Goal: Task Accomplishment & Management: Complete application form

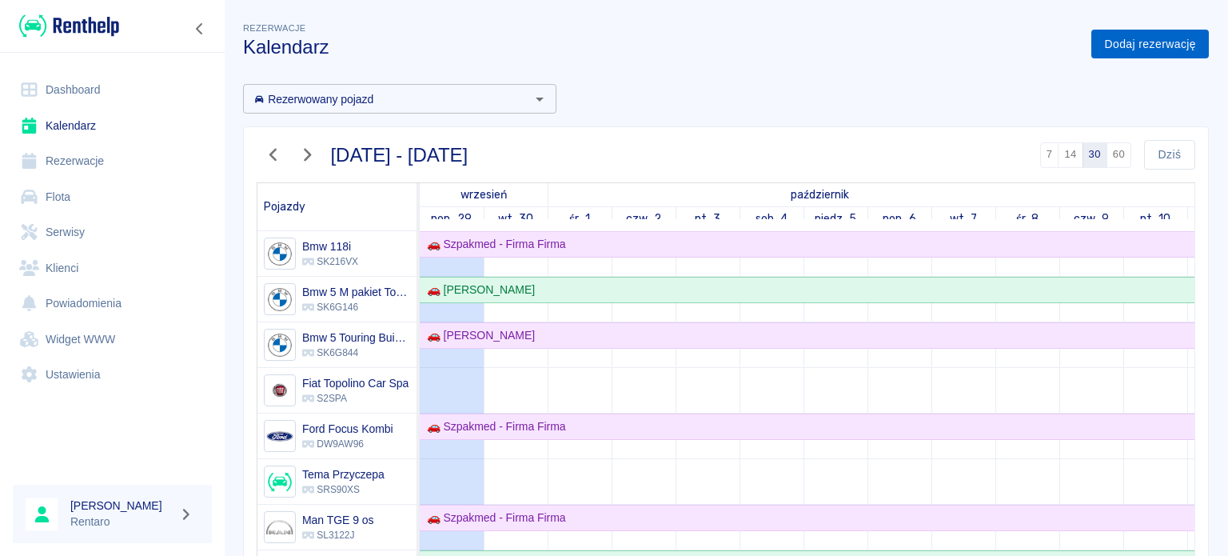
click at [1110, 37] on link "Dodaj rezerwację" at bounding box center [1150, 45] width 118 height 30
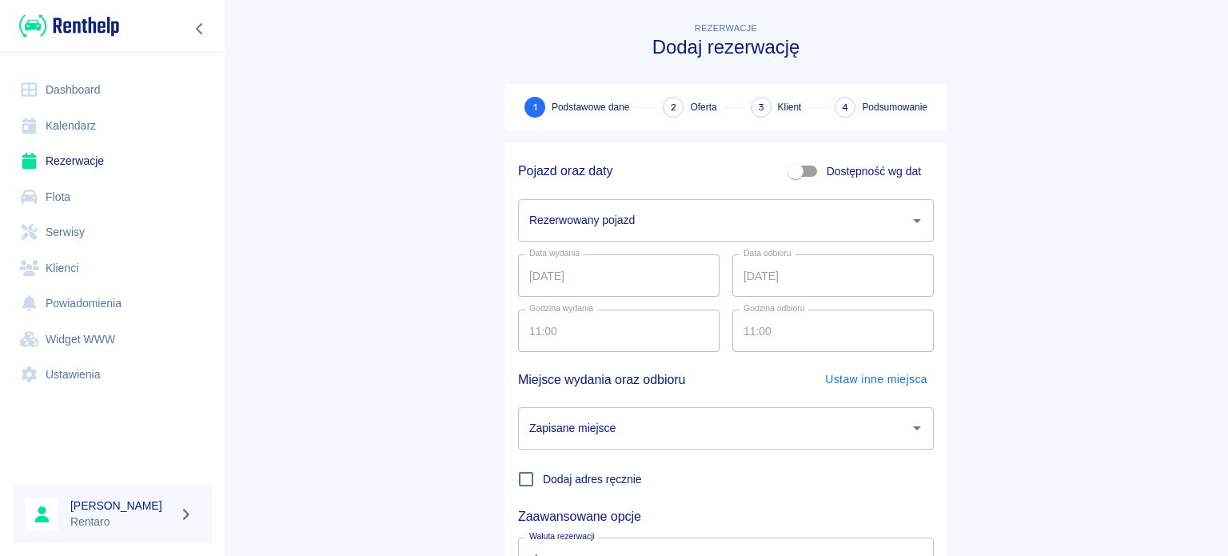
click at [584, 221] on input "Rezerwowany pojazd" at bounding box center [713, 220] width 377 height 28
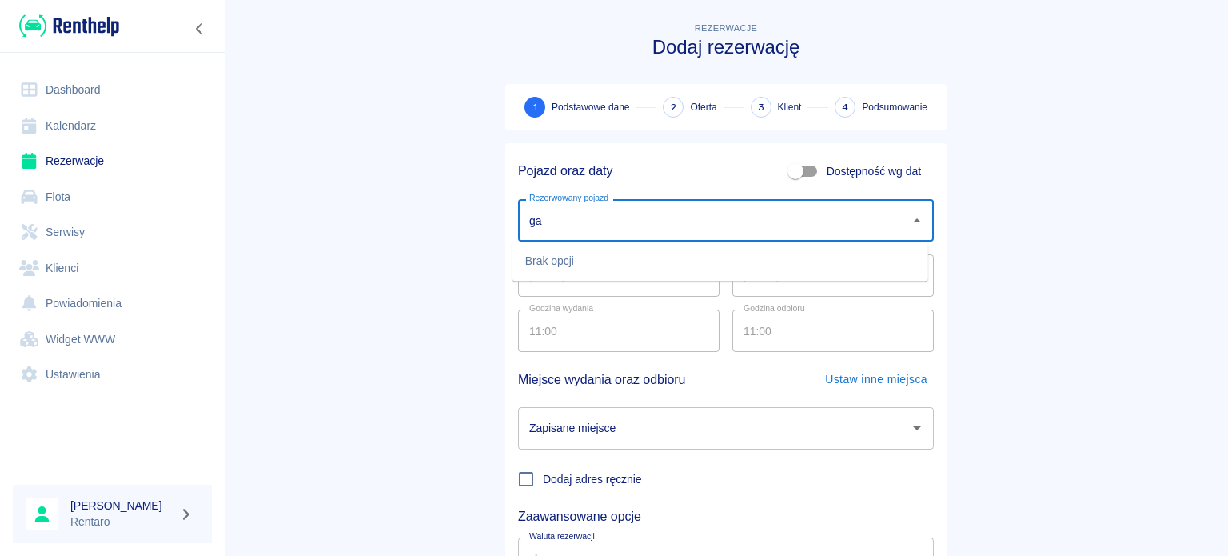
type input "g"
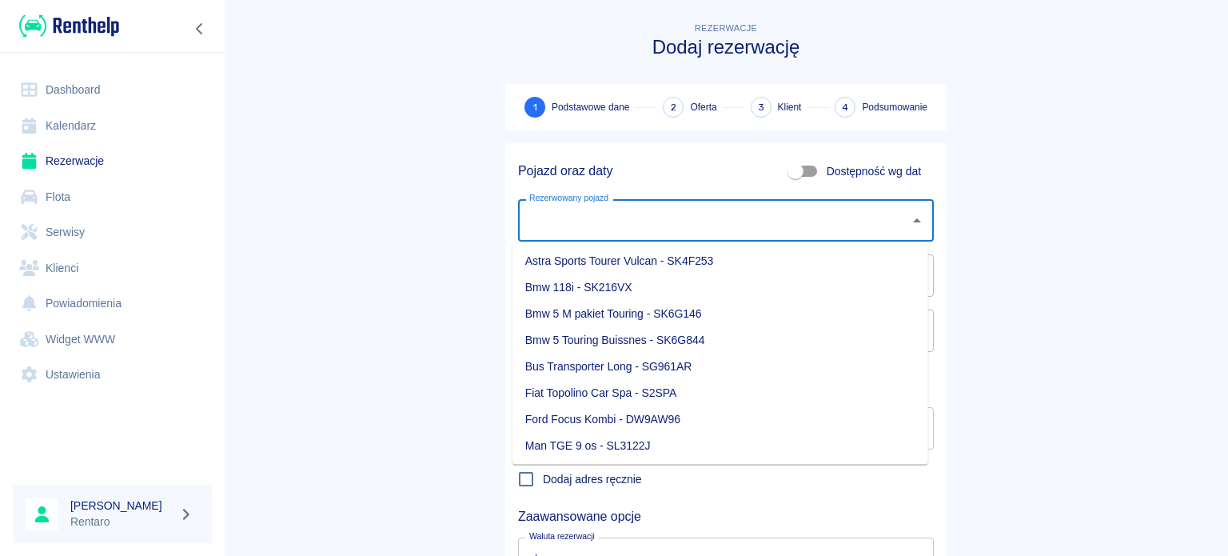
type input "t"
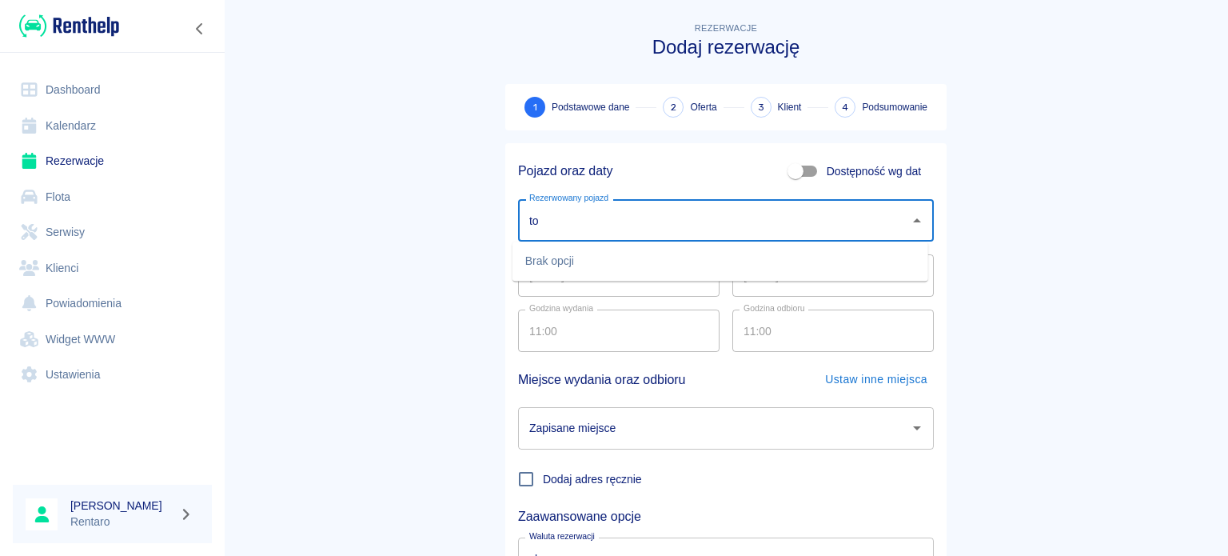
type input "t"
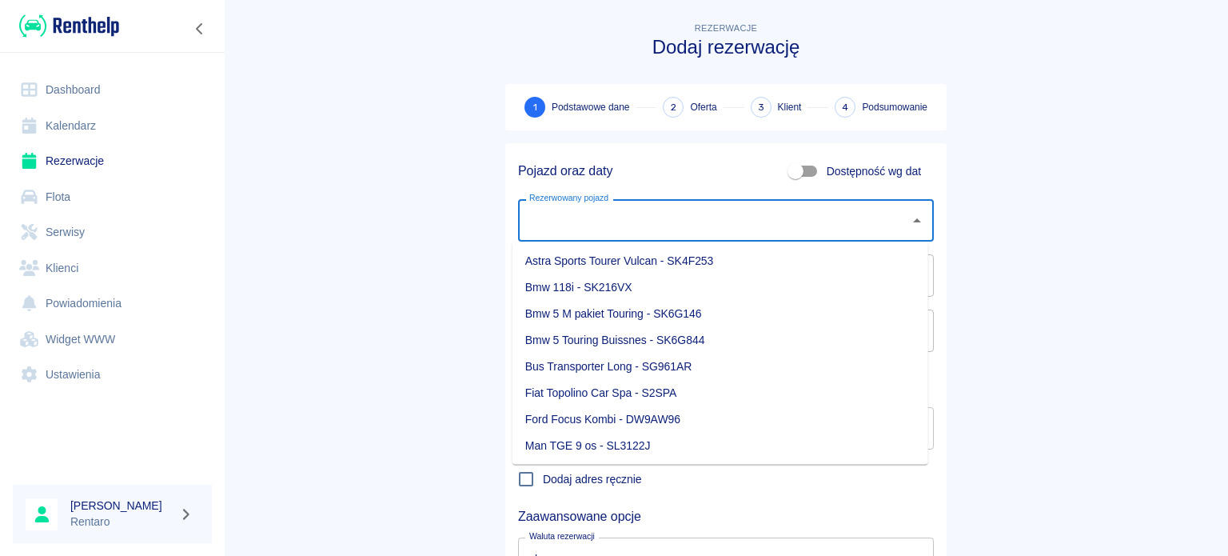
click at [827, 174] on span "Dostępność wg dat" at bounding box center [874, 171] width 94 height 17
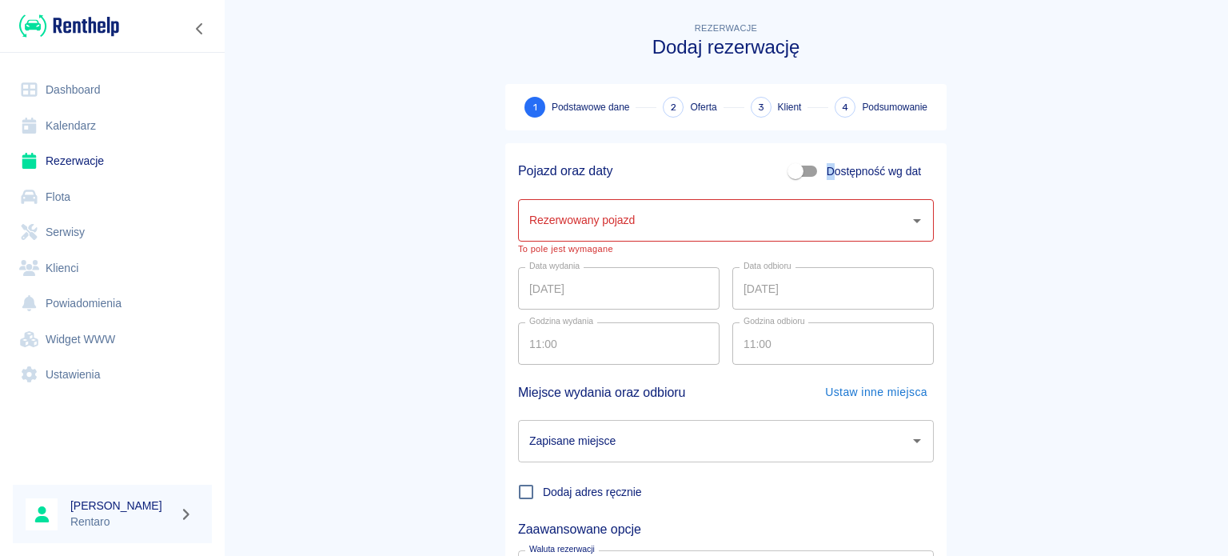
click at [790, 169] on input "Dostępność wg dat" at bounding box center [795, 171] width 91 height 30
checkbox input "true"
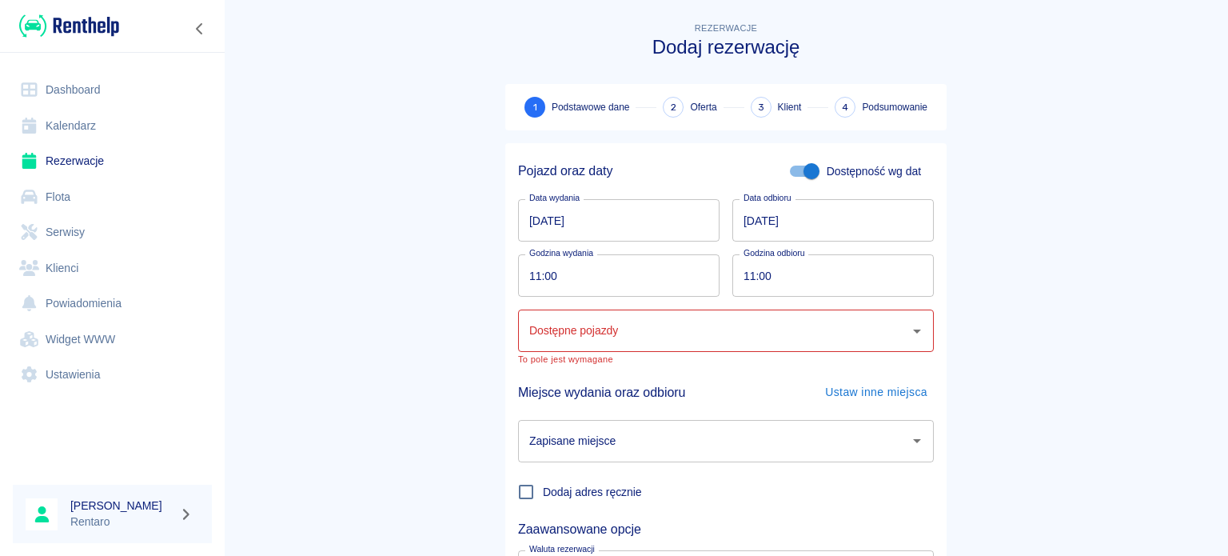
click at [648, 225] on input "29.09.2025" at bounding box center [618, 220] width 201 height 42
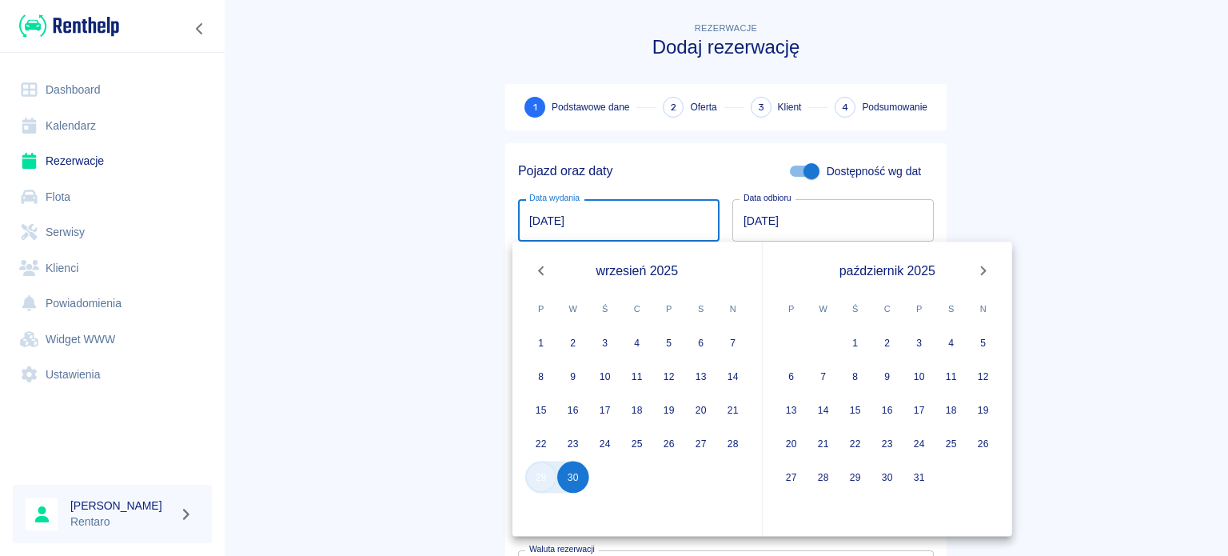
click at [541, 481] on button "29" at bounding box center [541, 477] width 32 height 32
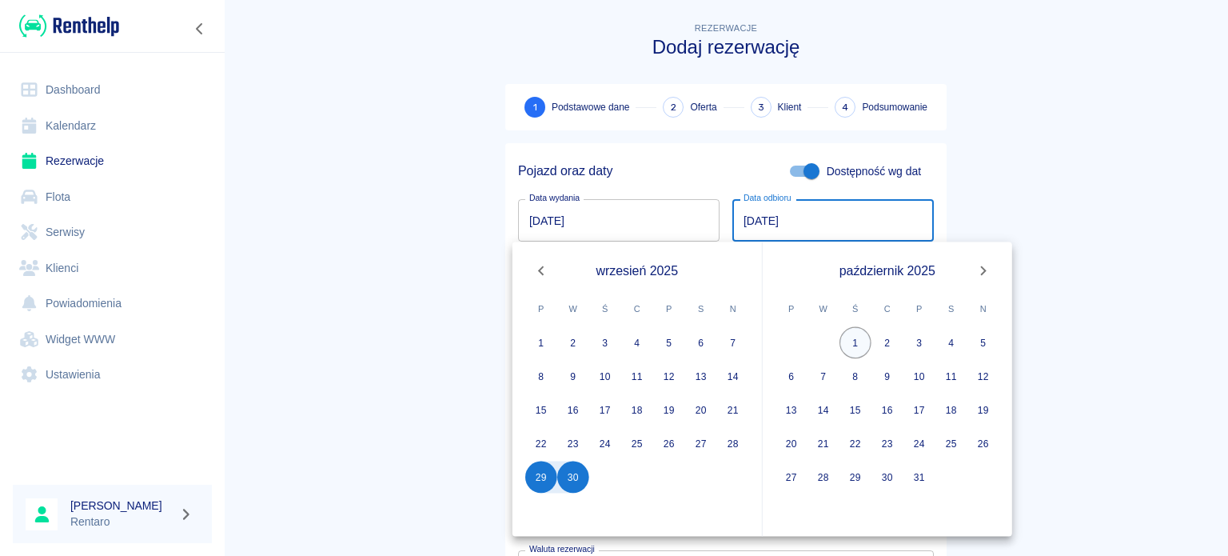
click at [852, 347] on button "1" at bounding box center [856, 343] width 32 height 32
type input "01.10.2025"
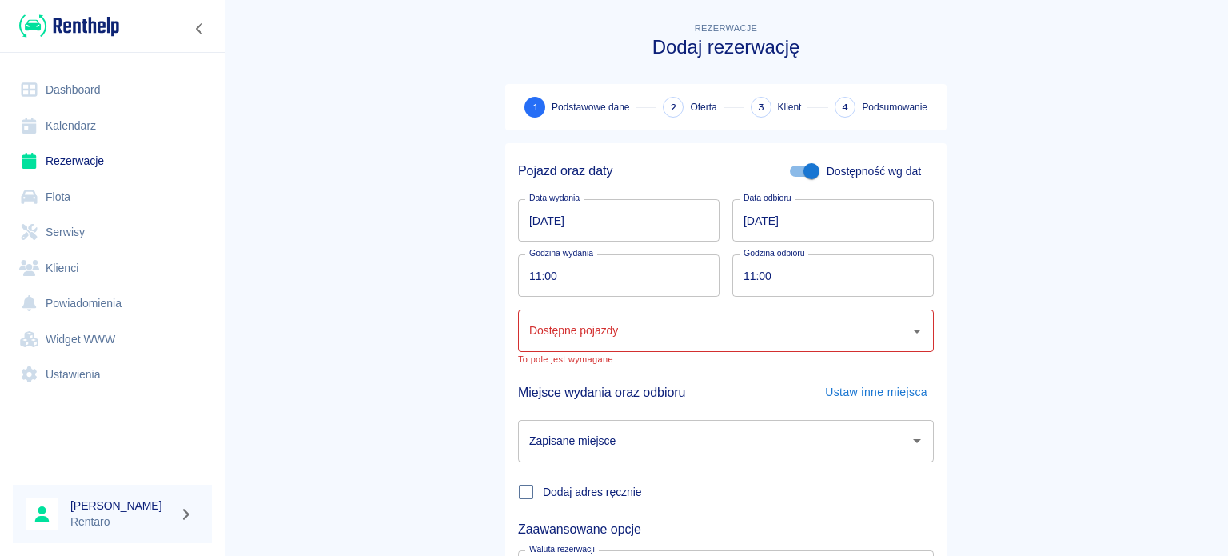
click at [664, 337] on input "Dostępne pojazdy" at bounding box center [713, 331] width 377 height 28
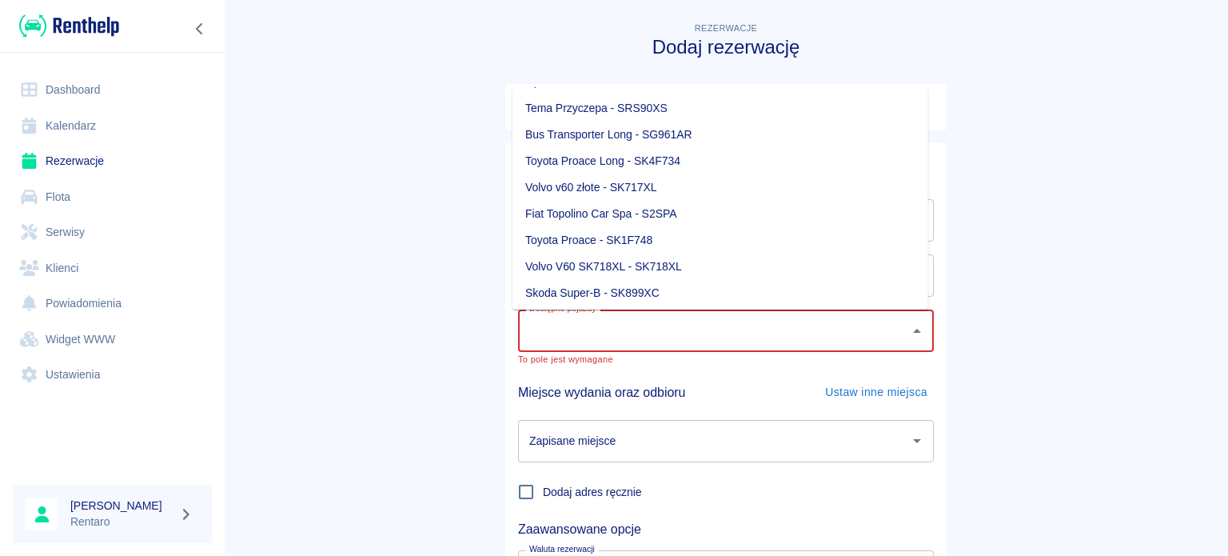
scroll to position [80, 0]
click at [604, 265] on li "Skoda Super-B - SK899XC" at bounding box center [721, 264] width 416 height 26
type input "Skoda Super-B - SK899XC"
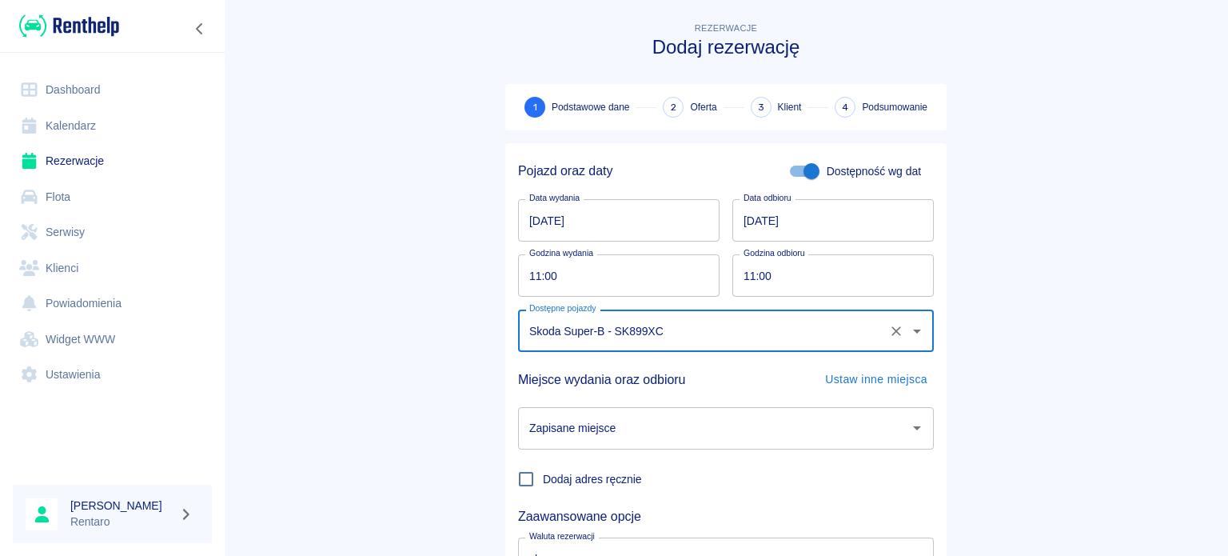
click at [672, 443] on div "Zapisane miejsce" at bounding box center [726, 428] width 416 height 42
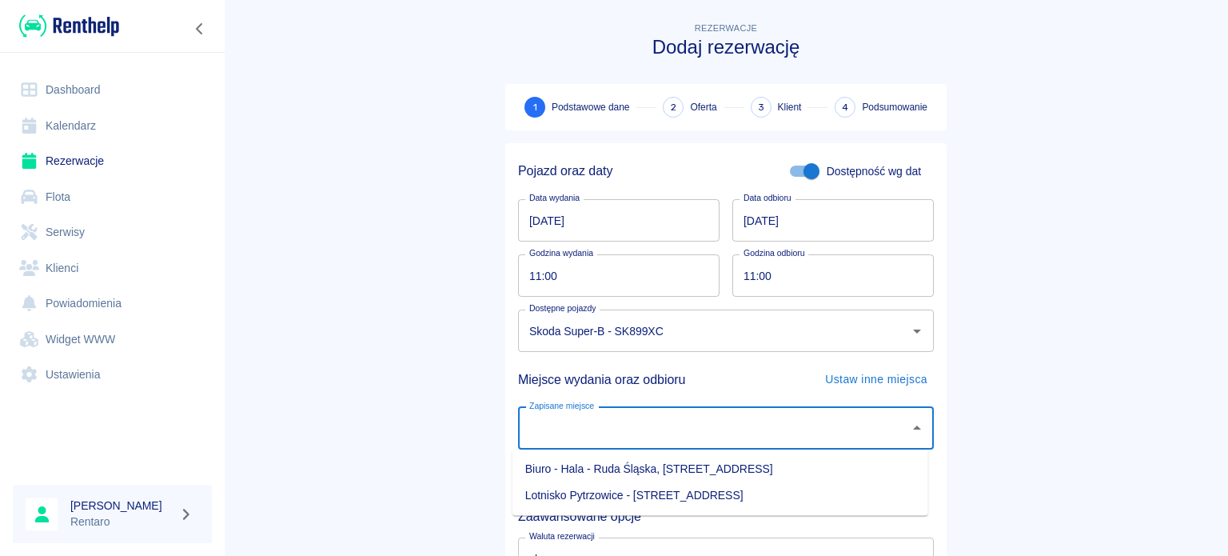
click at [668, 474] on li "Biuro - Hala - Ruda Śląska, Zabrzańska 9" at bounding box center [721, 469] width 416 height 26
type input "Biuro - Hala - Ruda Śląska, Zabrzańska 9"
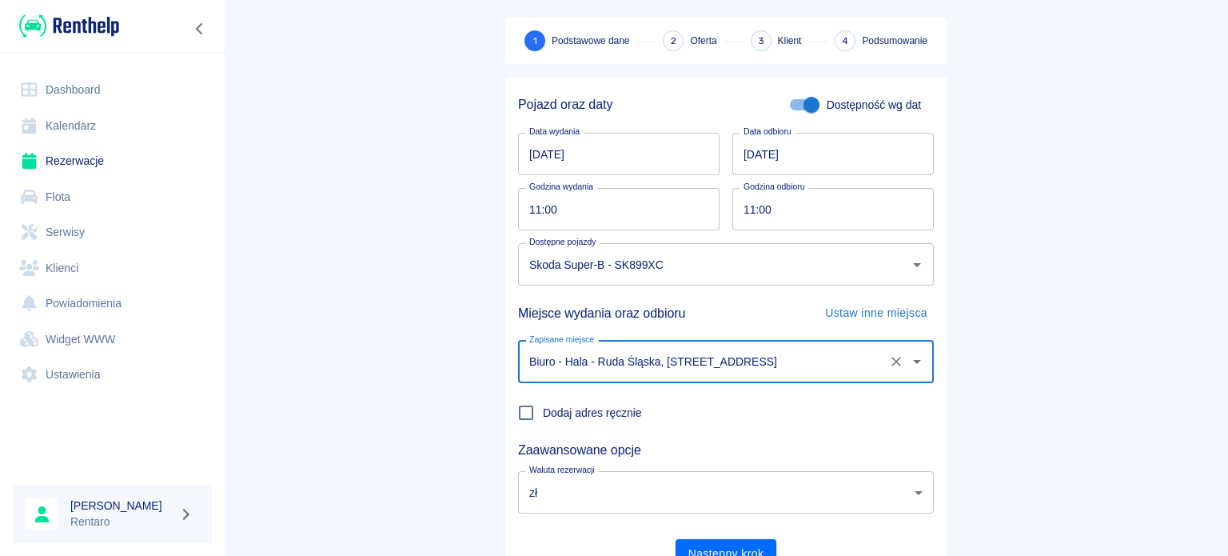
scroll to position [138, 0]
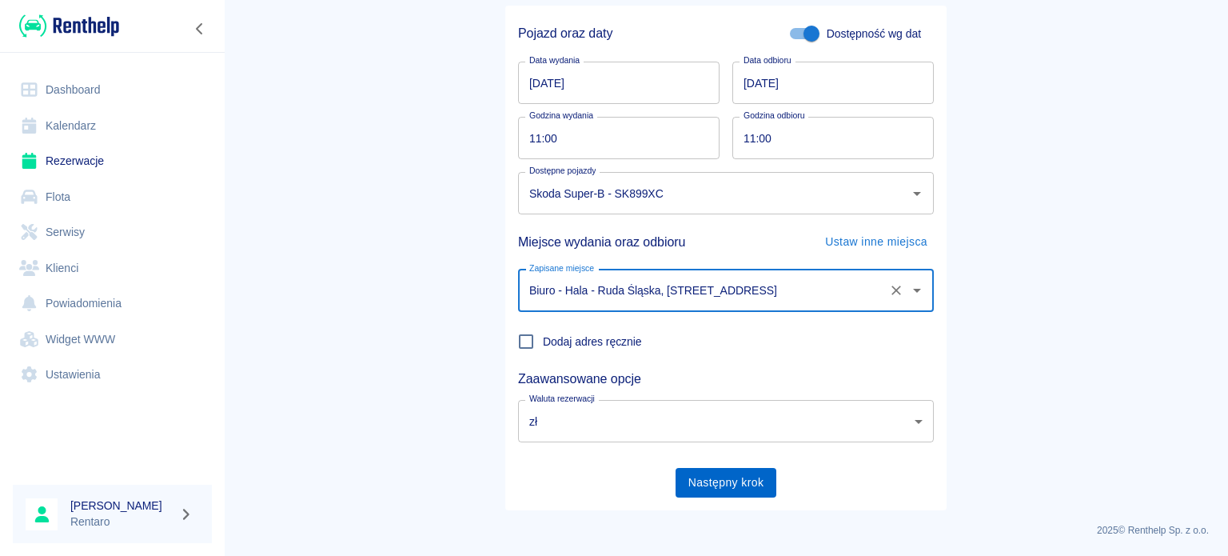
click at [732, 474] on button "Następny krok" at bounding box center [727, 483] width 102 height 30
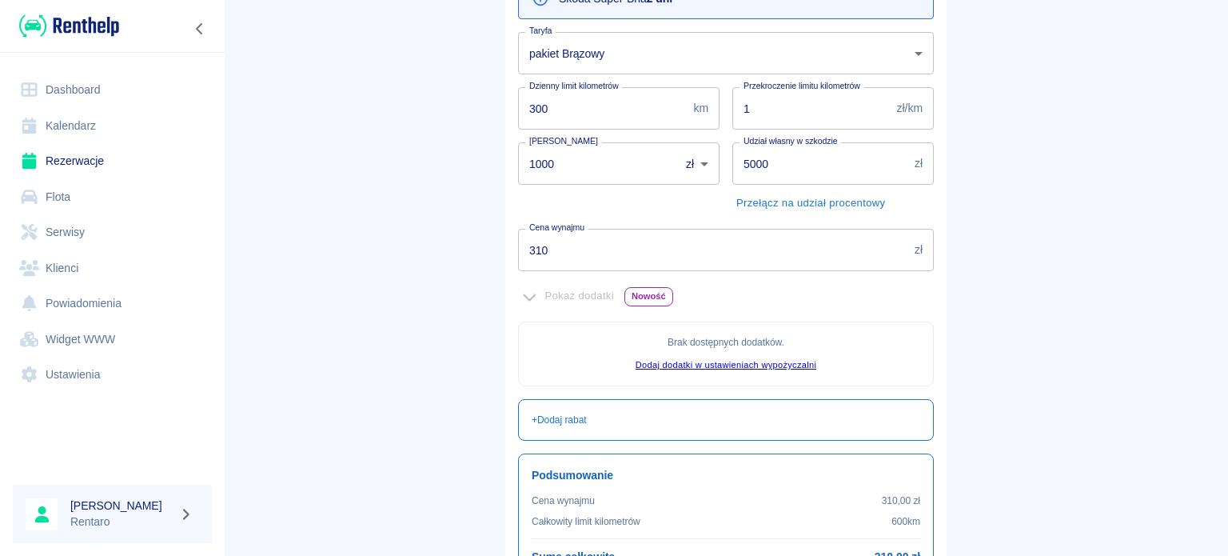
scroll to position [366, 0]
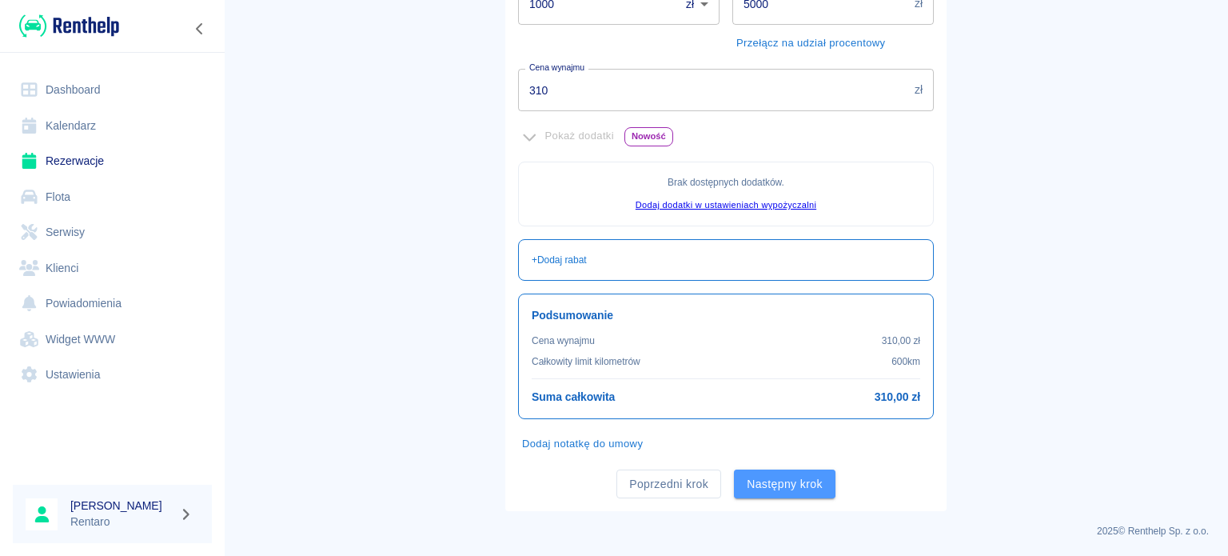
click at [800, 484] on button "Następny krok" at bounding box center [785, 484] width 102 height 30
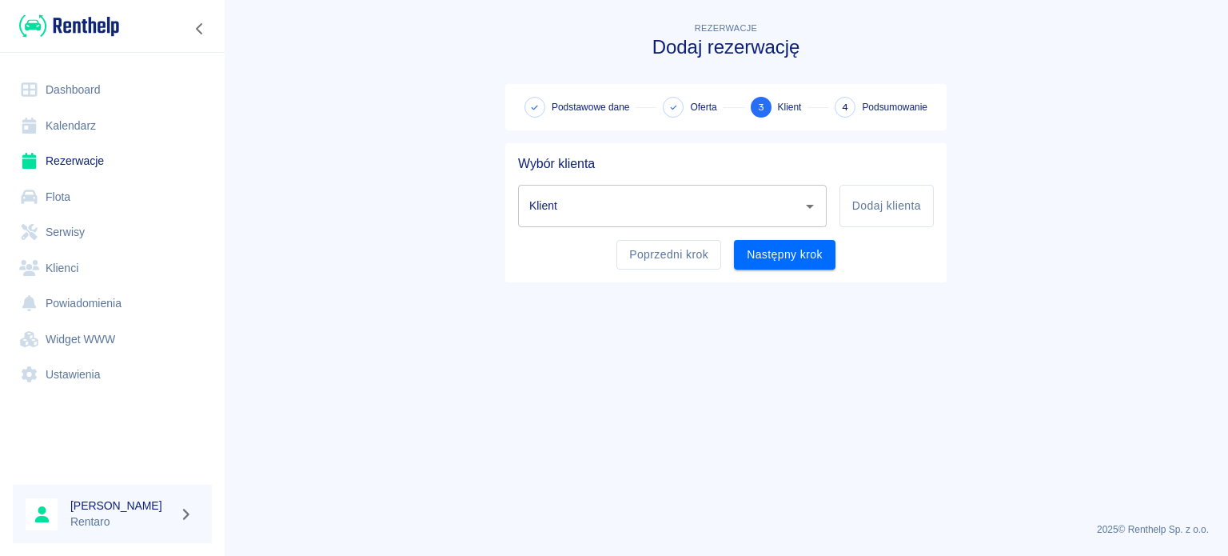
click at [705, 213] on input "Klient" at bounding box center [660, 206] width 270 height 28
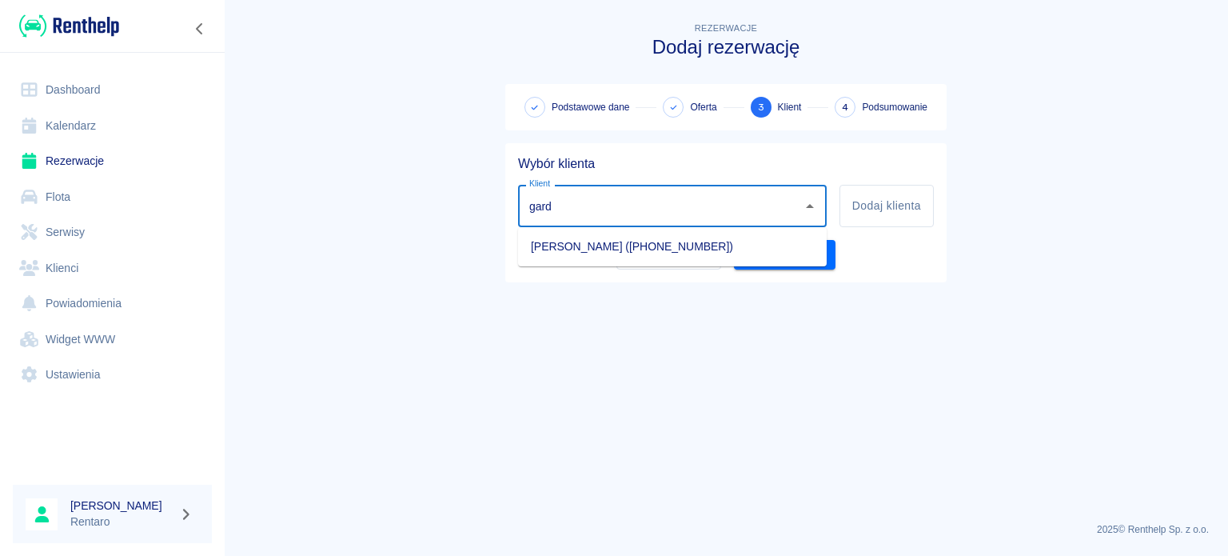
click at [641, 248] on li "Tomasz Gardian (+48510421664)" at bounding box center [672, 246] width 309 height 26
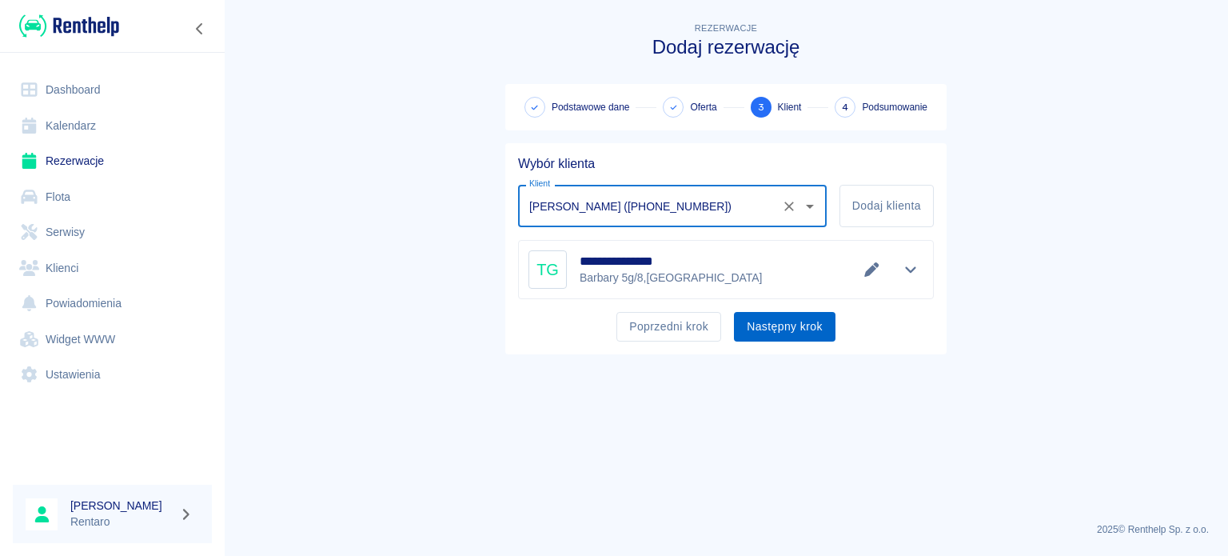
type input "Tomasz Gardian (+48510421664)"
click at [776, 333] on button "Następny krok" at bounding box center [785, 327] width 102 height 30
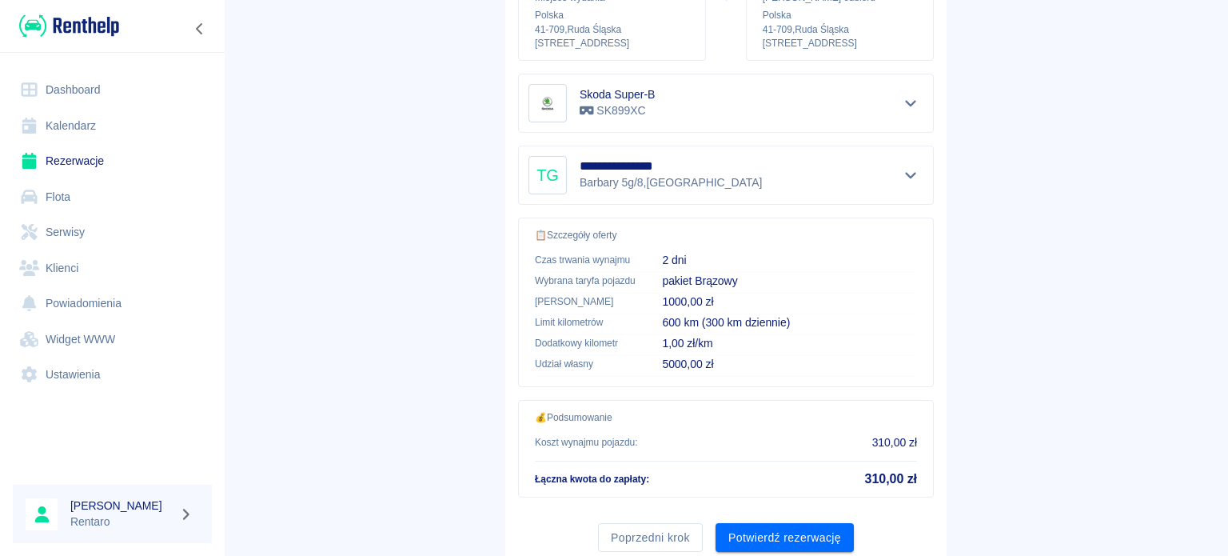
scroll to position [304, 0]
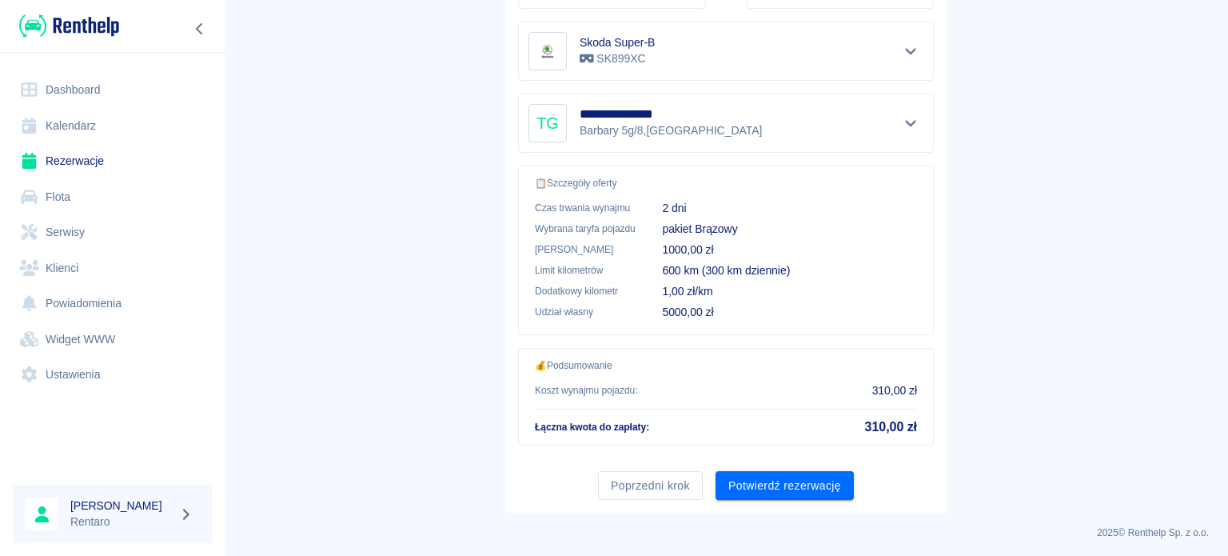
click at [635, 490] on button "Poprzedni krok" at bounding box center [650, 486] width 105 height 30
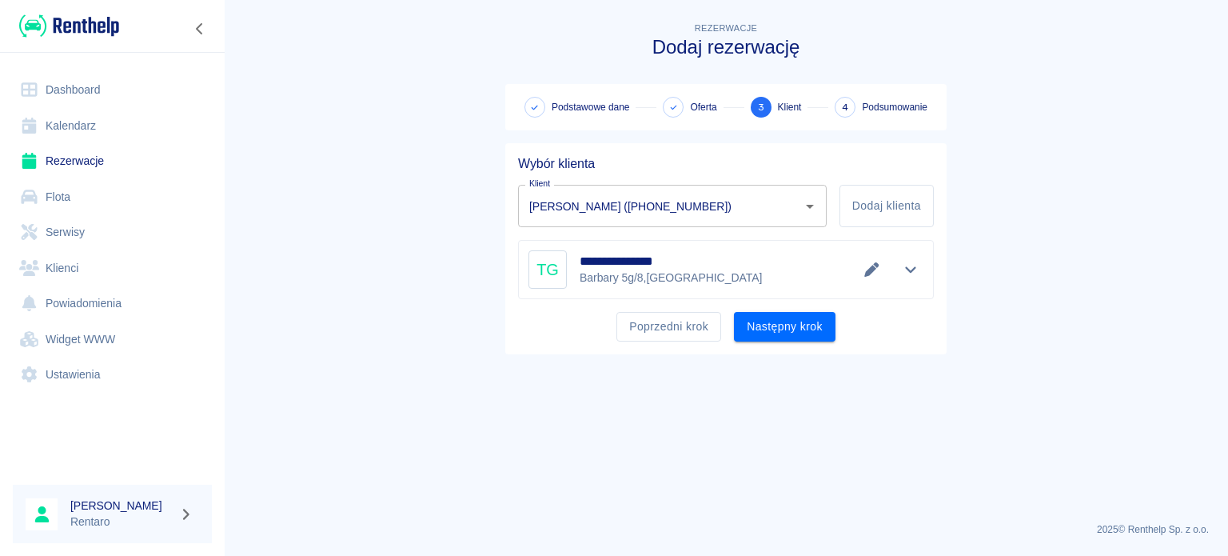
scroll to position [0, 0]
click at [668, 316] on button "Poprzedni krok" at bounding box center [668, 327] width 105 height 30
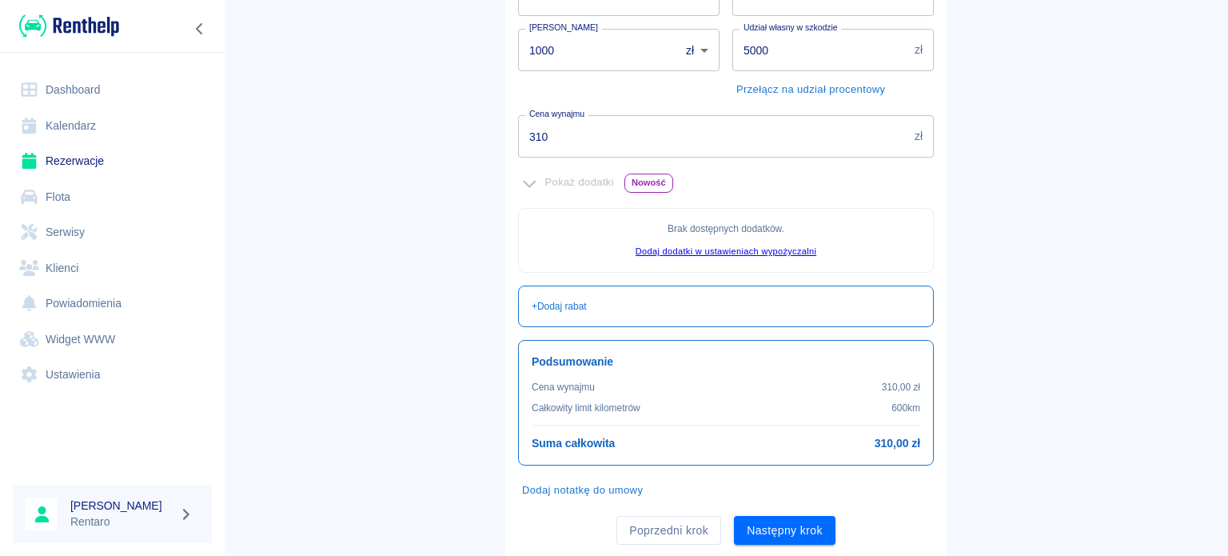
click at [675, 524] on button "Poprzedni krok" at bounding box center [668, 531] width 105 height 30
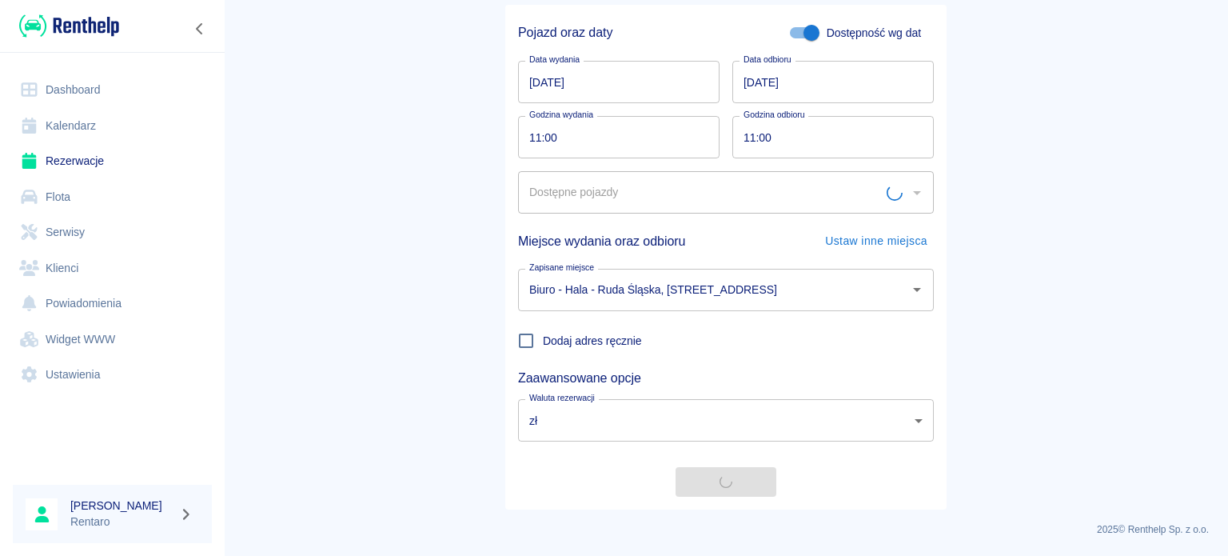
scroll to position [138, 0]
type input "Skoda Super-B - SK899XC"
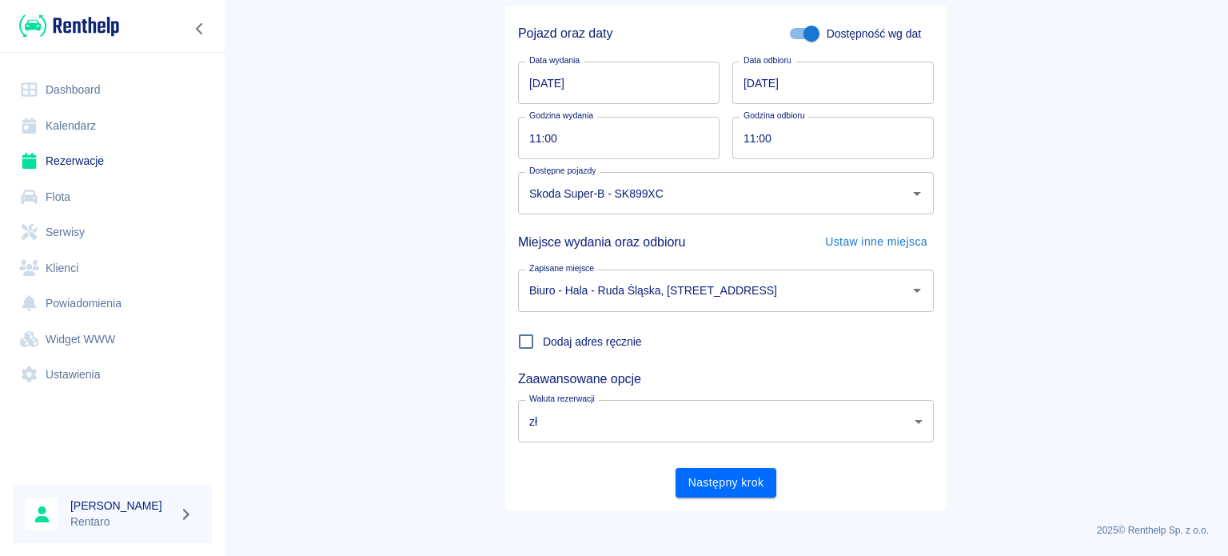
click at [523, 141] on input "11:00" at bounding box center [613, 138] width 190 height 42
type input "15:00"
click at [748, 137] on input "11:00" at bounding box center [827, 138] width 190 height 42
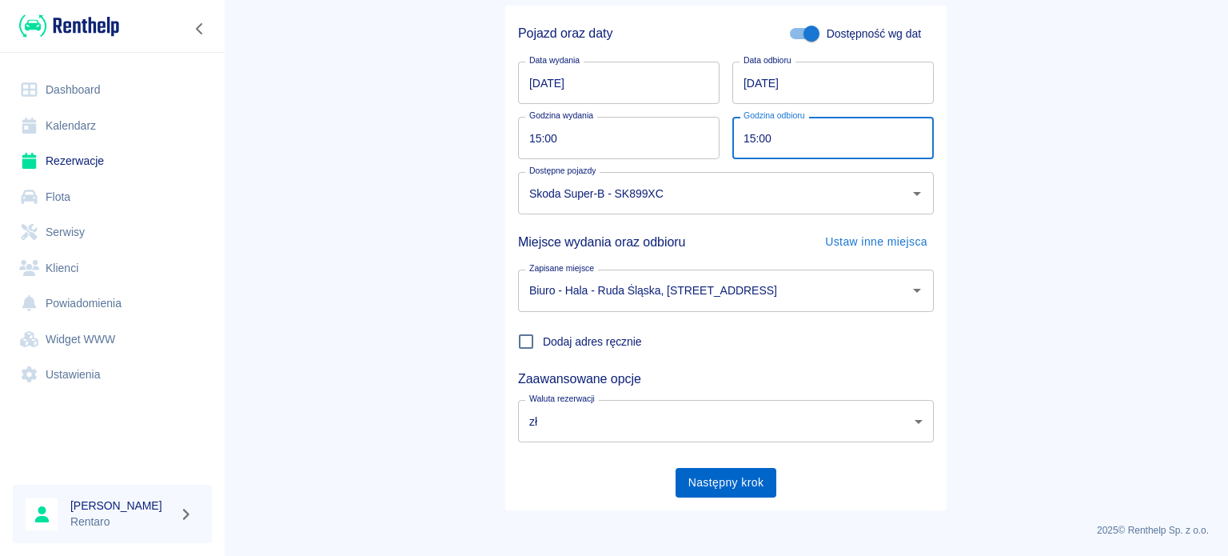
type input "15:00"
click at [725, 482] on button "Następny krok" at bounding box center [727, 483] width 102 height 30
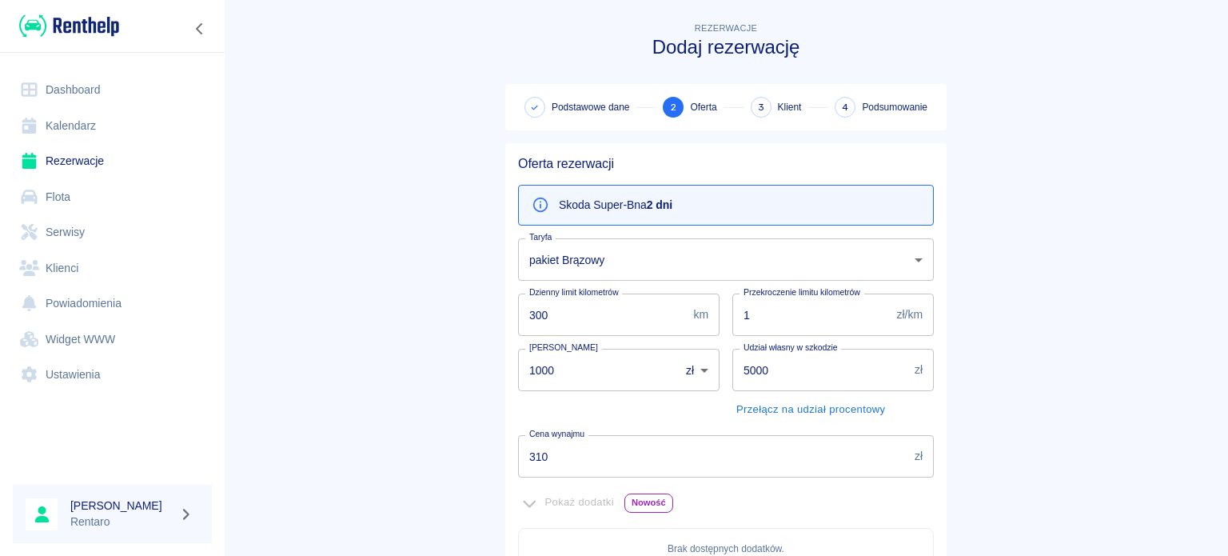
scroll to position [366, 0]
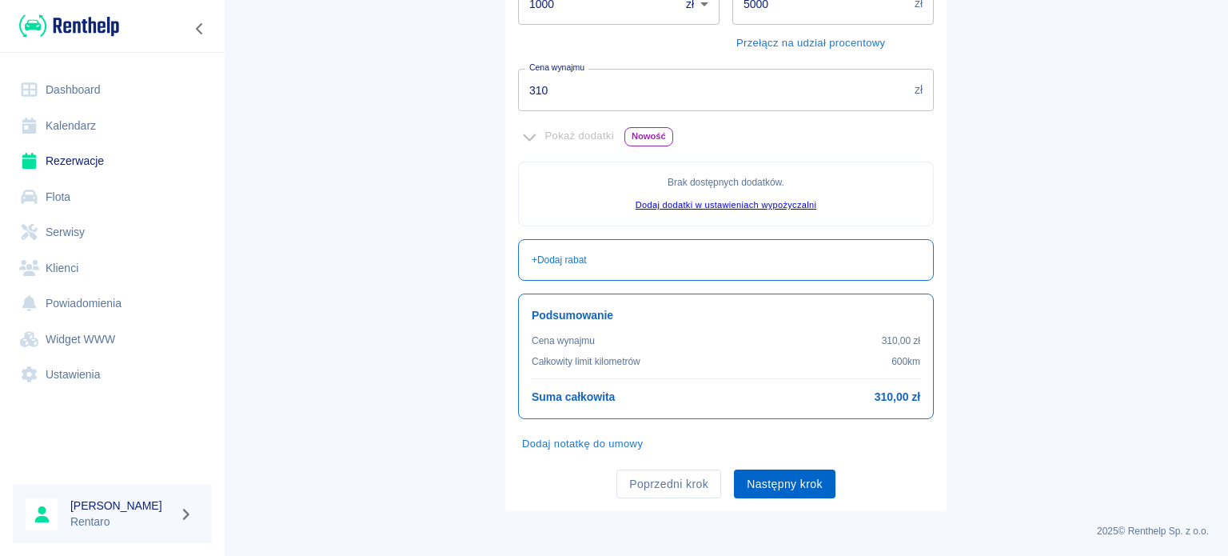
click at [803, 485] on button "Następny krok" at bounding box center [785, 484] width 102 height 30
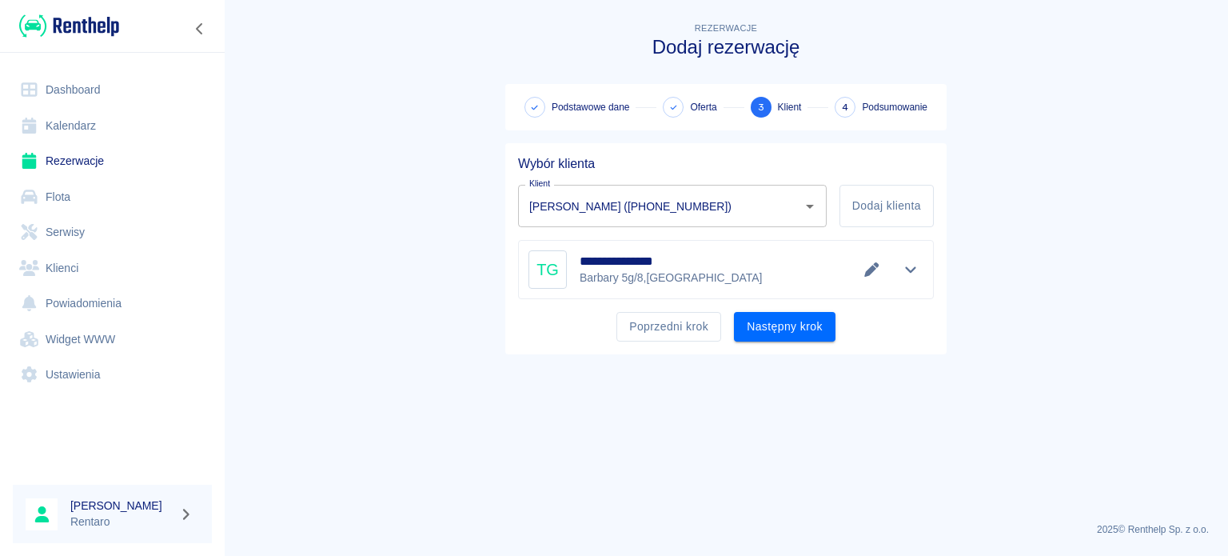
scroll to position [0, 0]
click at [748, 335] on button "Następny krok" at bounding box center [785, 327] width 102 height 30
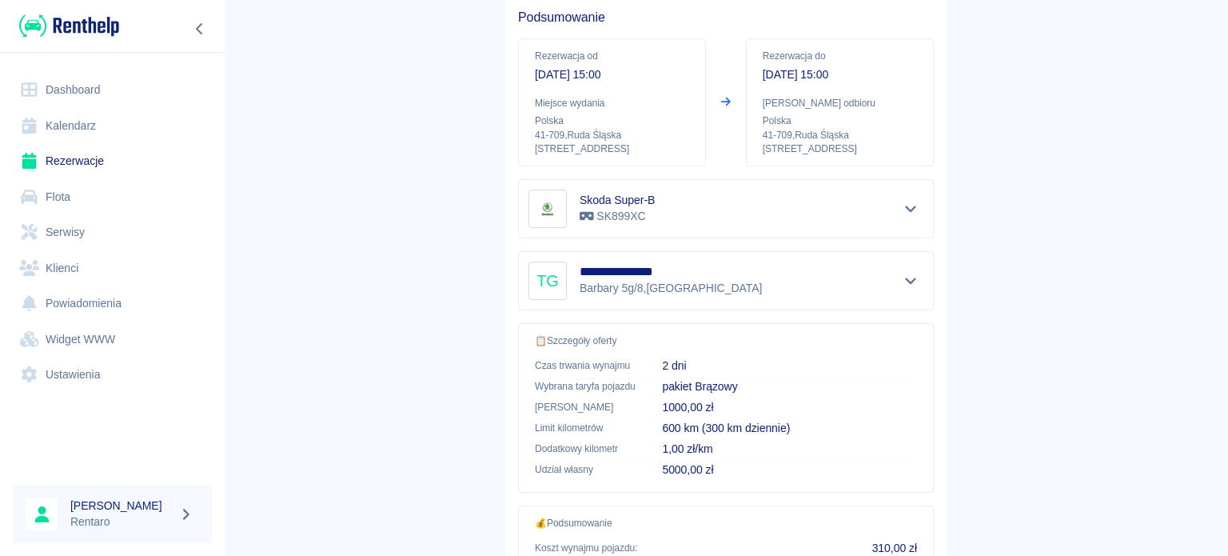
scroll to position [304, 0]
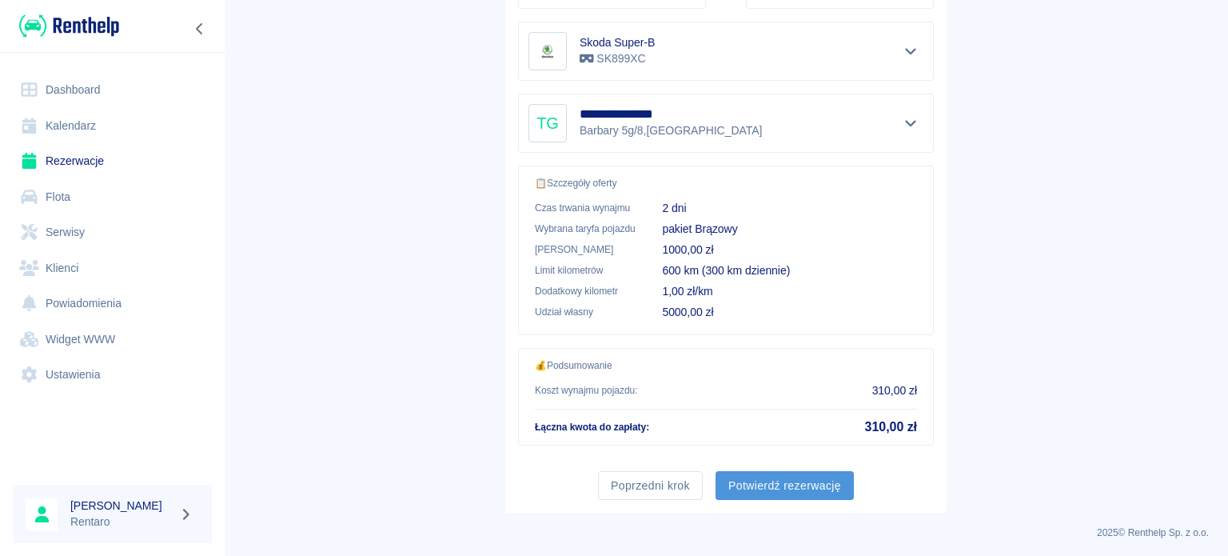
click at [771, 479] on button "Potwierdź rezerwację" at bounding box center [785, 486] width 138 height 30
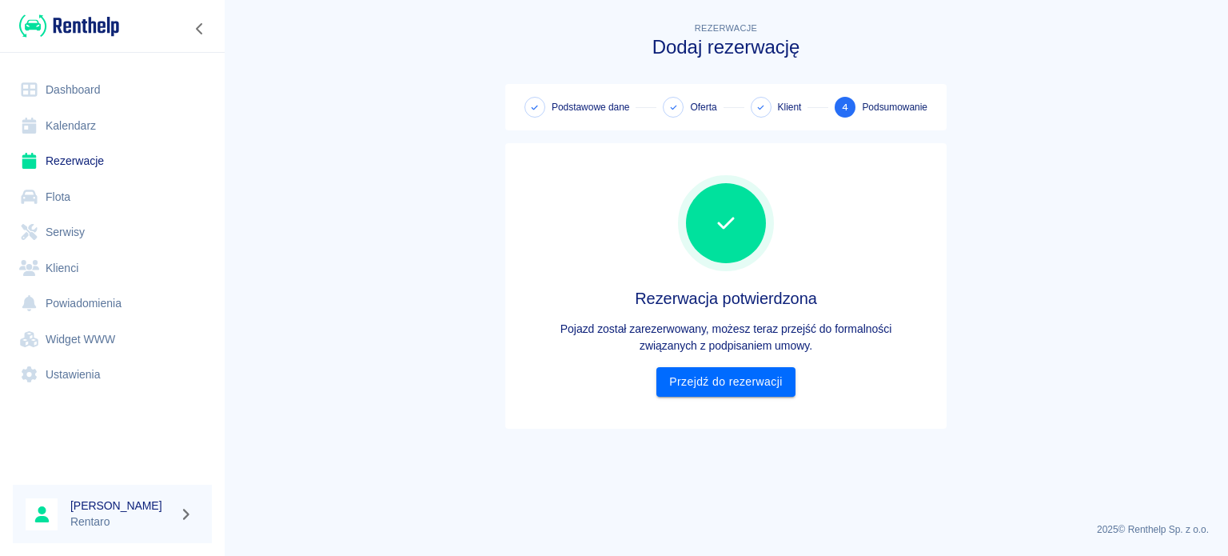
scroll to position [0, 0]
click at [761, 383] on link "Przejdź do rezerwacji" at bounding box center [725, 382] width 138 height 30
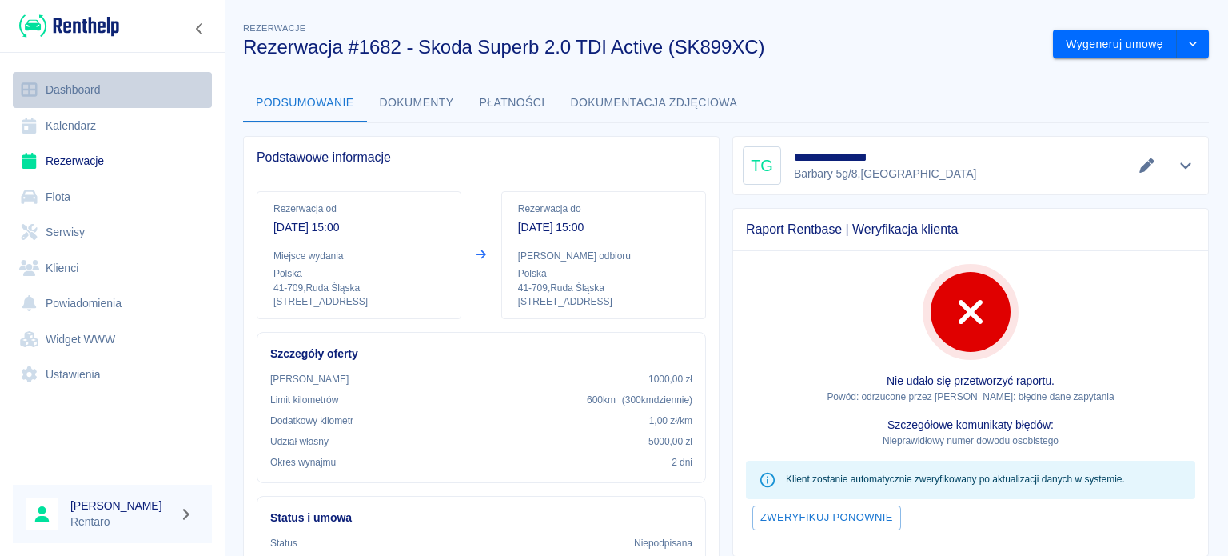
click at [61, 100] on link "Dashboard" at bounding box center [112, 90] width 199 height 36
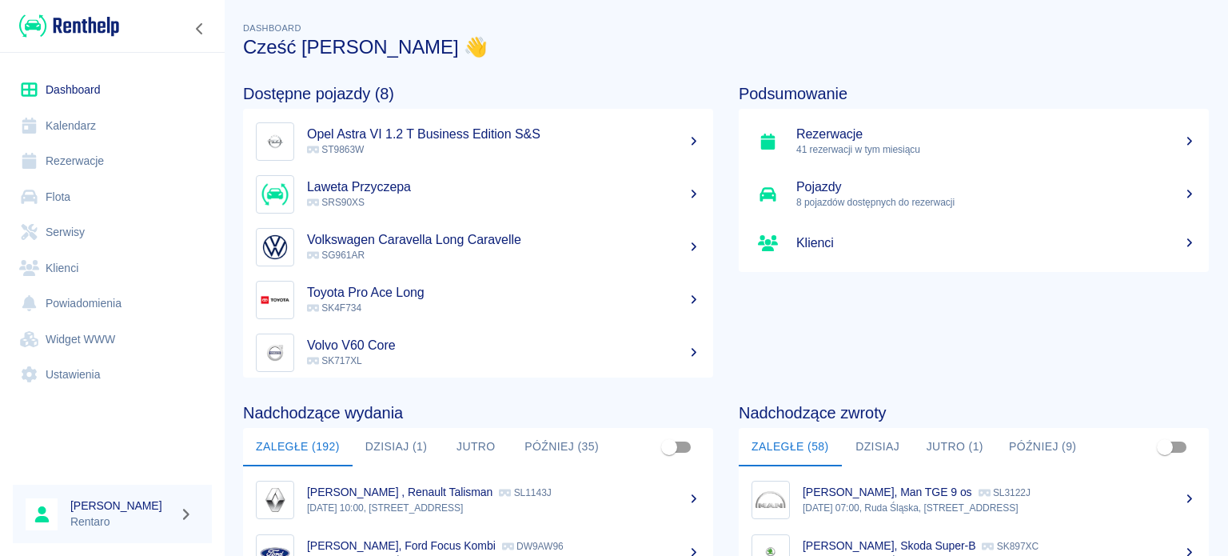
click at [395, 457] on button "Dzisiaj (1)" at bounding box center [397, 447] width 88 height 38
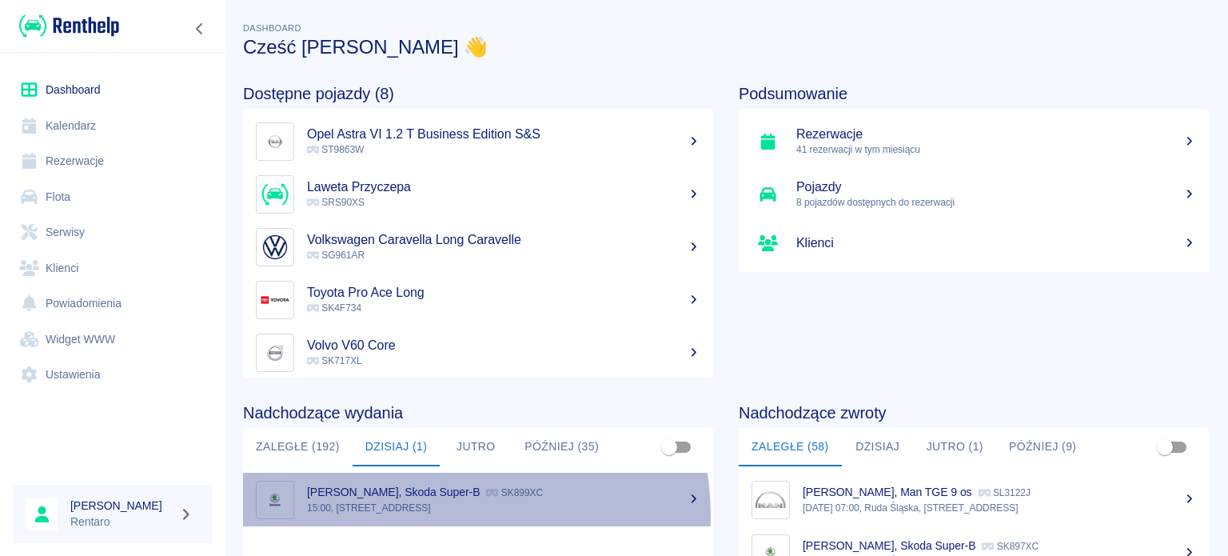
click at [417, 517] on link "Tomasz Gardian, Skoda Super-B SK899XC 15:00, Ruda Śląska, Zabrzańska 9" at bounding box center [478, 500] width 470 height 54
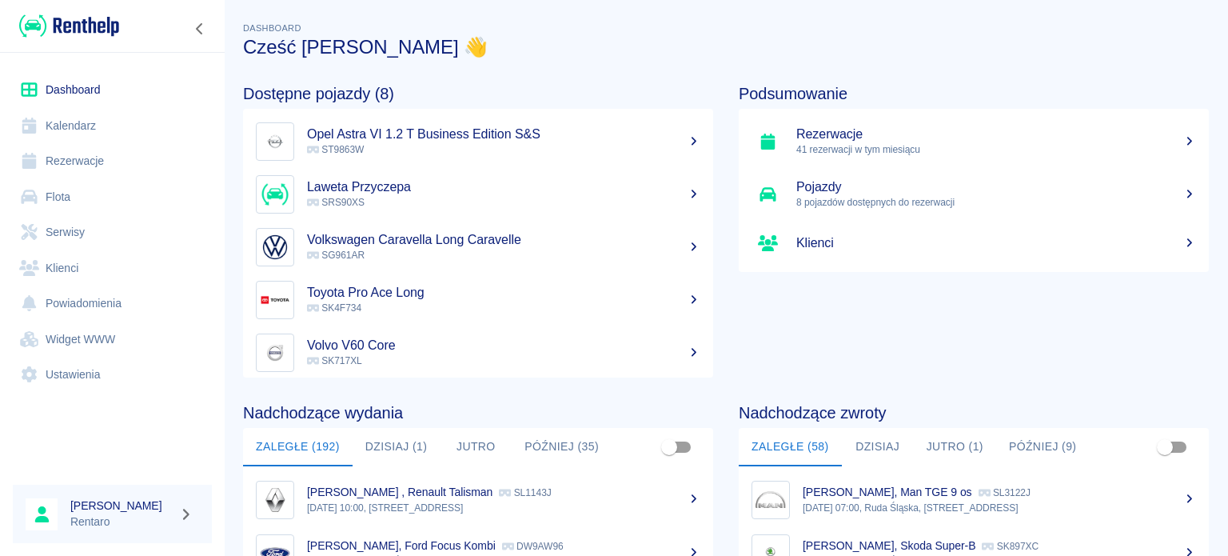
click at [940, 444] on button "Jutro (1)" at bounding box center [955, 447] width 82 height 38
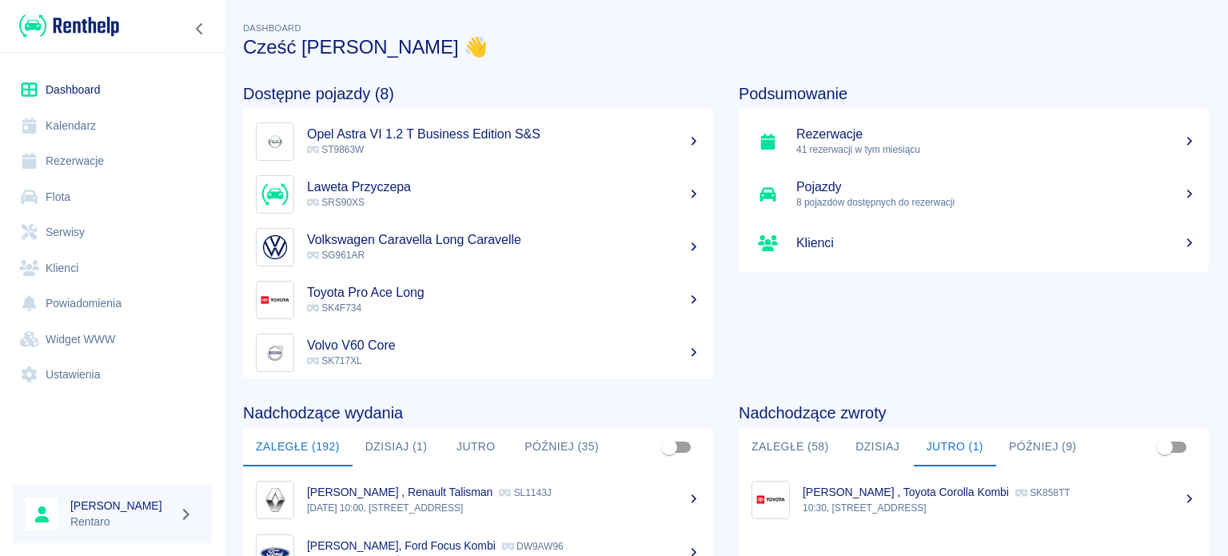
click at [42, 126] on link "Kalendarz" at bounding box center [112, 126] width 199 height 36
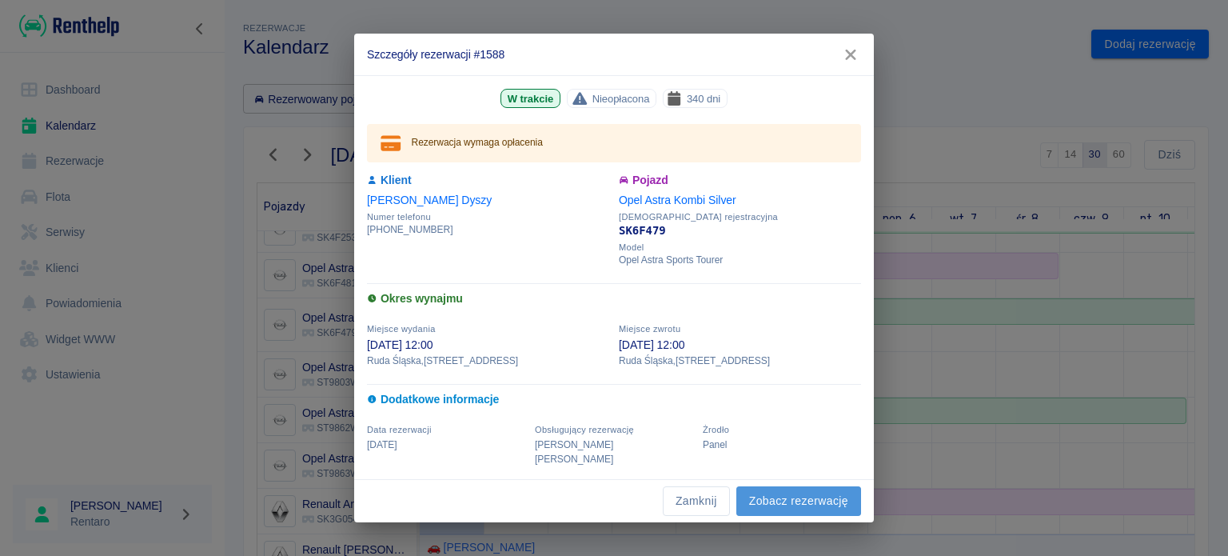
click at [777, 495] on link "Zobacz rezerwację" at bounding box center [798, 501] width 125 height 30
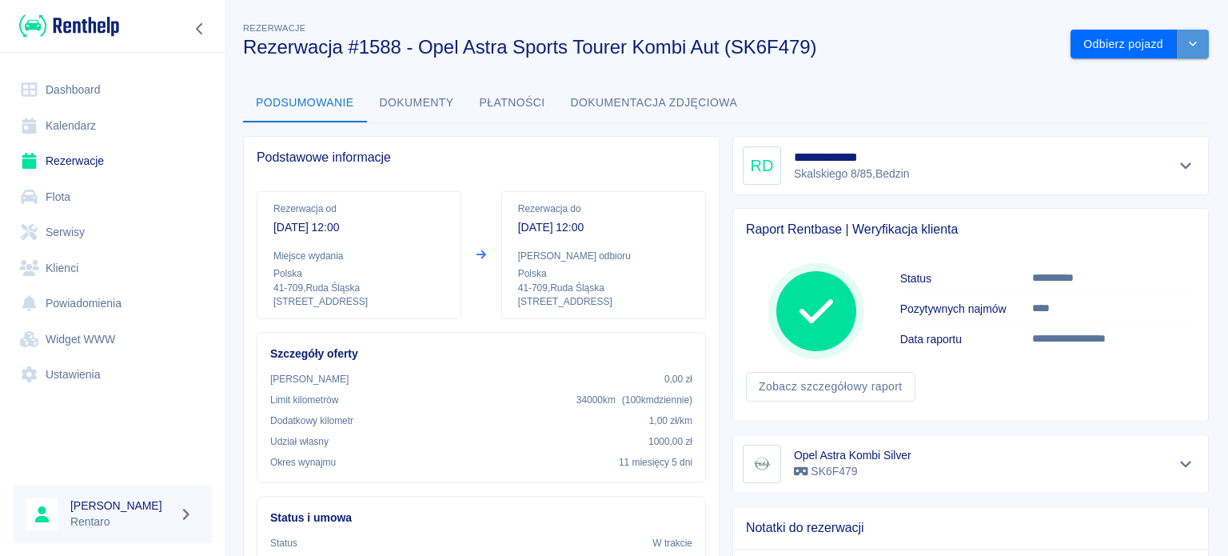
click at [1187, 47] on icon "drop-down" at bounding box center [1193, 43] width 13 height 10
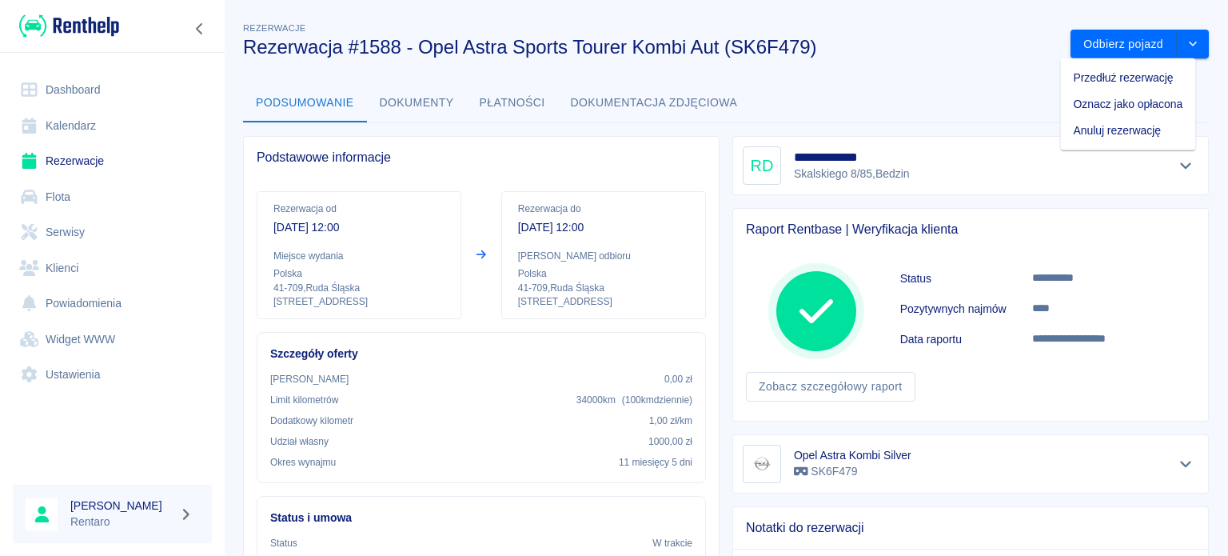
click at [985, 102] on div "Podsumowanie Dokumenty Płatności Dokumentacja zdjęciowa" at bounding box center [726, 103] width 966 height 38
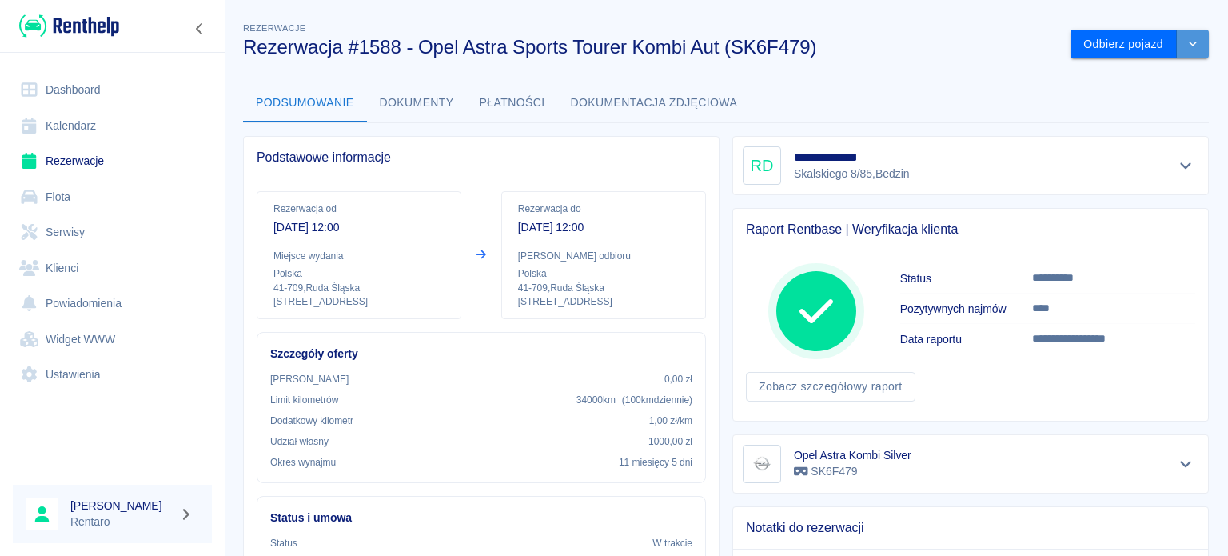
click at [1177, 45] on button "drop-down" at bounding box center [1193, 45] width 32 height 30
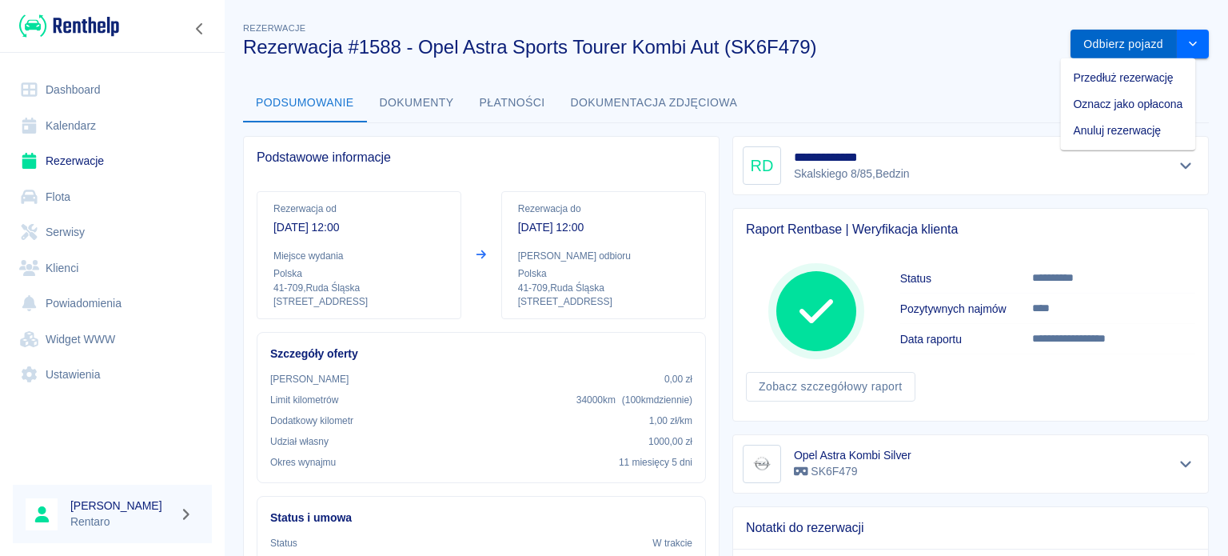
click at [1127, 49] on button "Odbierz pojazd" at bounding box center [1124, 45] width 106 height 30
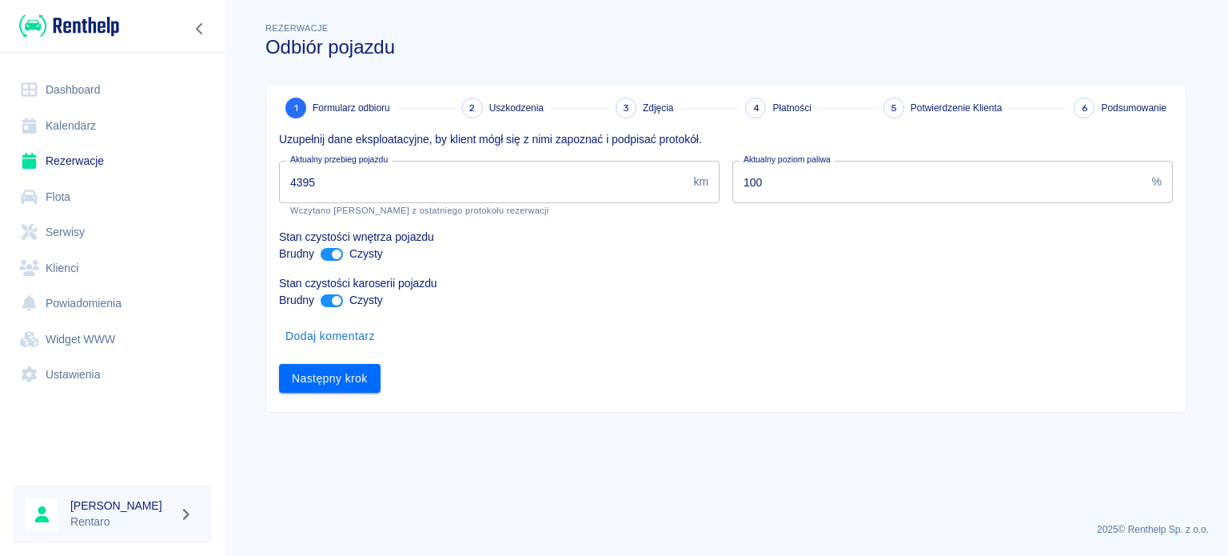
click at [463, 193] on input "4395" at bounding box center [483, 182] width 408 height 42
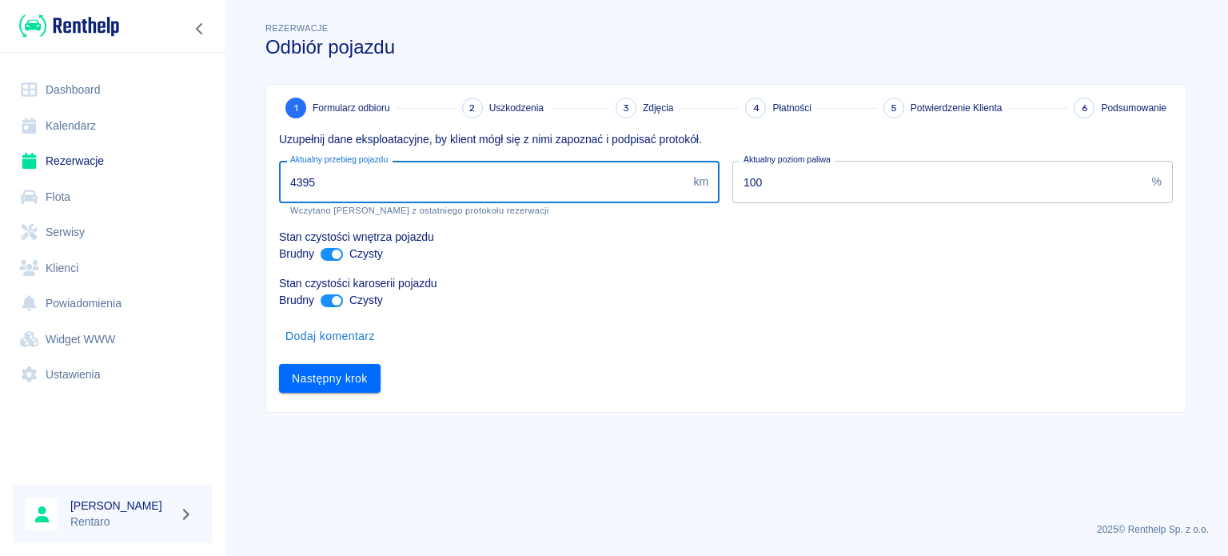
click at [463, 193] on input "4395" at bounding box center [483, 182] width 408 height 42
type input "14599"
click at [339, 375] on button "Następny krok" at bounding box center [330, 379] width 102 height 30
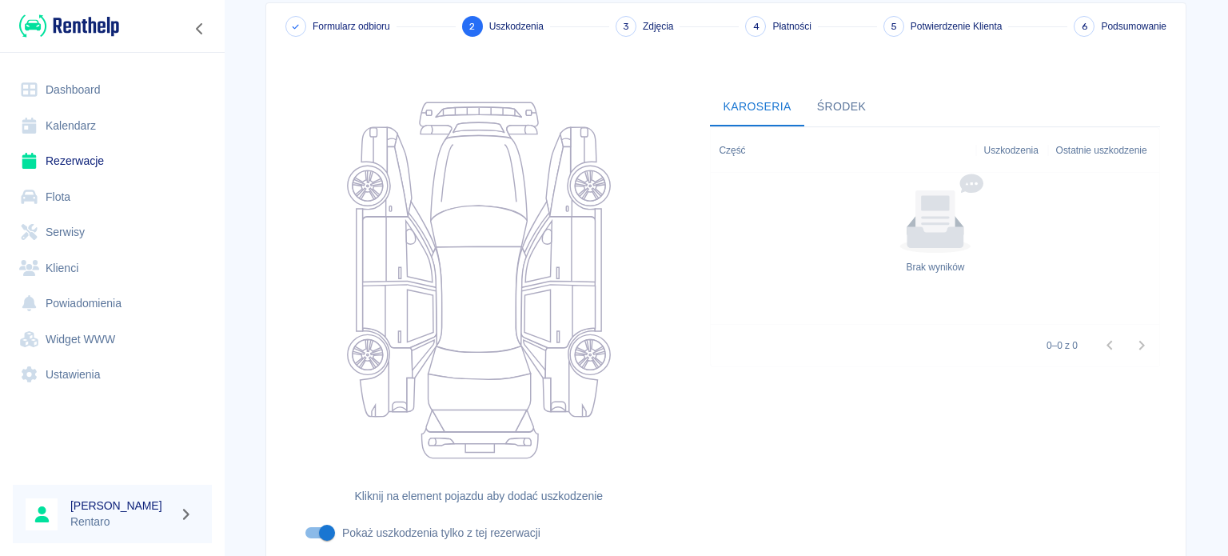
scroll to position [207, 0]
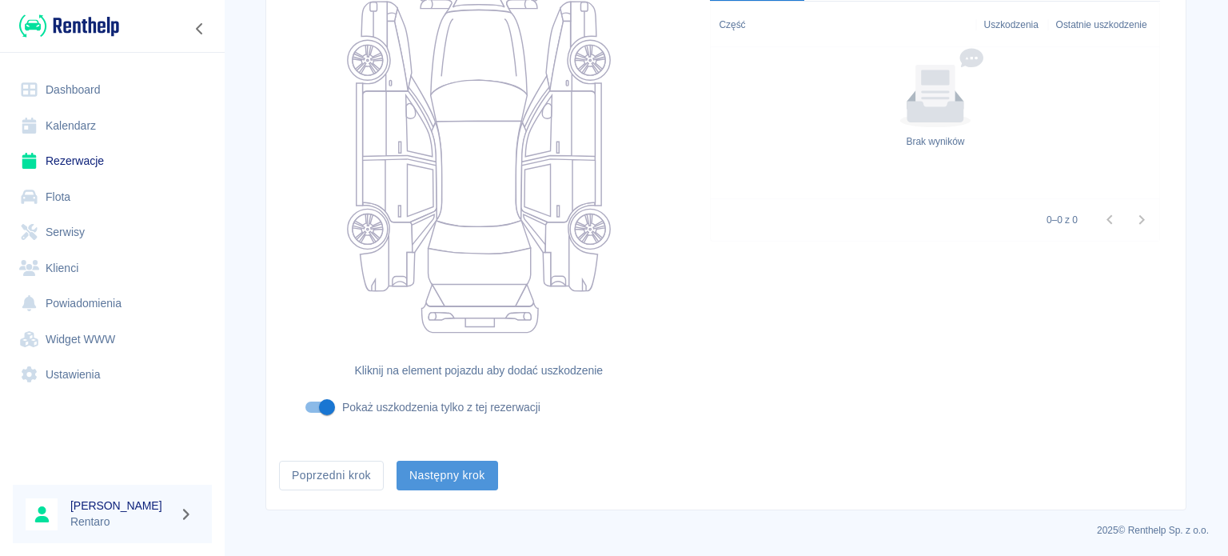
click at [476, 475] on button "Następny krok" at bounding box center [448, 476] width 102 height 30
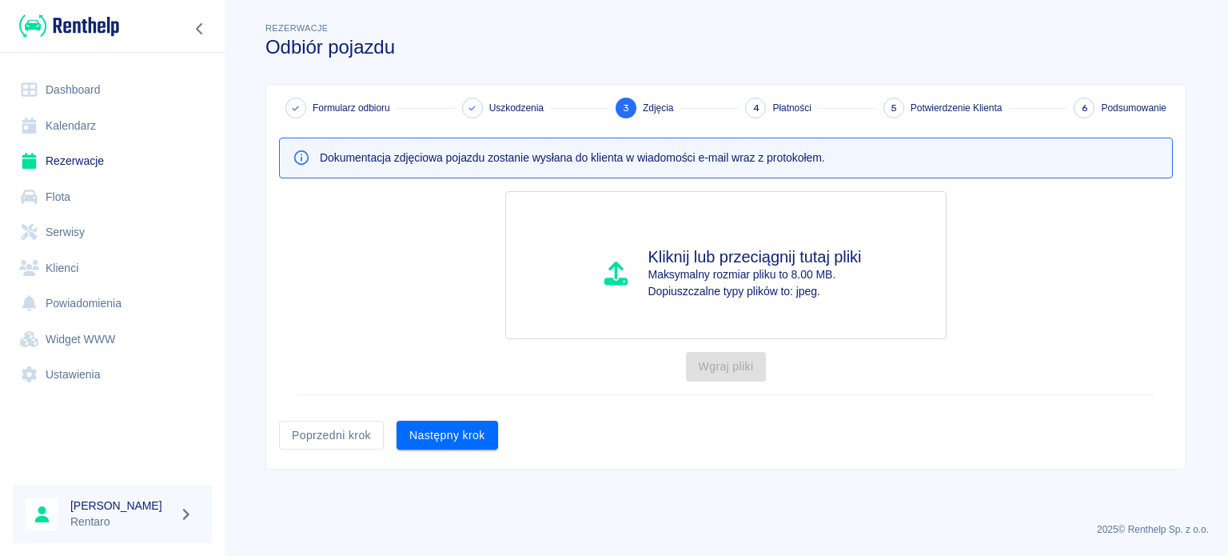
click at [464, 433] on button "Następny krok" at bounding box center [448, 436] width 102 height 30
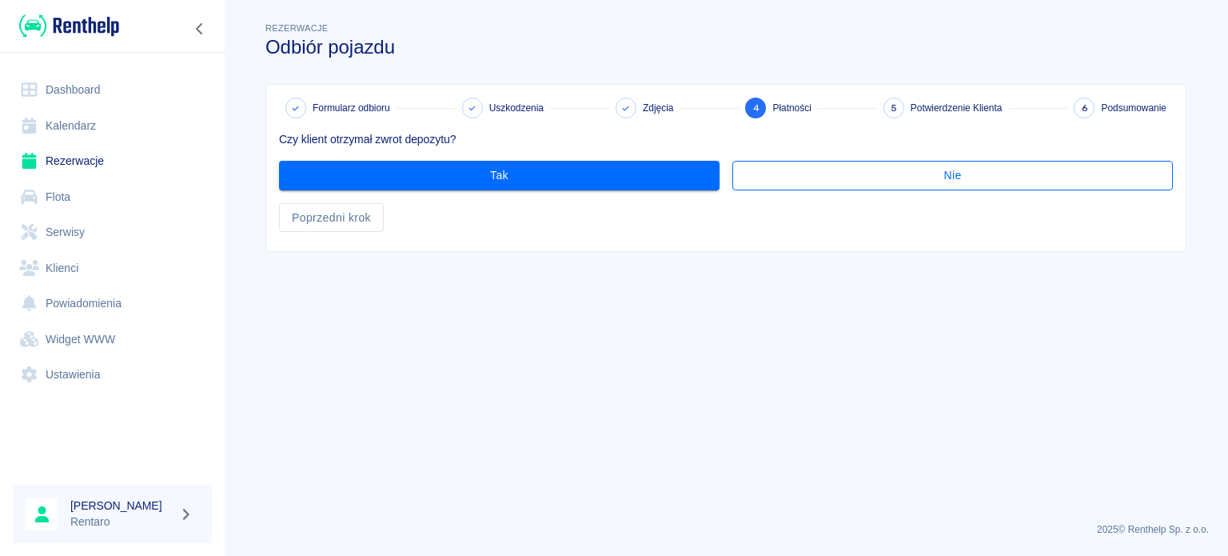
click at [885, 173] on button "Nie" at bounding box center [952, 176] width 441 height 30
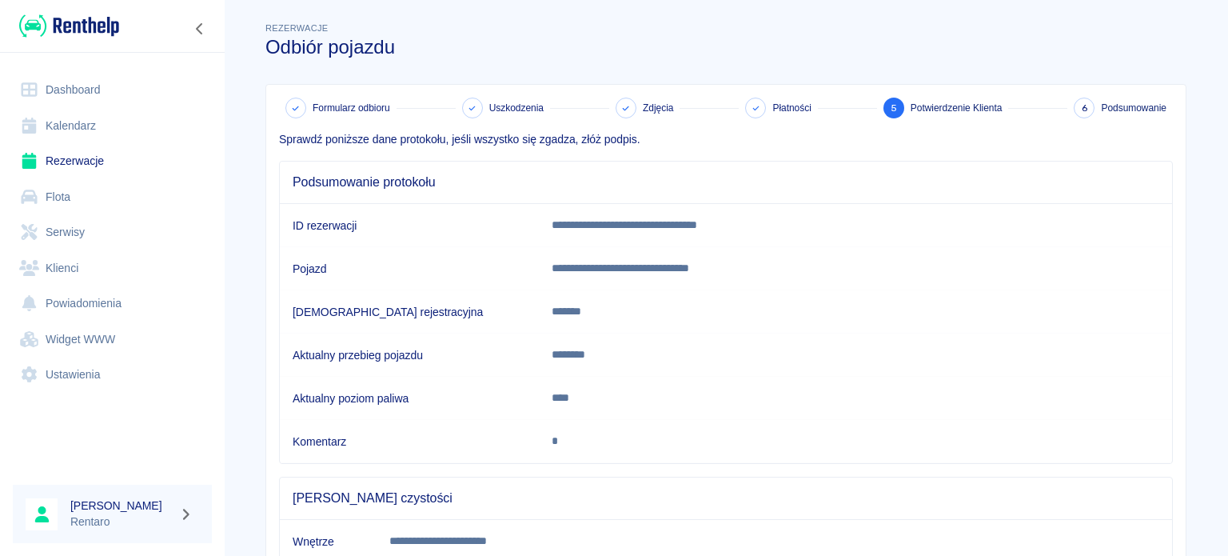
scroll to position [299, 0]
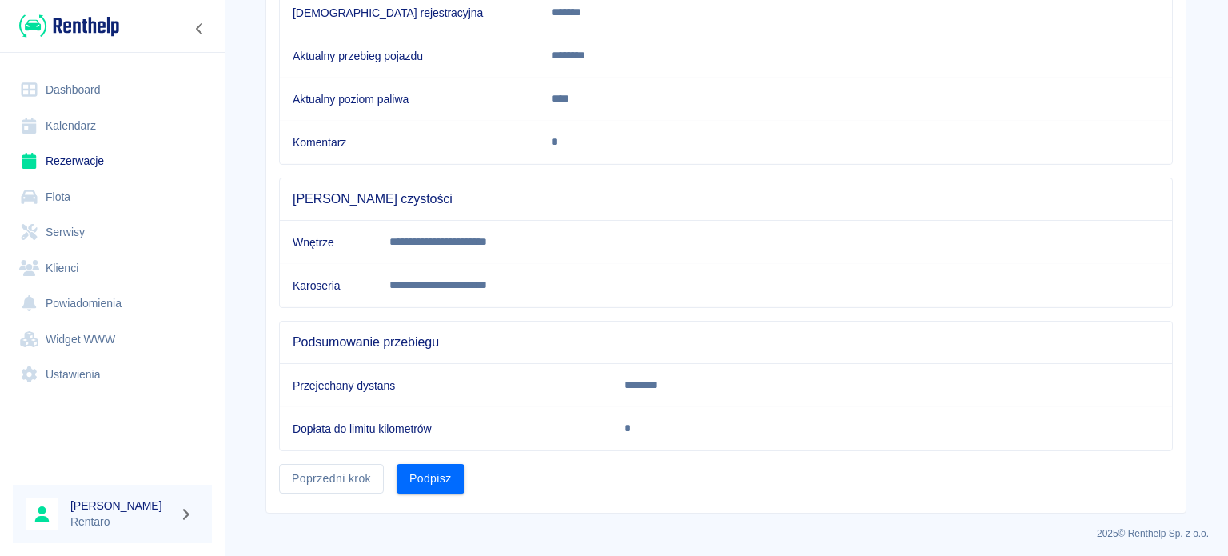
click at [433, 472] on button "Podpisz" at bounding box center [431, 479] width 68 height 30
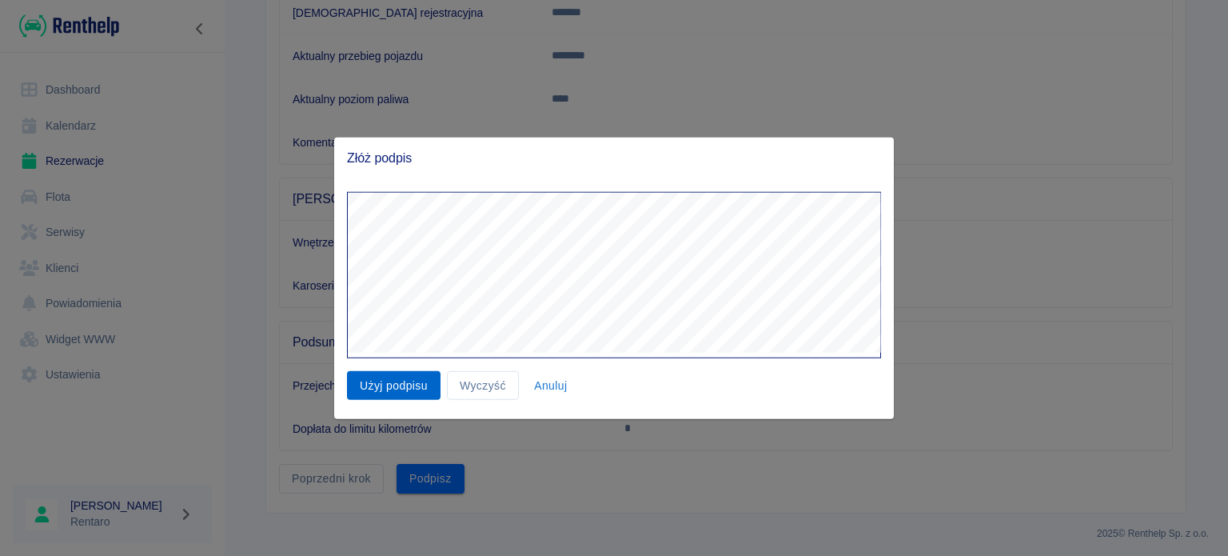
click at [384, 406] on div "Użyj podpisu Wyczyść Anuluj" at bounding box center [614, 298] width 560 height 241
click at [404, 381] on button "Użyj podpisu" at bounding box center [394, 385] width 94 height 30
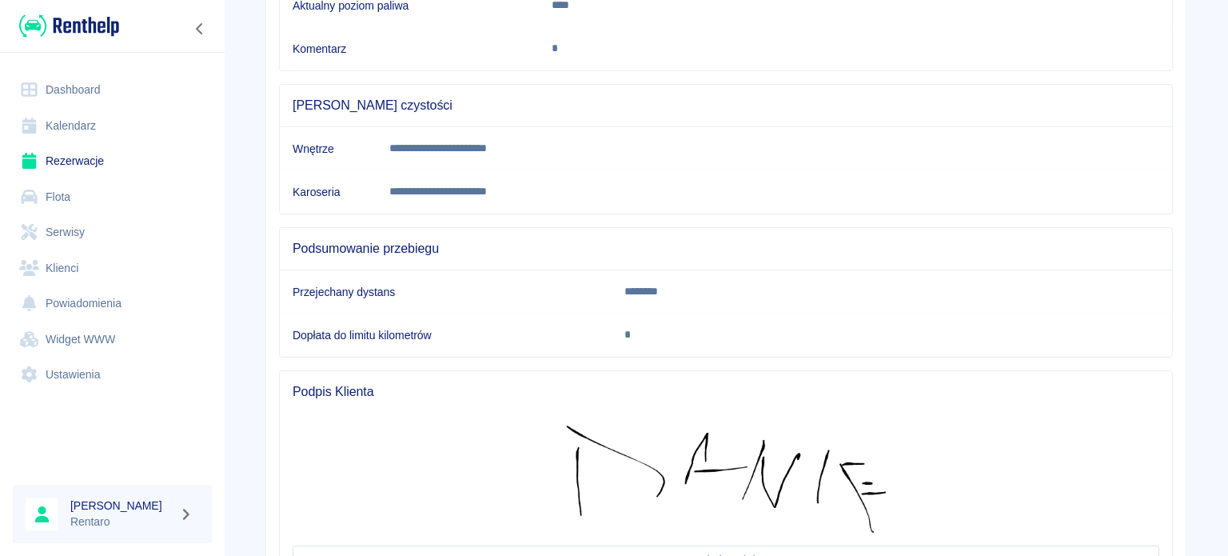
scroll to position [535, 0]
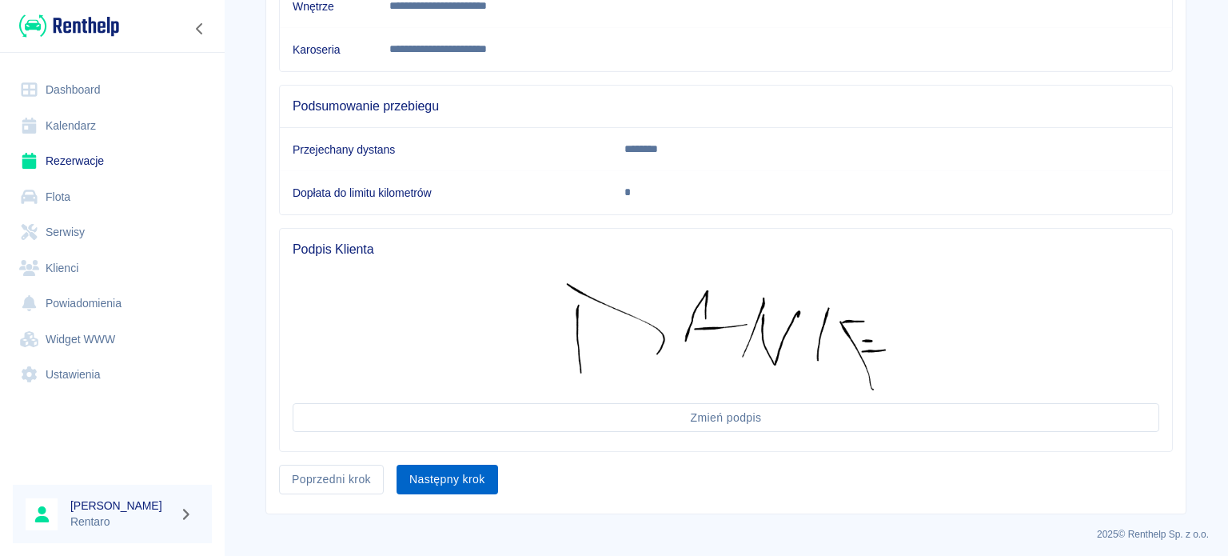
click at [433, 479] on button "Następny krok" at bounding box center [448, 480] width 102 height 30
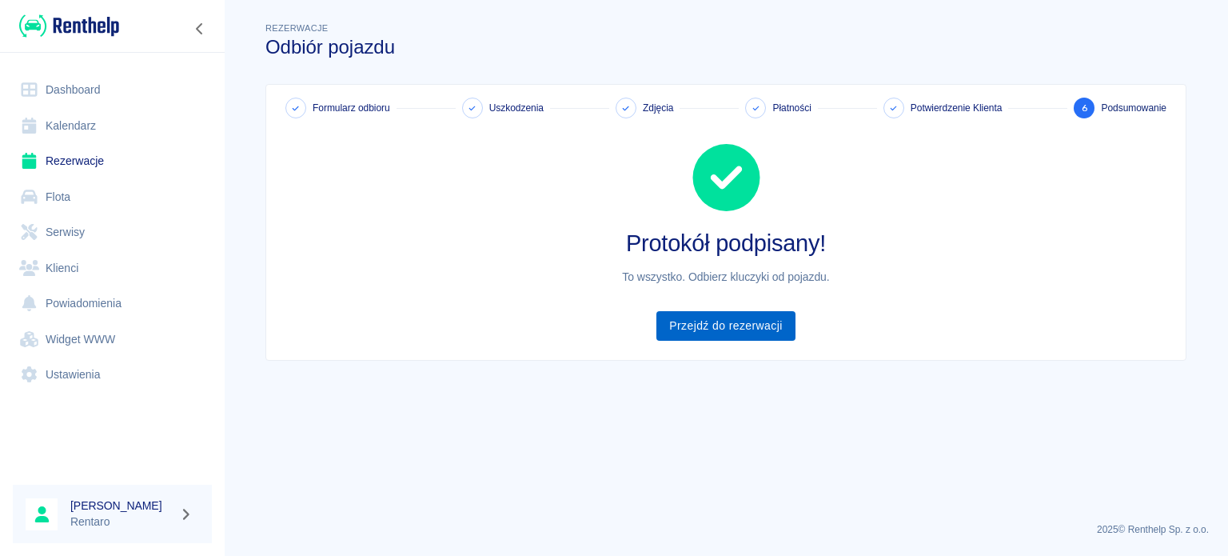
drag, startPoint x: 736, startPoint y: 309, endPoint x: 728, endPoint y: 315, distance: 9.6
click at [731, 311] on div "Protokół podpisany! To wszystko. Odbierz kluczyki od pojazdu. Przejdź do rezerw…" at bounding box center [719, 229] width 907 height 222
click at [723, 323] on link "Przejdź do rezerwacji" at bounding box center [725, 326] width 138 height 30
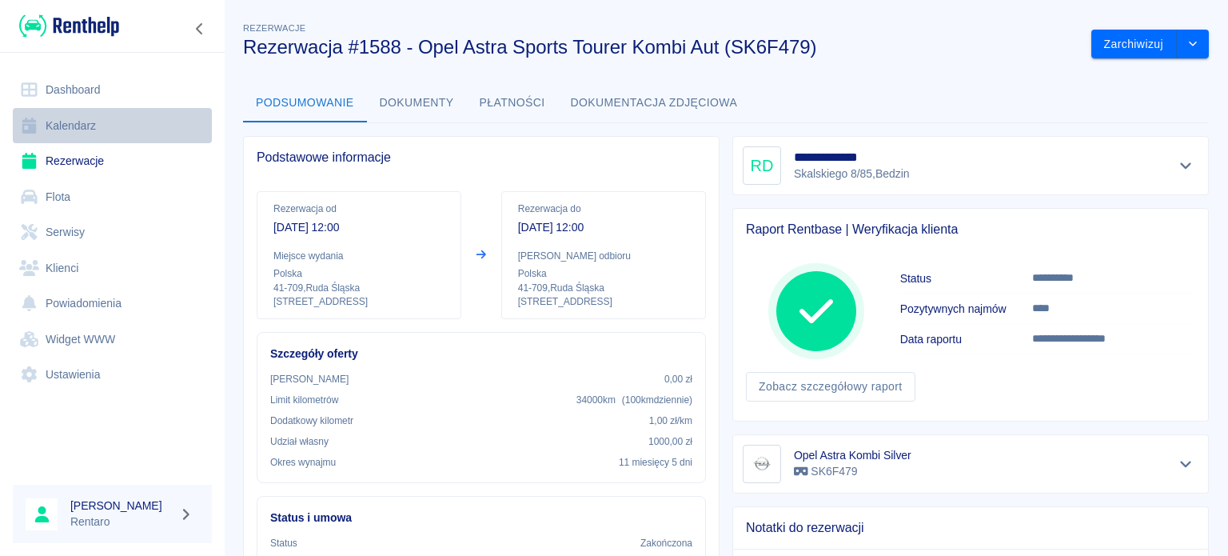
click at [56, 128] on link "Kalendarz" at bounding box center [112, 126] width 199 height 36
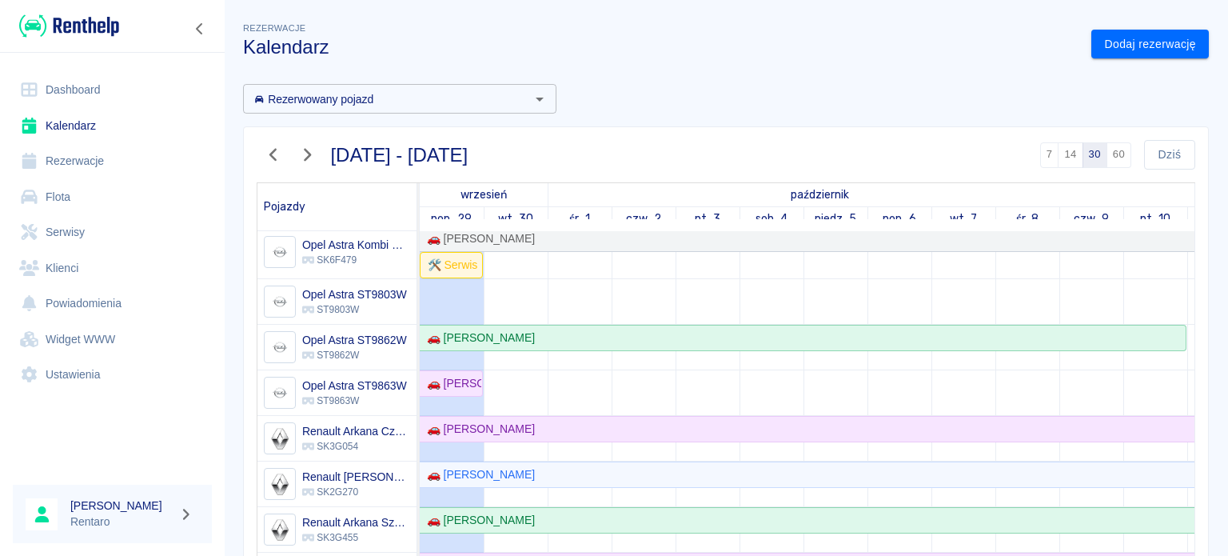
scroll to position [640, 0]
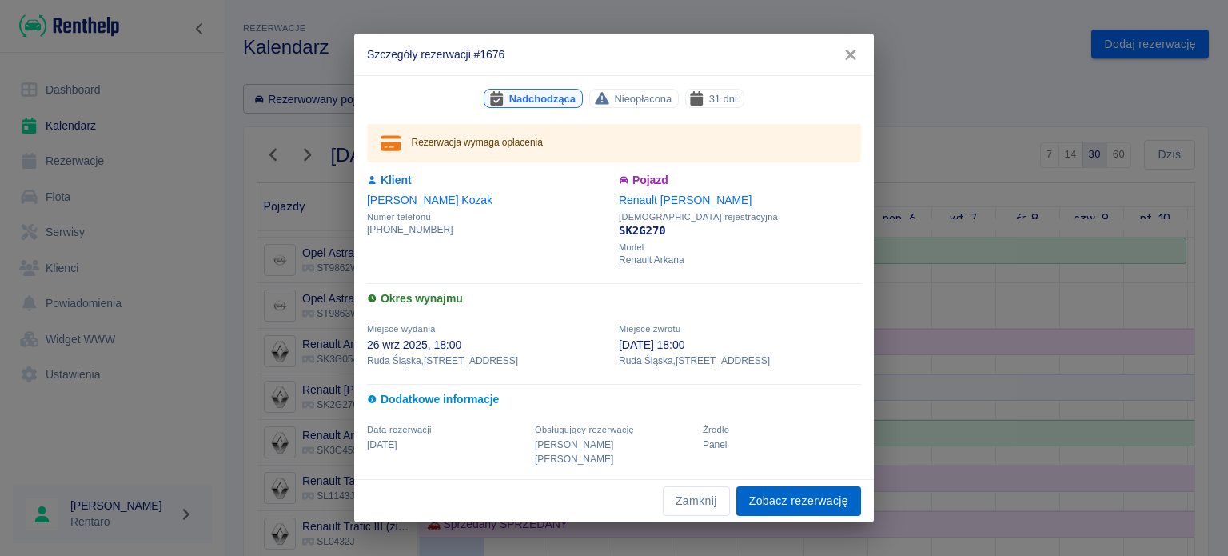
click at [790, 489] on link "Zobacz rezerwację" at bounding box center [798, 501] width 125 height 30
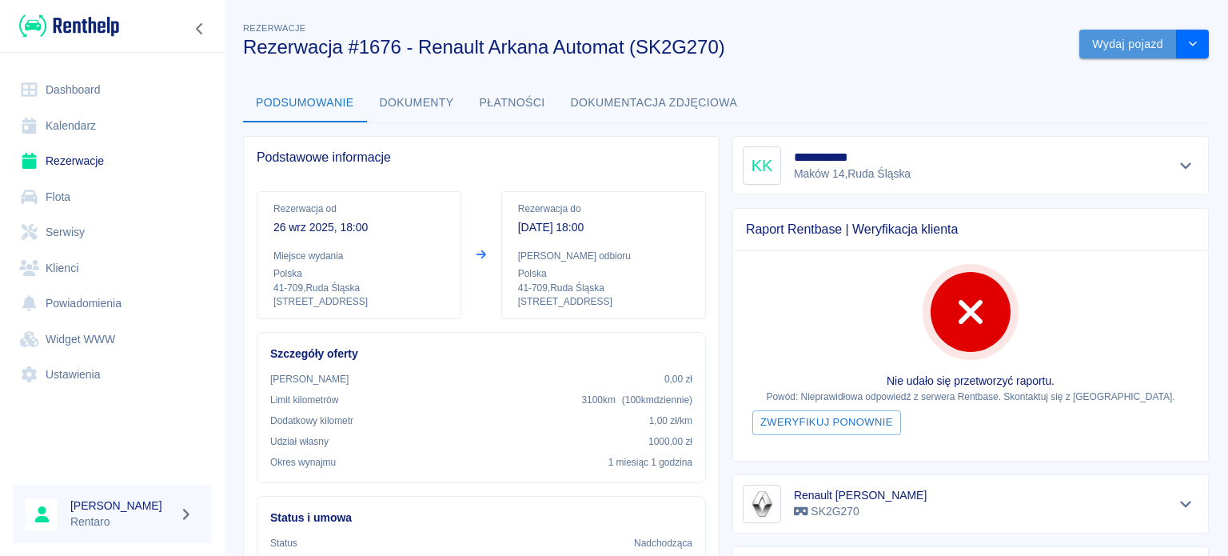
click at [1148, 48] on button "Wydaj pojazd" at bounding box center [1128, 45] width 98 height 30
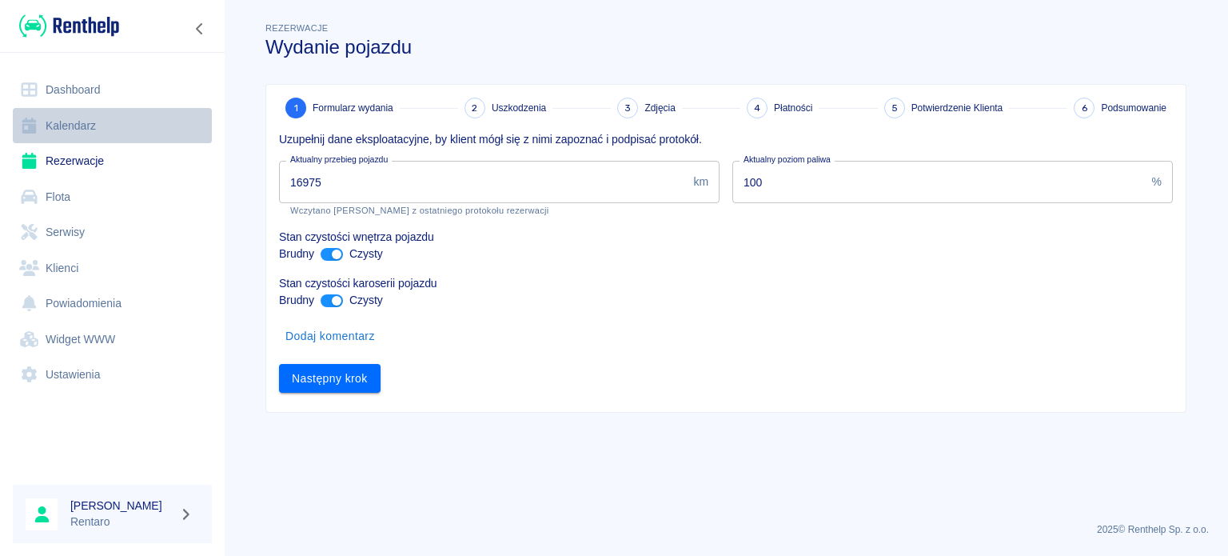
click at [59, 122] on link "Kalendarz" at bounding box center [112, 126] width 199 height 36
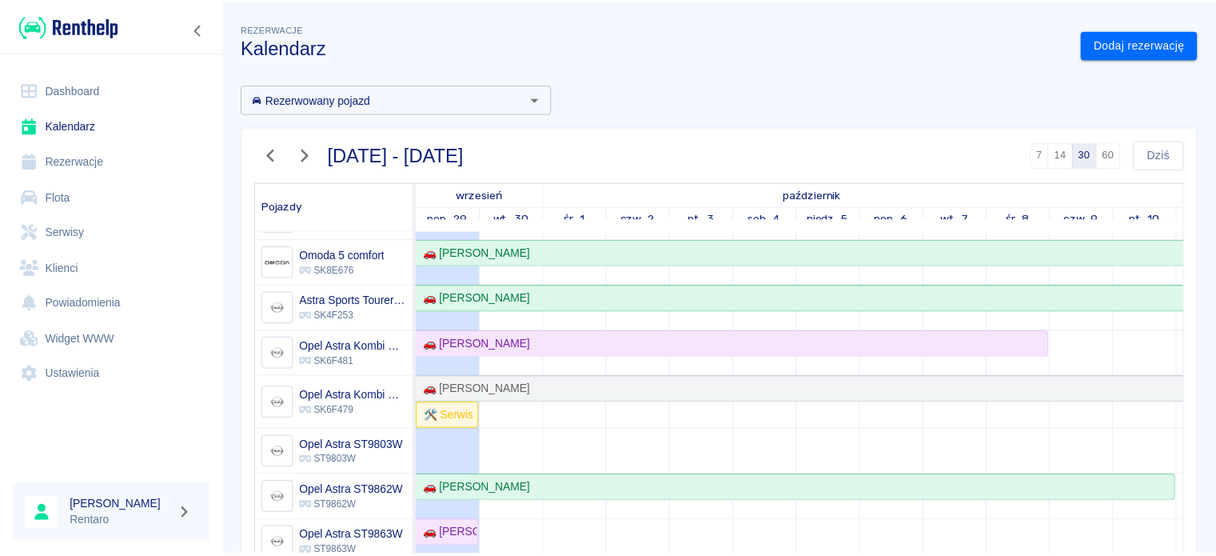
scroll to position [400, 0]
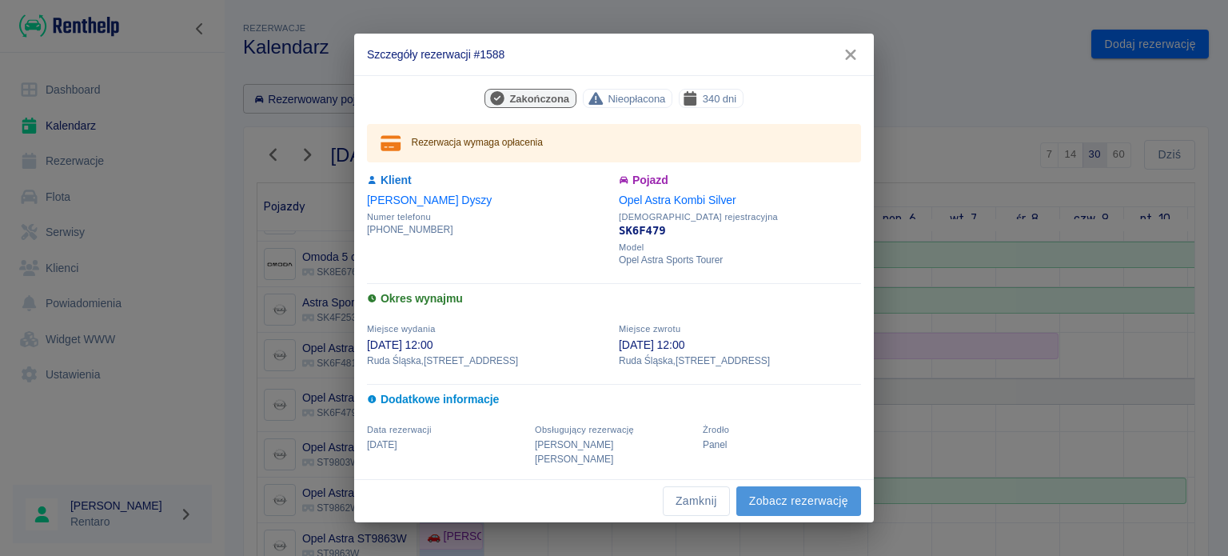
click at [797, 492] on link "Zobacz rezerwację" at bounding box center [798, 501] width 125 height 30
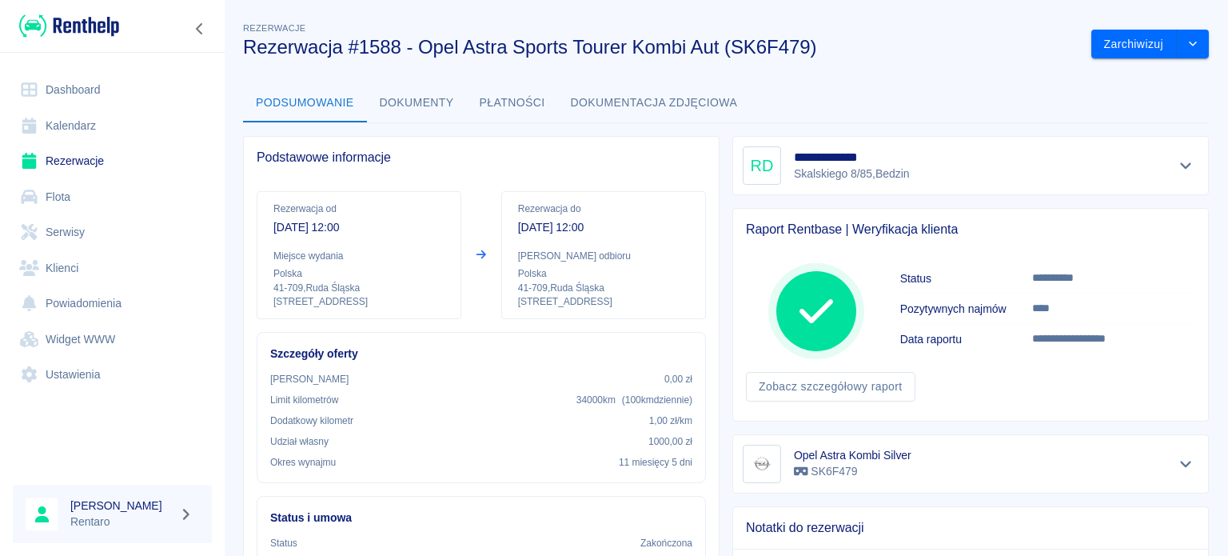
click at [64, 119] on link "Kalendarz" at bounding box center [112, 126] width 199 height 36
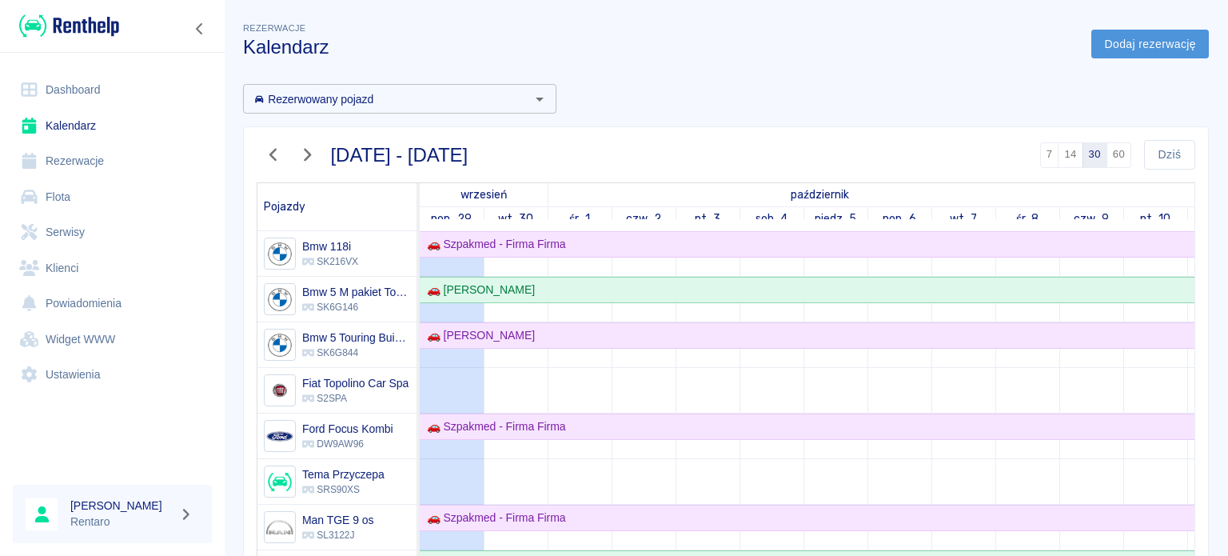
click at [1116, 42] on link "Dodaj rezerwację" at bounding box center [1150, 45] width 118 height 30
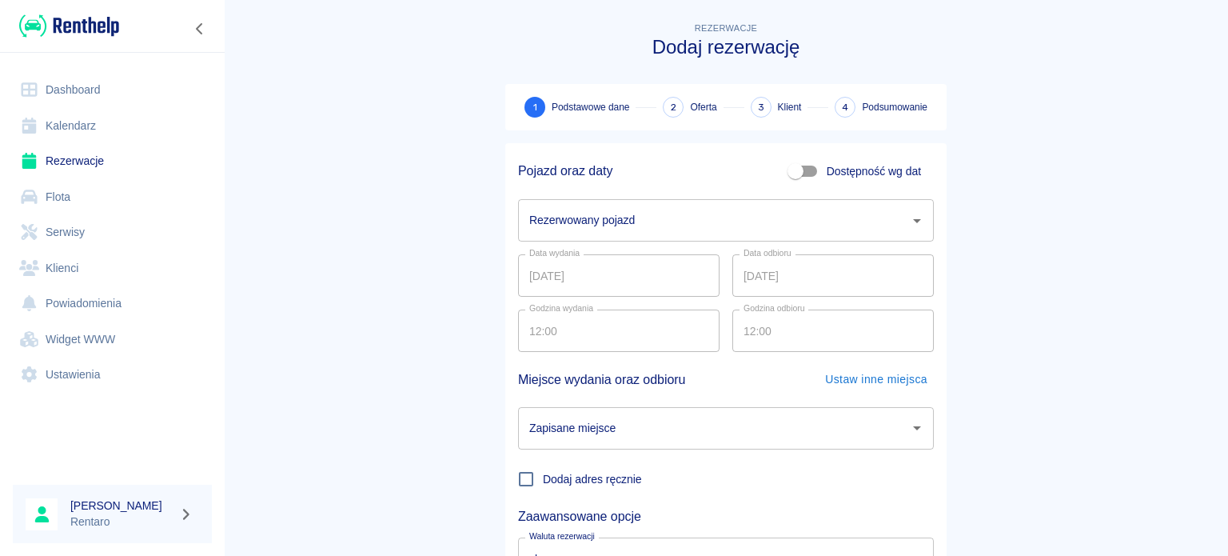
click at [751, 202] on div "Rezerwowany pojazd" at bounding box center [726, 220] width 416 height 42
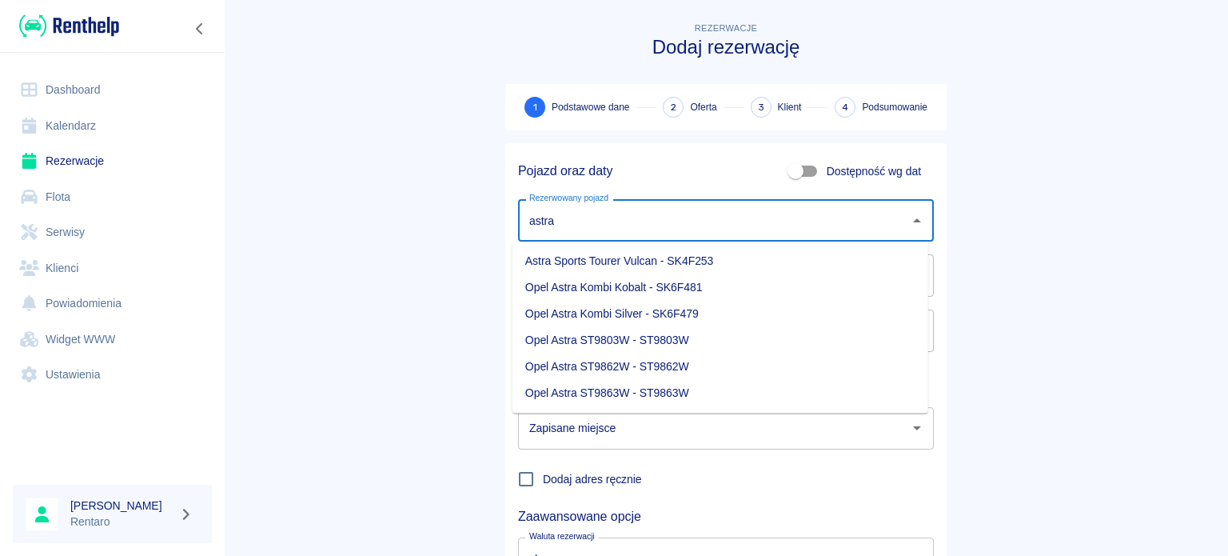
click at [685, 295] on li "Opel Astra Kombi Kobalt - SK6F481" at bounding box center [721, 287] width 416 height 26
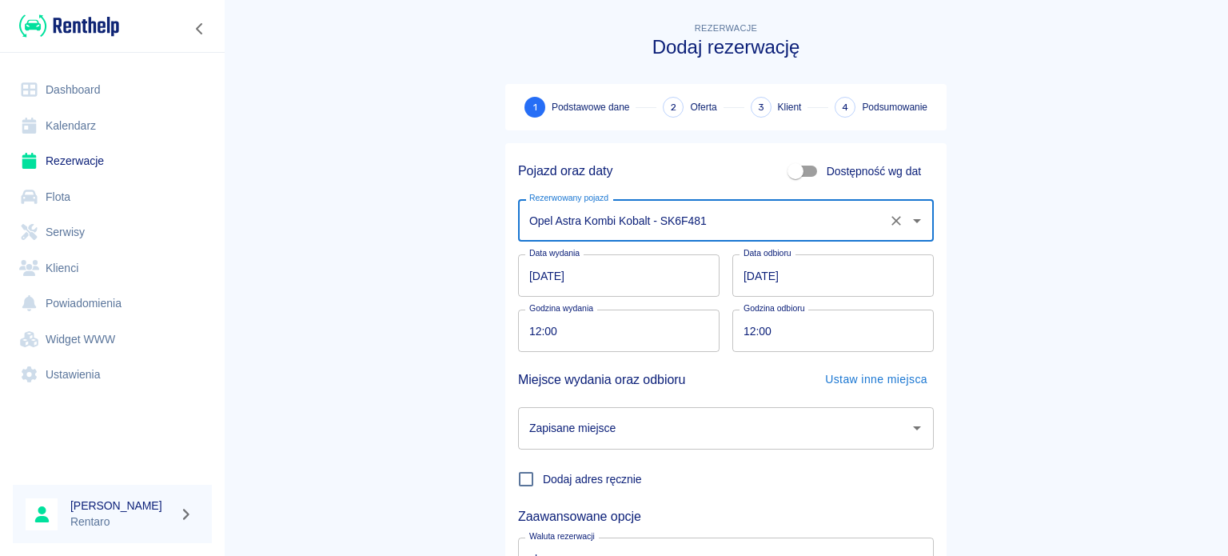
type input "Opel Astra Kombi Kobalt - SK6F481"
click at [640, 286] on input "29.09.2025" at bounding box center [618, 275] width 201 height 42
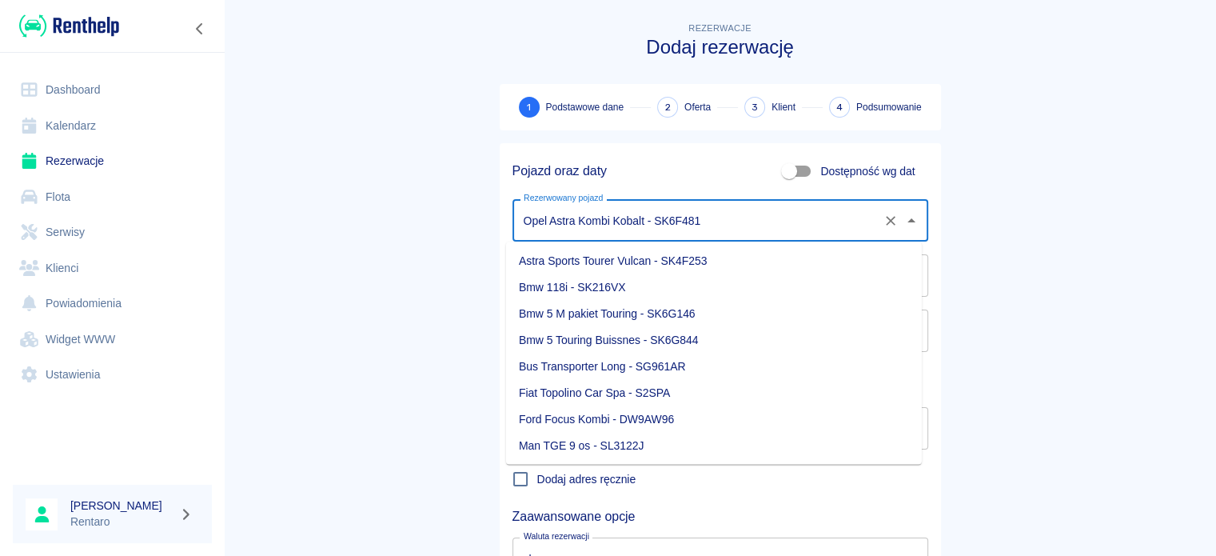
click at [751, 222] on input "Opel Astra Kombi Kobalt - SK6F481" at bounding box center [698, 220] width 357 height 28
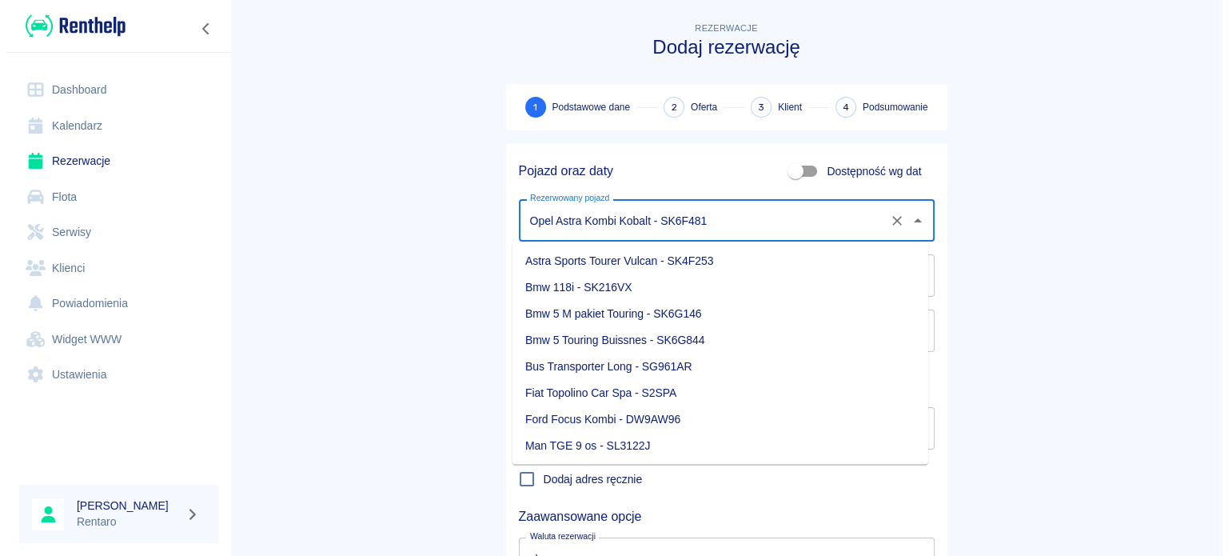
scroll to position [101, 0]
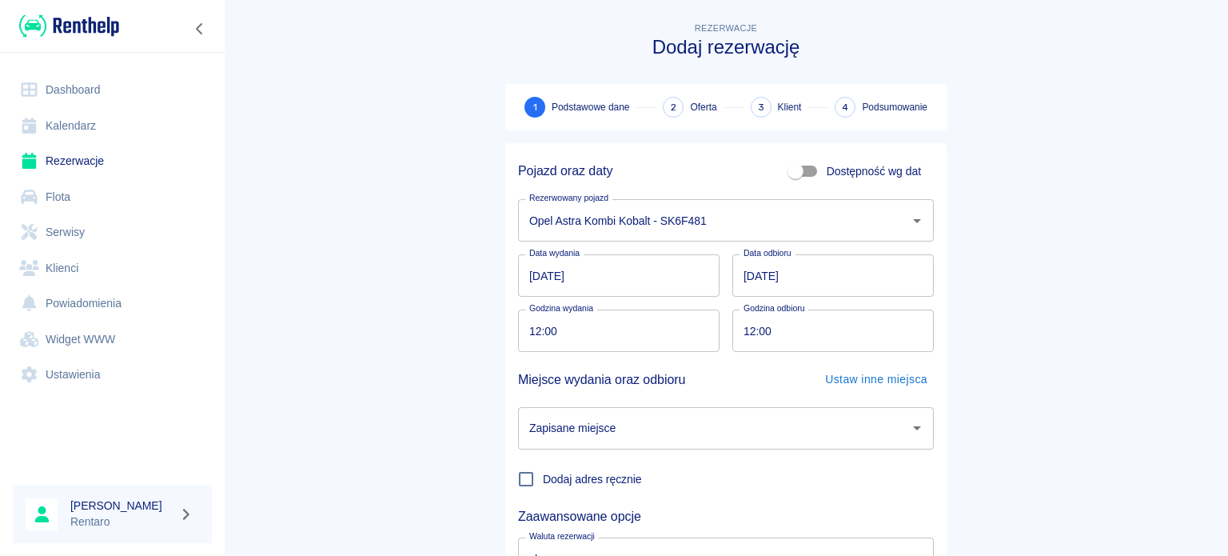
click at [1013, 228] on main "Rezerwacje Dodaj rezerwację 1 Podstawowe dane 2 Oferta 3 Klient 4 Podsumowanie …" at bounding box center [726, 333] width 1004 height 628
click at [739, 220] on input "Opel Astra Kombi Kobalt - SK6F481" at bounding box center [703, 220] width 357 height 28
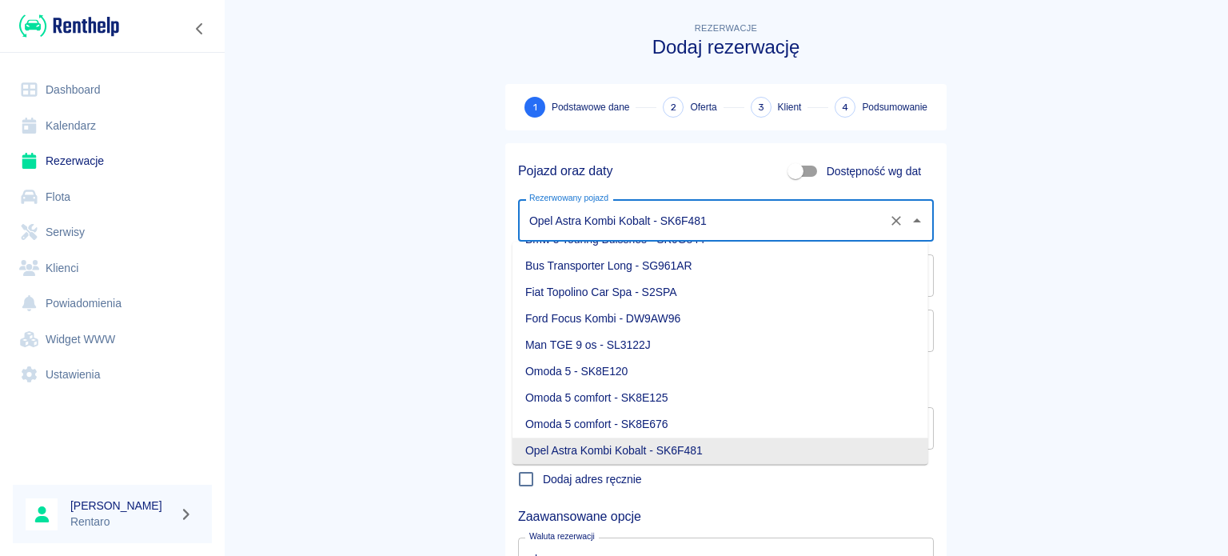
click at [668, 451] on li "Opel Astra Kombi Kobalt - SK6F481" at bounding box center [721, 450] width 416 height 26
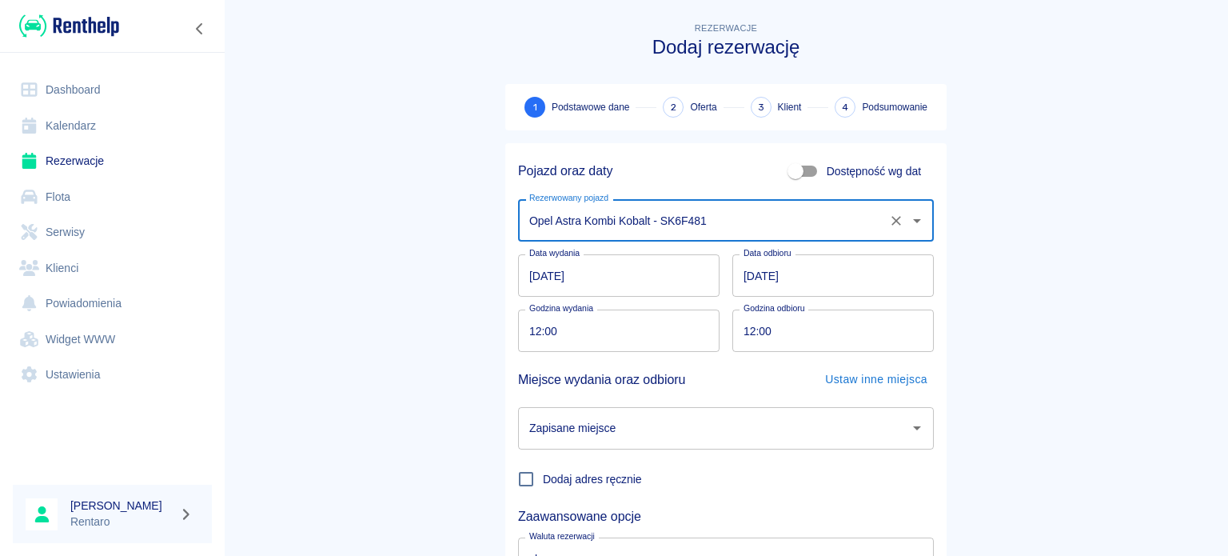
click at [892, 214] on icon "Wyczyść" at bounding box center [896, 221] width 16 height 16
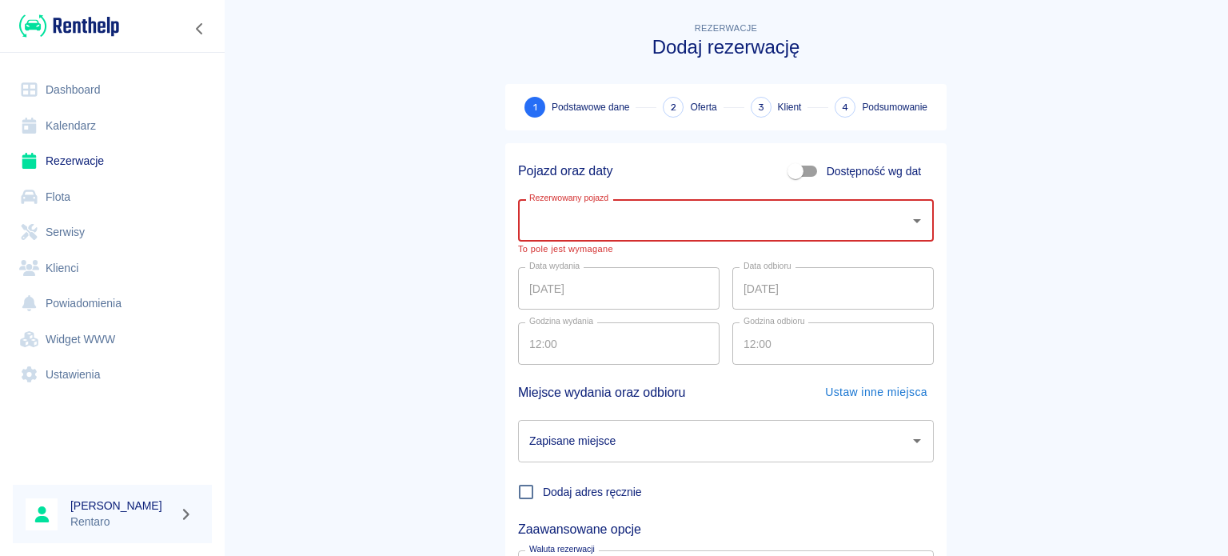
click at [736, 225] on input "Rezerwowany pojazd" at bounding box center [713, 220] width 377 height 28
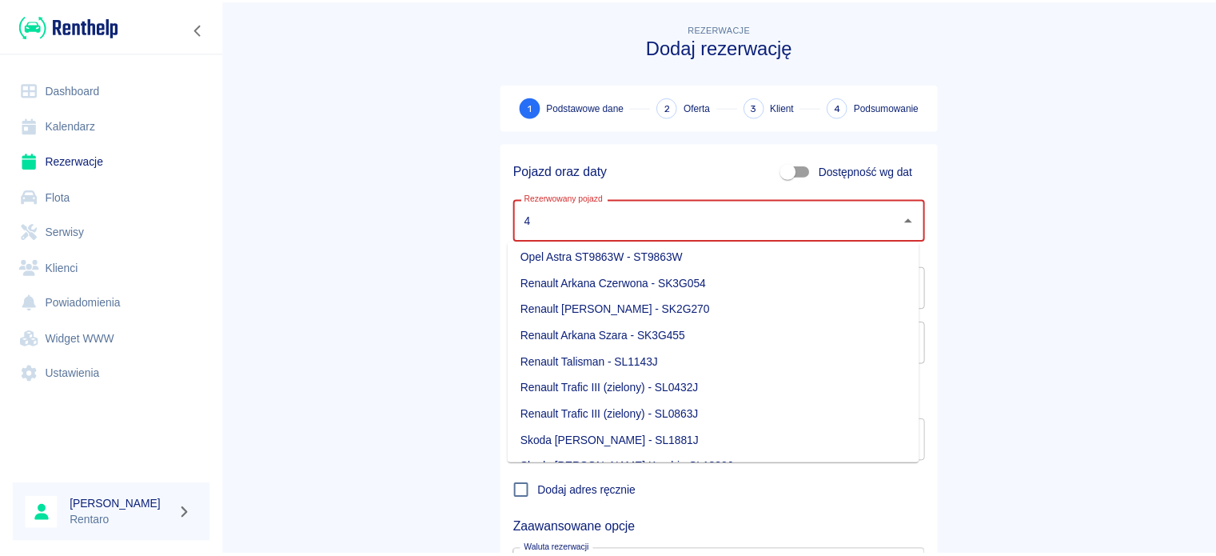
scroll to position [0, 0]
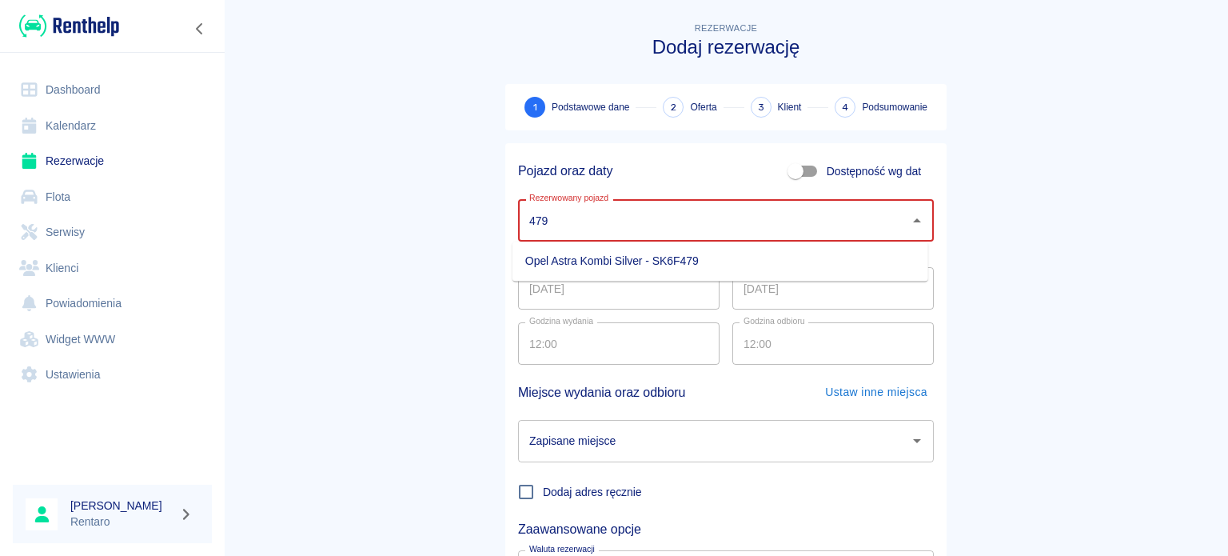
click at [707, 267] on li "Opel Astra Kombi Silver - SK6F479" at bounding box center [721, 261] width 416 height 26
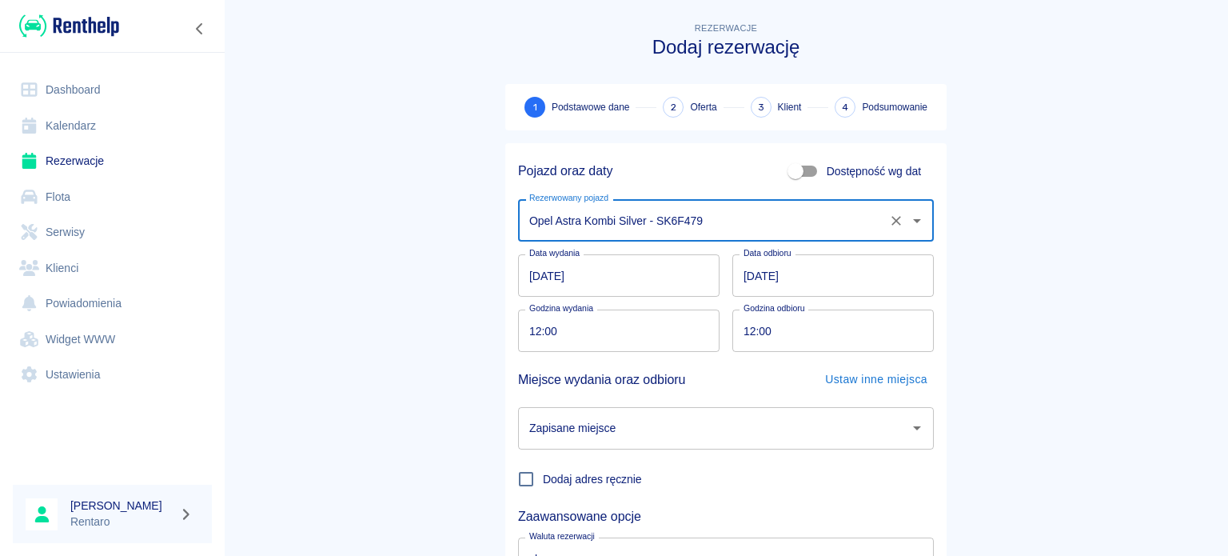
type input "Opel Astra Kombi Silver - SK6F479"
click at [525, 274] on input "29.09.2025" at bounding box center [618, 275] width 201 height 42
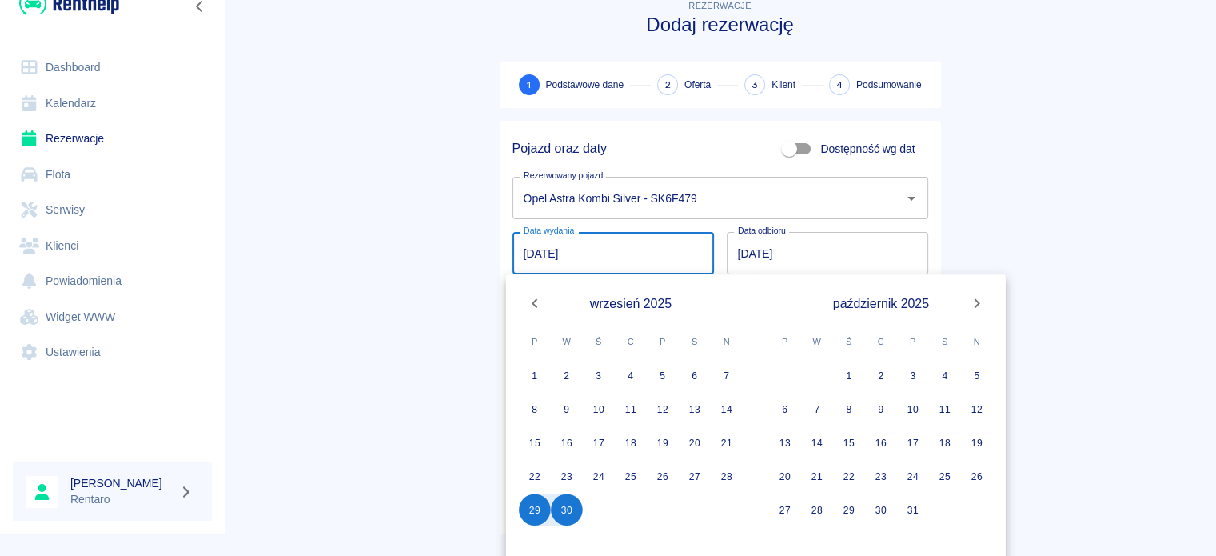
scroll to position [35, 0]
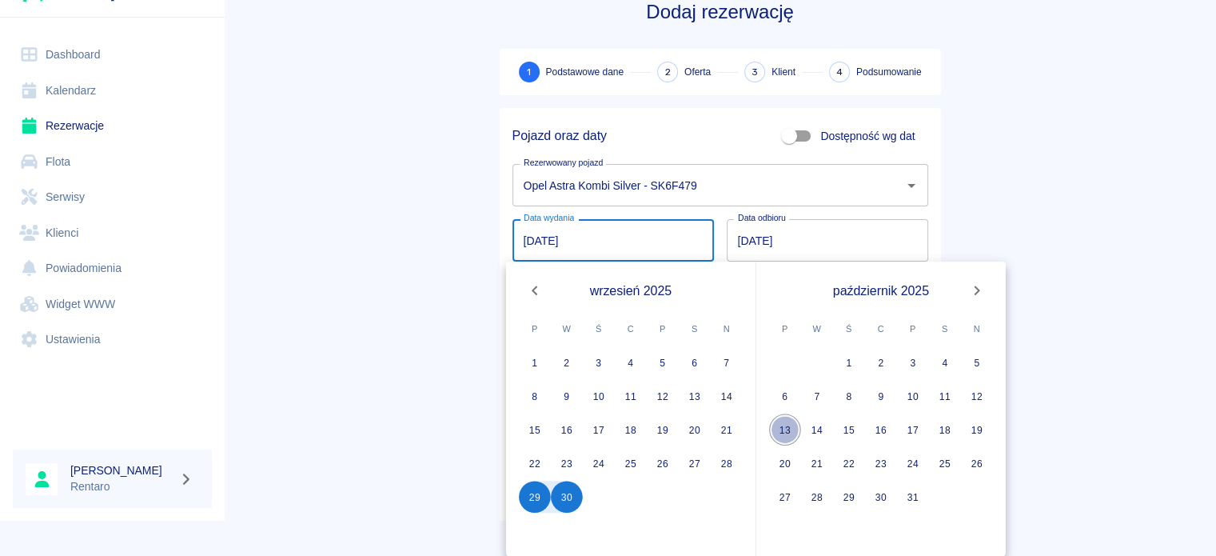
click at [791, 425] on button "13" at bounding box center [785, 429] width 32 height 32
type input "13.10.2025"
type input "DD.MM.YYYY"
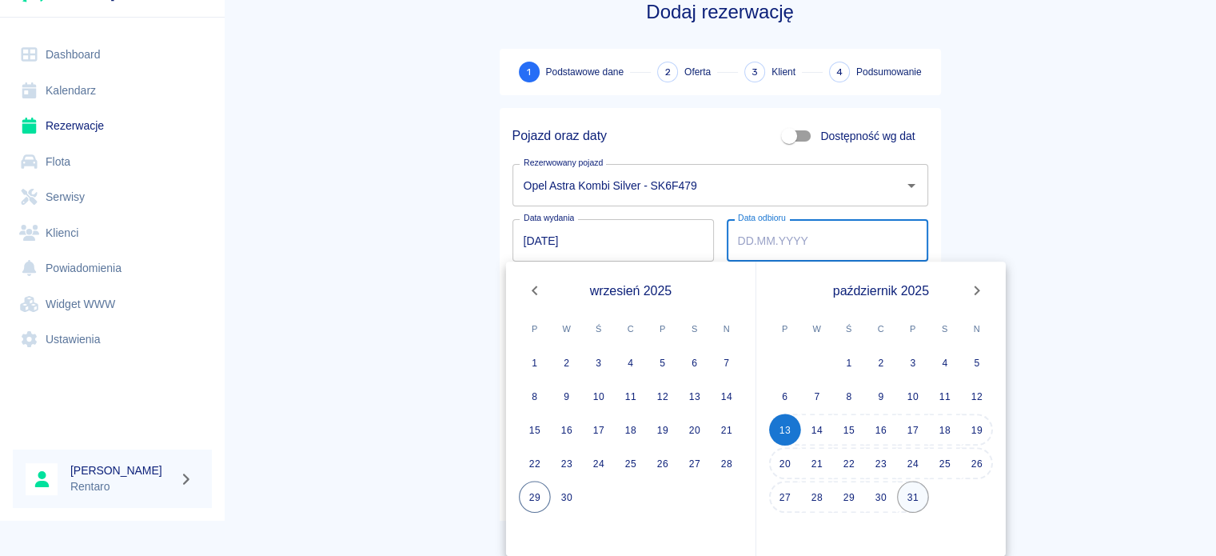
click at [915, 501] on button "31" at bounding box center [913, 497] width 32 height 32
type input "31.10.2025"
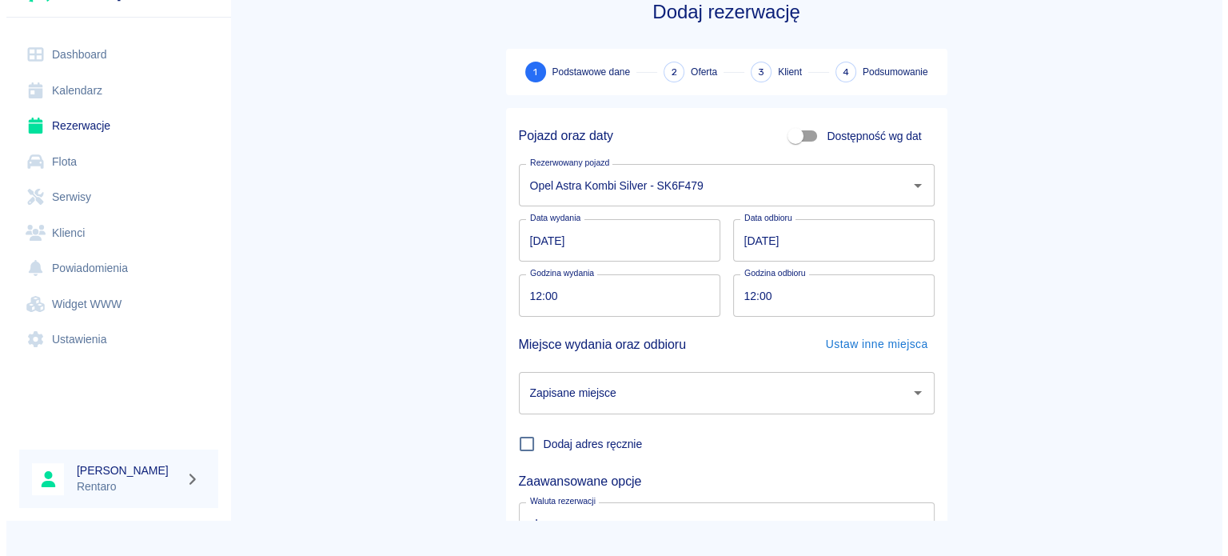
scroll to position [0, 0]
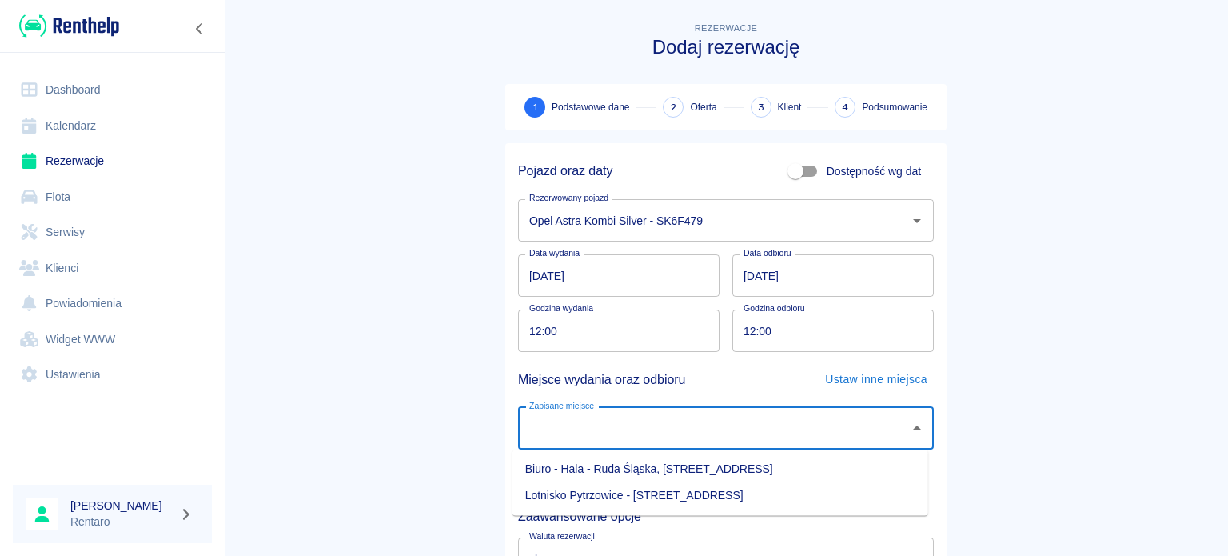
click at [704, 431] on input "Zapisane miejsce" at bounding box center [713, 428] width 377 height 28
drag, startPoint x: 651, startPoint y: 485, endPoint x: 660, endPoint y: 480, distance: 10.4
click at [652, 485] on li "Lotnisko Pytrzowice - Ożarowice, Wolności 90" at bounding box center [721, 495] width 416 height 26
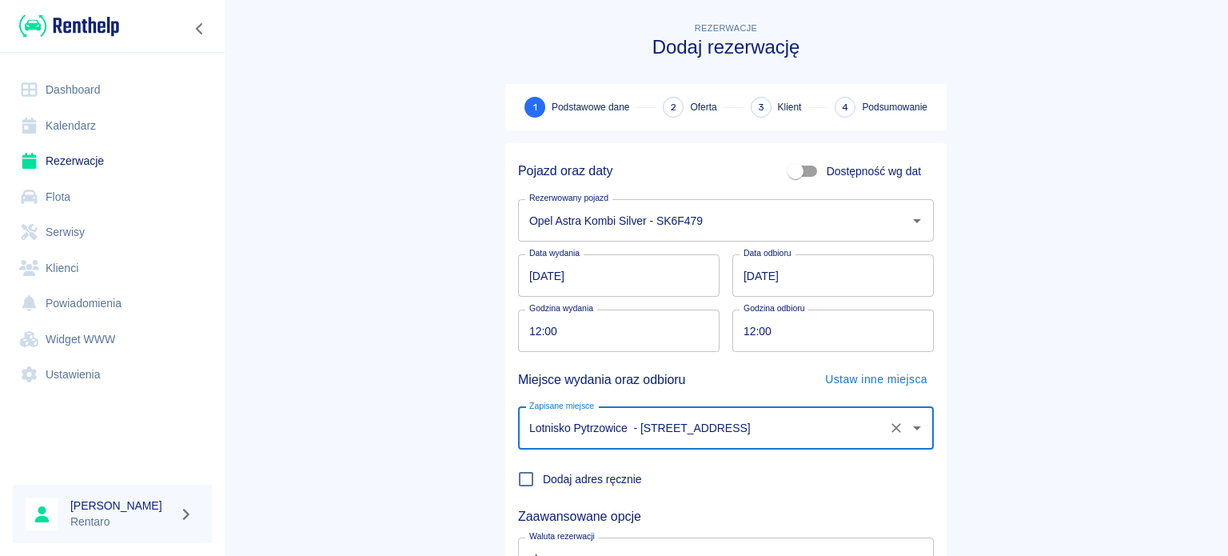
click at [708, 444] on div "Lotnisko Pytrzowice - Ożarowice, Wolności 90 Zapisane miejsce" at bounding box center [726, 428] width 416 height 42
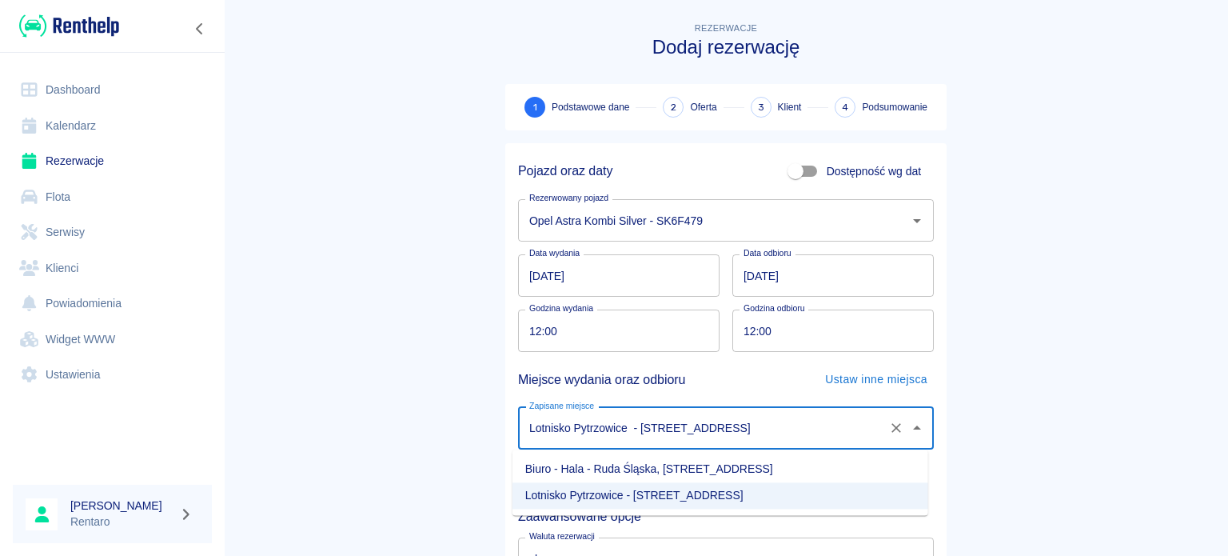
click at [777, 479] on li "Biuro - Hala - Ruda Śląska, Zabrzańska 9" at bounding box center [721, 469] width 416 height 26
type input "Biuro - Hala - Ruda Śląska, Zabrzańska 9"
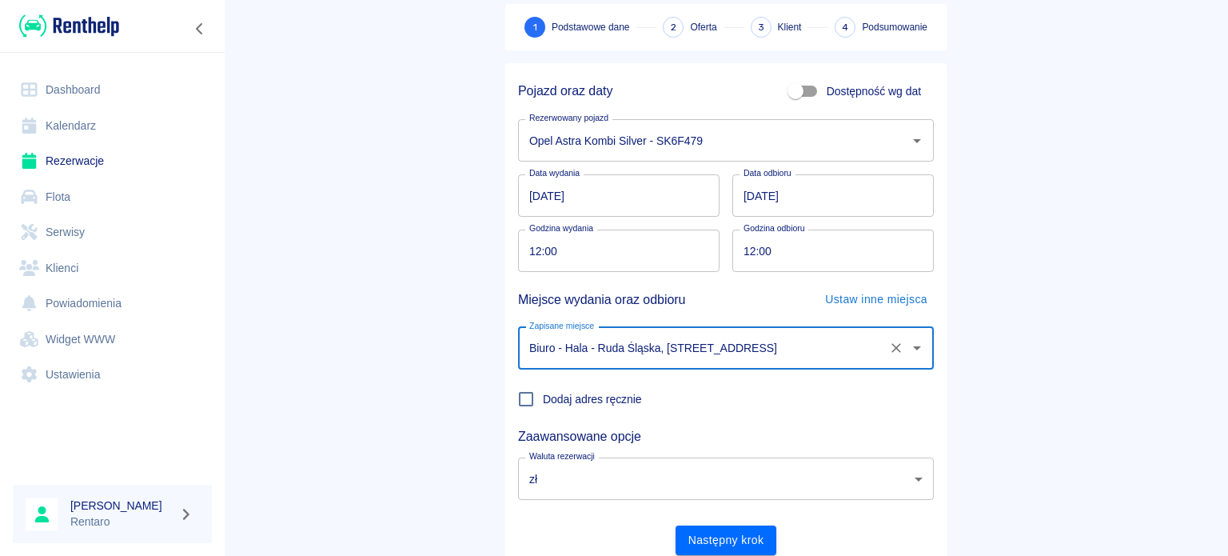
scroll to position [138, 0]
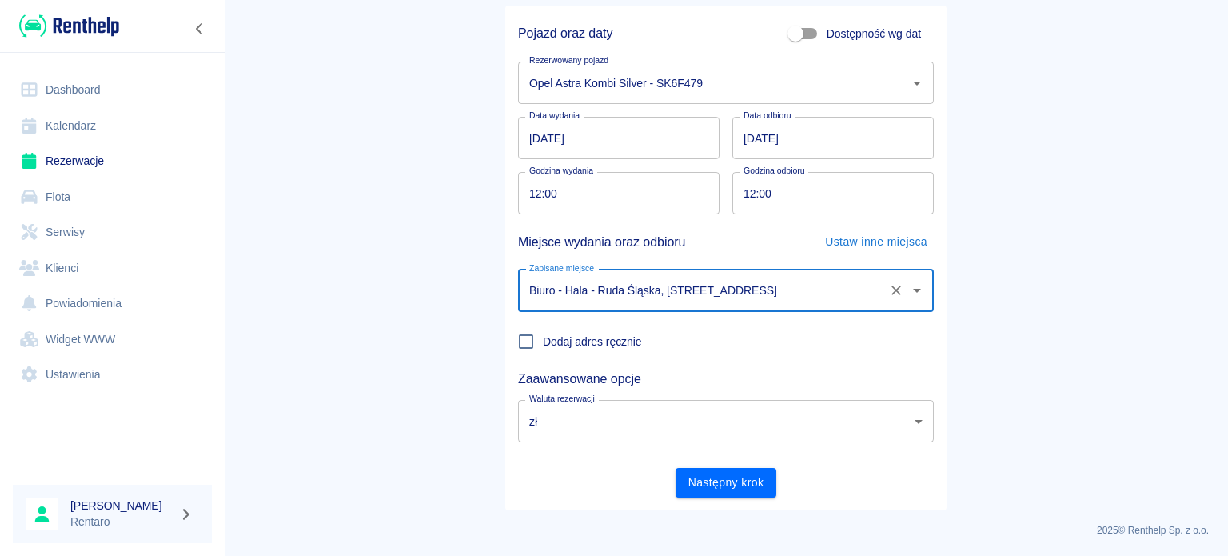
click at [715, 483] on button "Następny krok" at bounding box center [727, 483] width 102 height 30
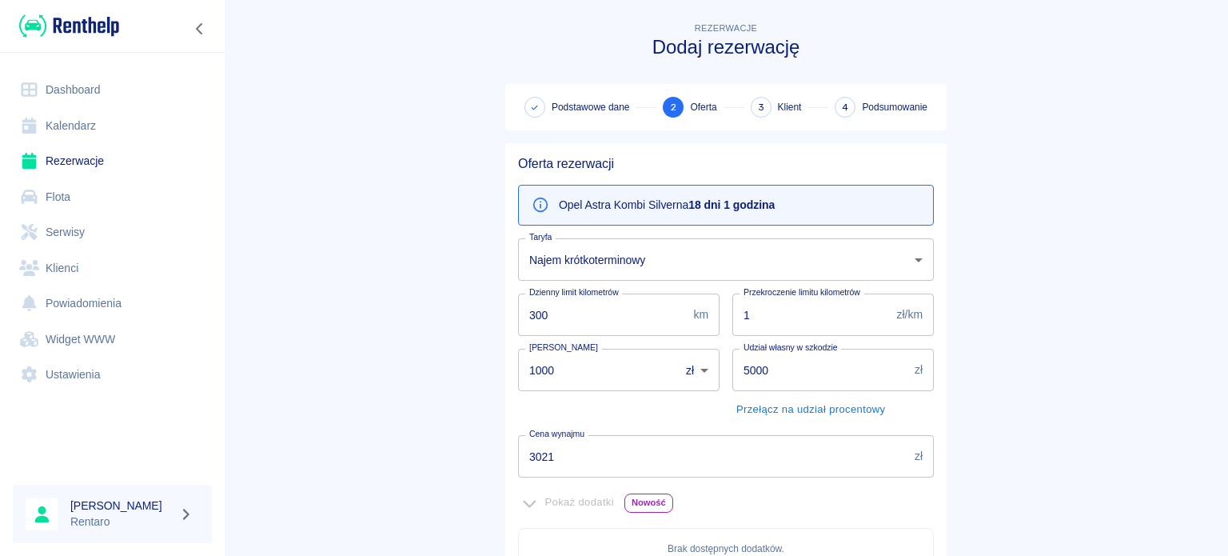
scroll to position [240, 0]
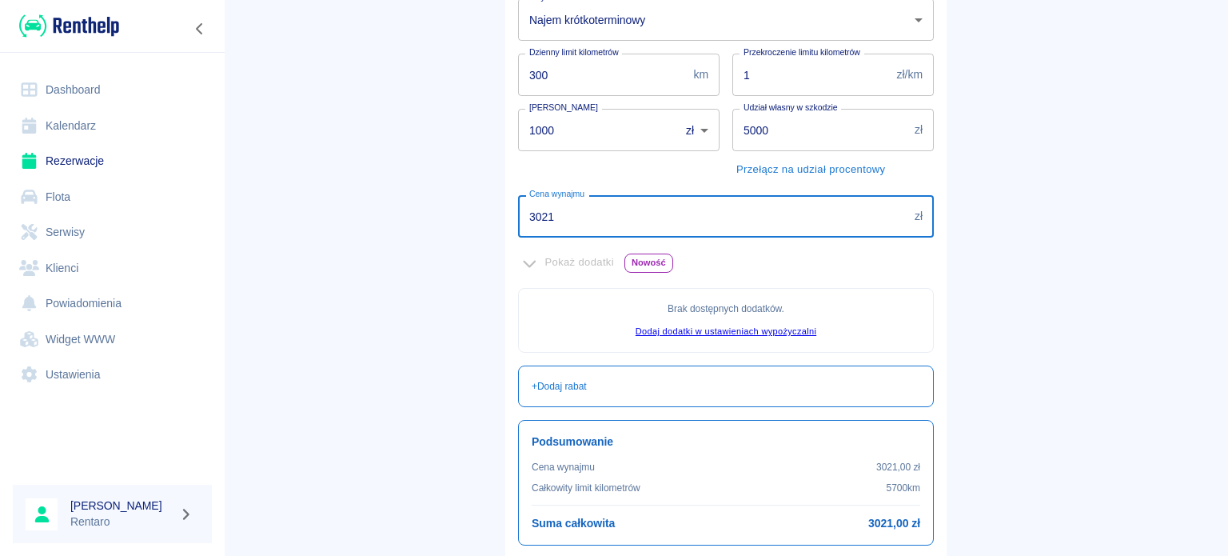
click at [662, 227] on input "3021" at bounding box center [713, 216] width 390 height 42
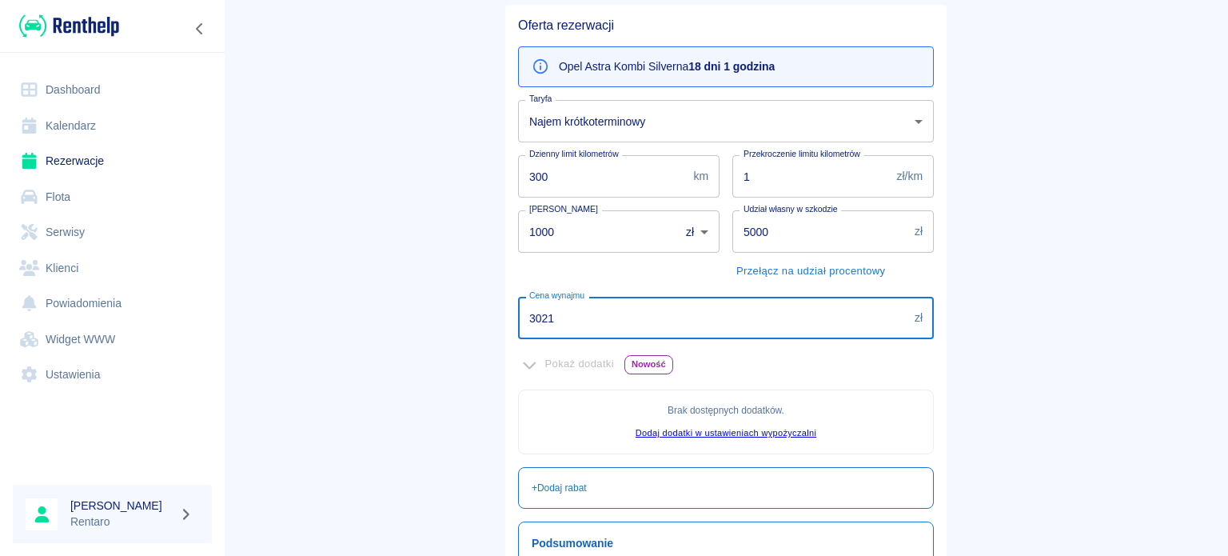
scroll to position [0, 0]
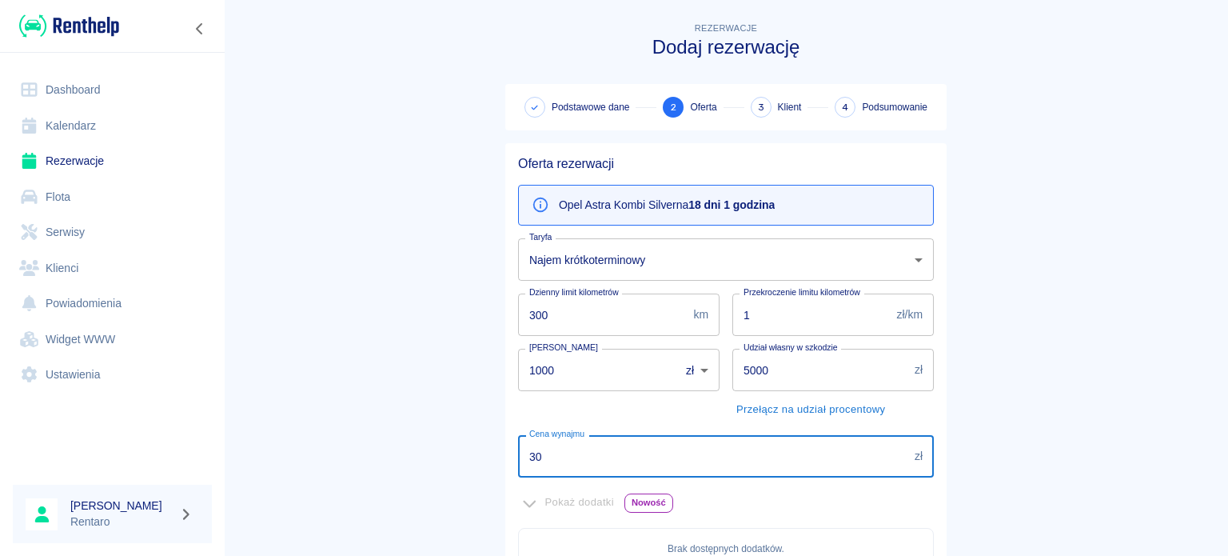
type input "3"
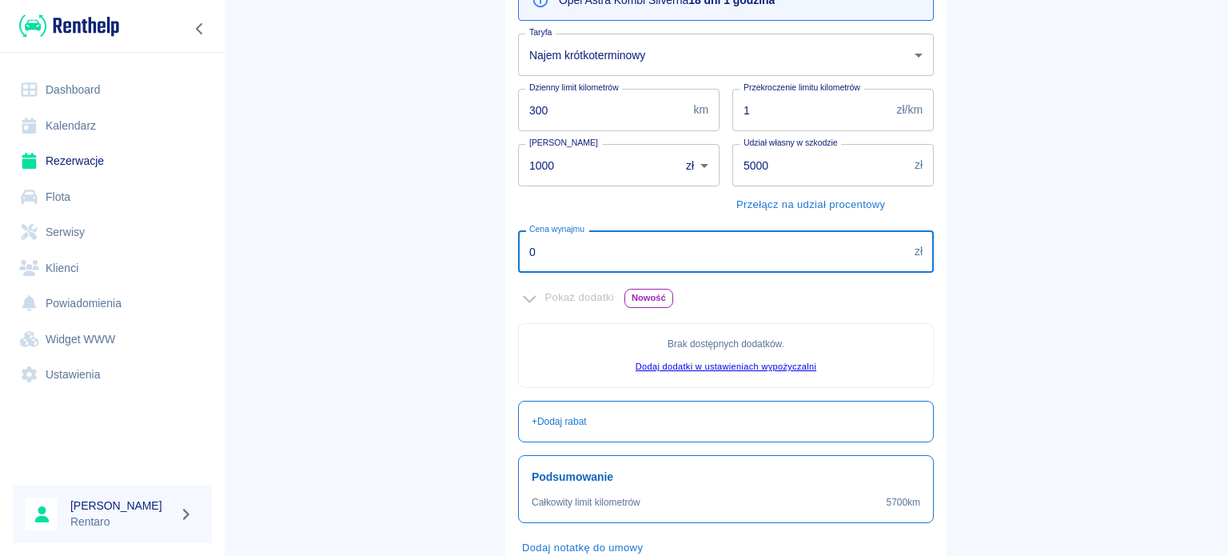
scroll to position [309, 0]
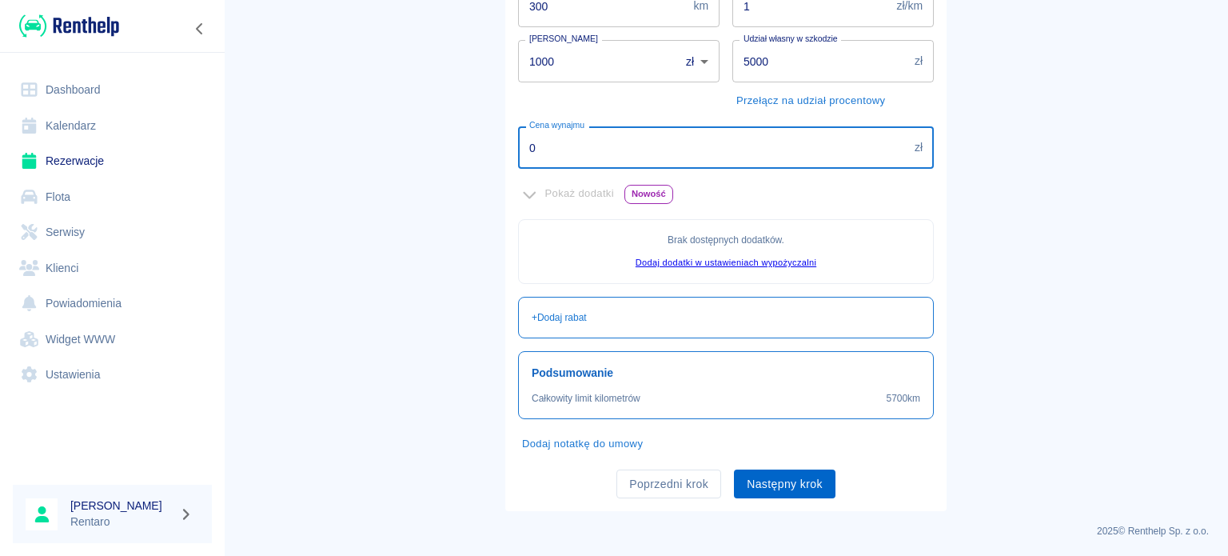
type input "0"
click at [779, 485] on button "Następny krok" at bounding box center [785, 484] width 102 height 30
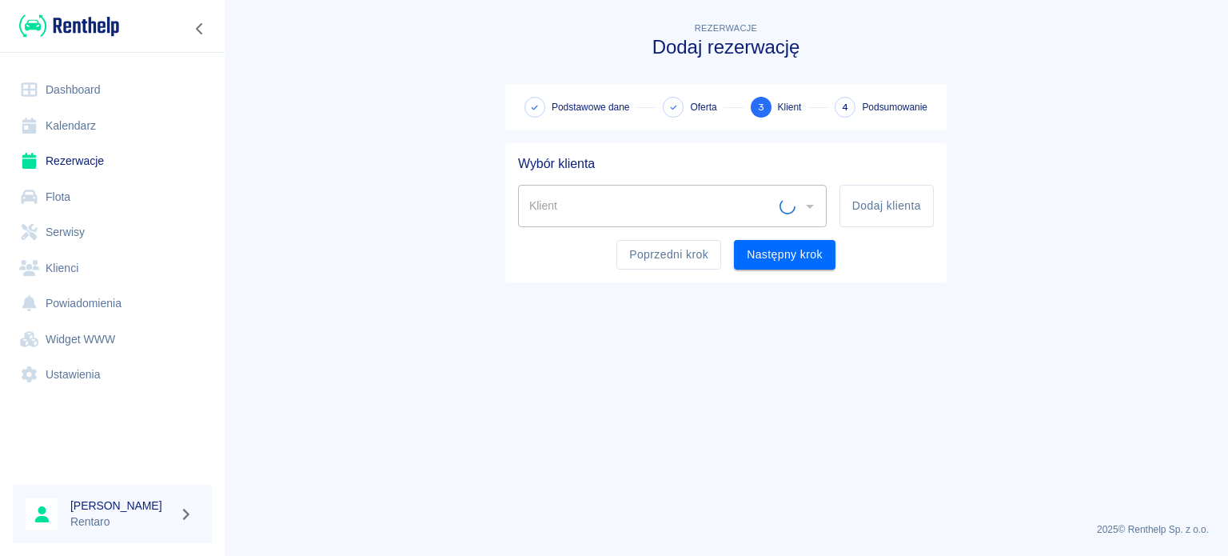
scroll to position [0, 0]
click at [608, 165] on h5 "Wybór klienta" at bounding box center [726, 164] width 416 height 16
drag, startPoint x: 605, startPoint y: 175, endPoint x: 598, endPoint y: 191, distance: 17.5
click at [604, 176] on div "Klient Klient Dodaj klienta" at bounding box center [719, 199] width 429 height 55
click at [598, 192] on input "Klient" at bounding box center [660, 206] width 270 height 28
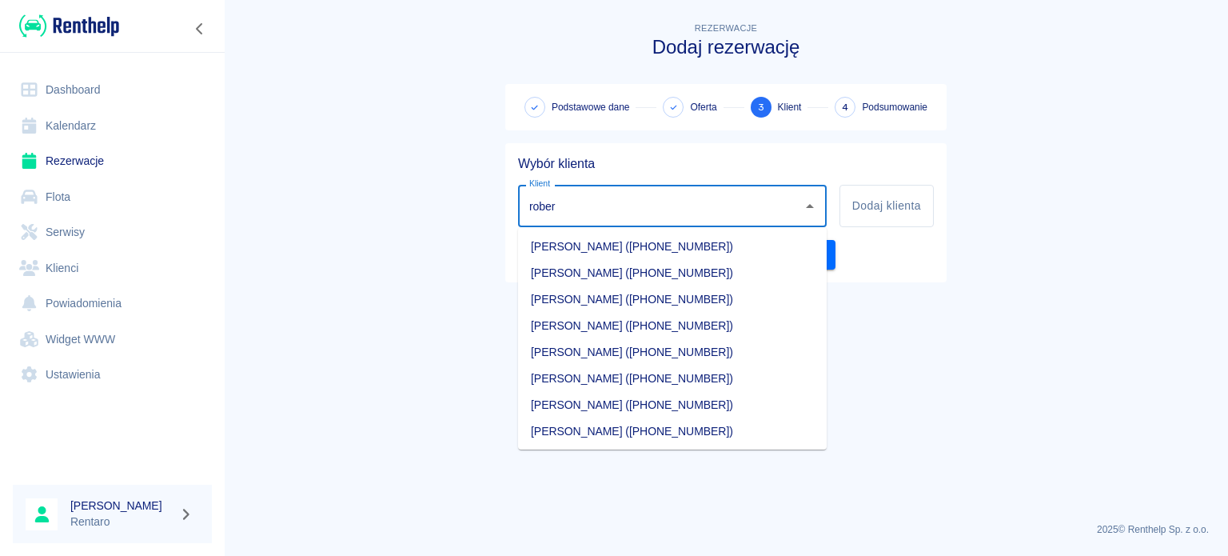
click at [609, 349] on li "Robert Dyszy (+48515575465)" at bounding box center [672, 352] width 309 height 26
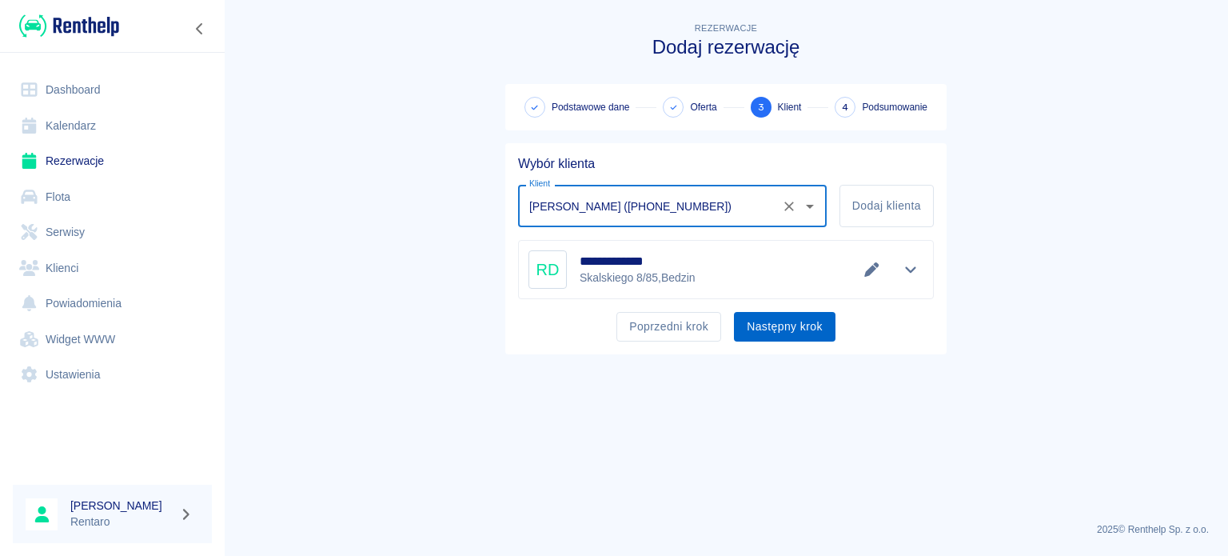
type input "Robert Dyszy (+48515575465)"
click at [760, 330] on button "Następny krok" at bounding box center [785, 327] width 102 height 30
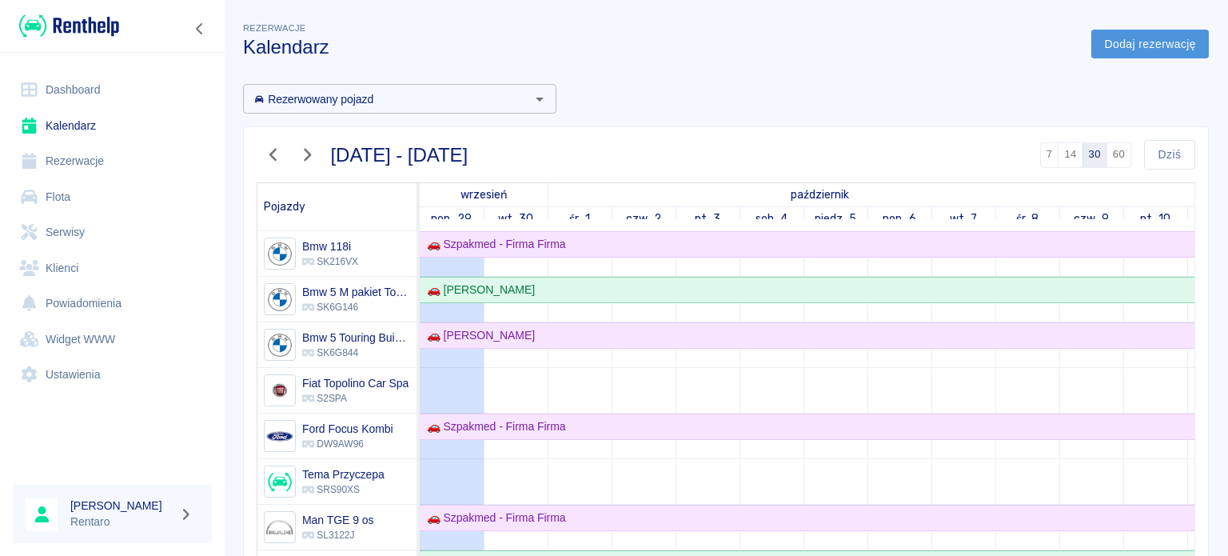
click at [1091, 55] on link "Dodaj rezerwację" at bounding box center [1150, 45] width 118 height 30
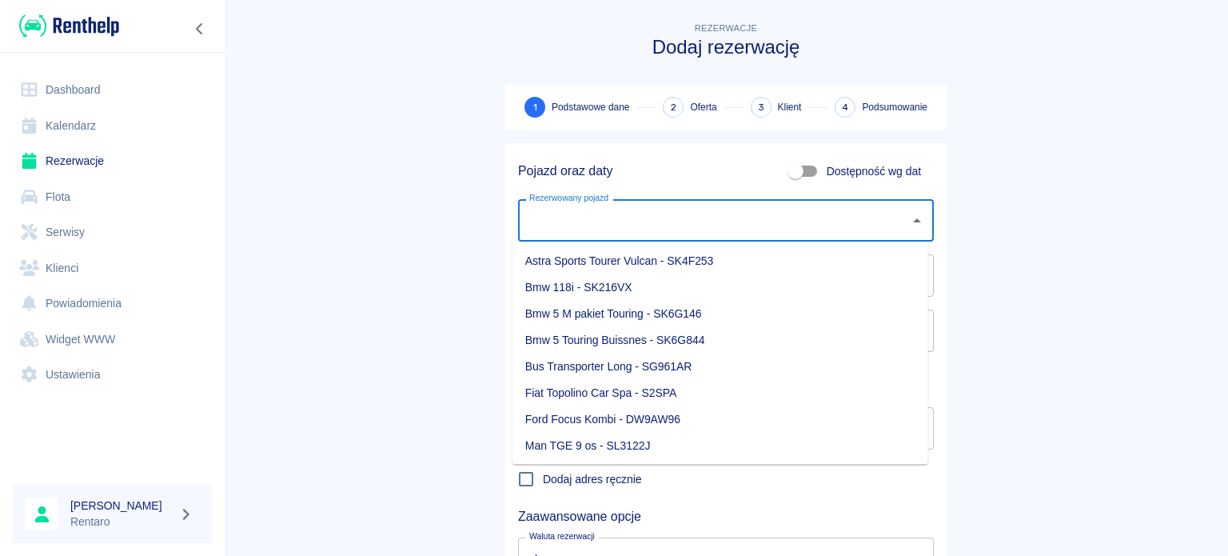
click at [710, 229] on input "Rezerwowany pojazd" at bounding box center [713, 220] width 377 height 28
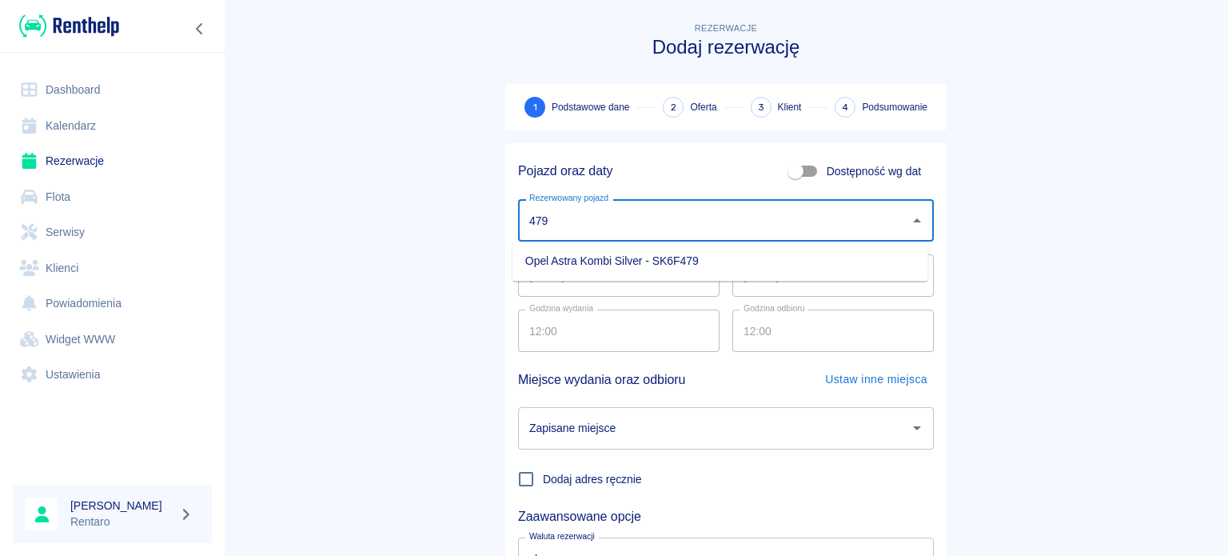
click at [589, 249] on li "Opel Astra Kombi Silver - SK6F479" at bounding box center [721, 261] width 416 height 26
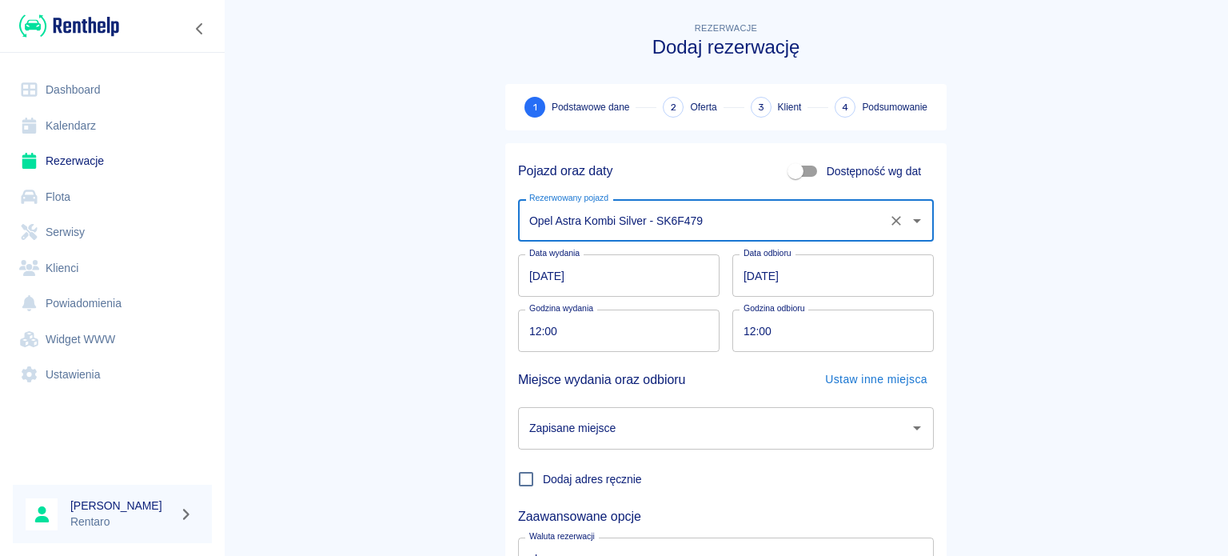
type input "Opel Astra Kombi Silver - SK6F479"
click at [595, 293] on input "29.09.2025" at bounding box center [618, 275] width 201 height 42
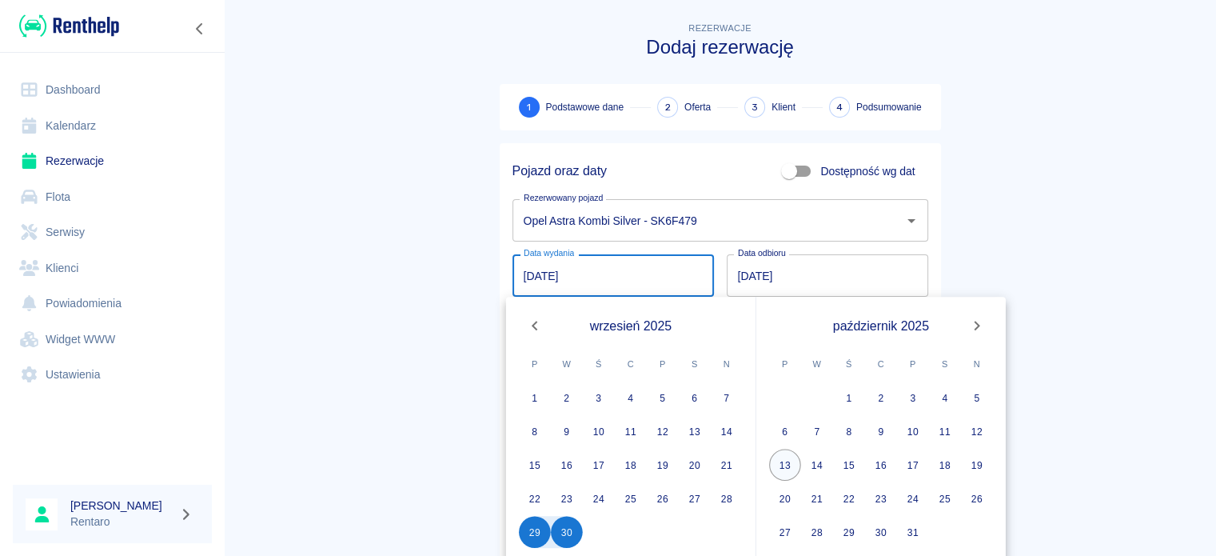
click at [796, 460] on button "13" at bounding box center [785, 465] width 32 height 32
type input "13.10.2025"
type input "DD.MM.YYYY"
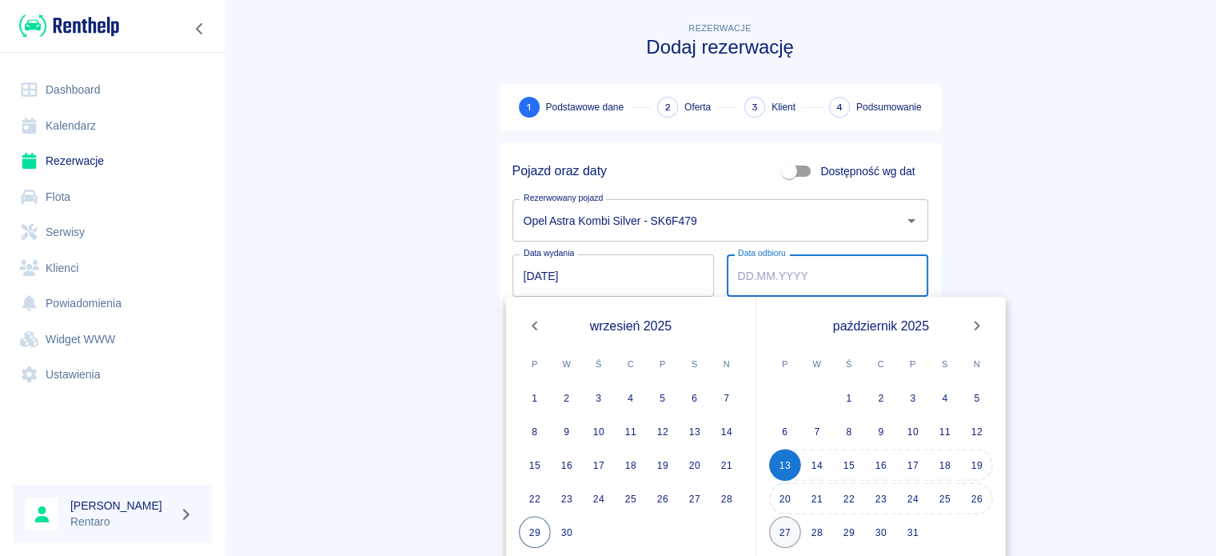
click at [799, 538] on button "27" at bounding box center [785, 532] width 32 height 32
type input "27.10.2025"
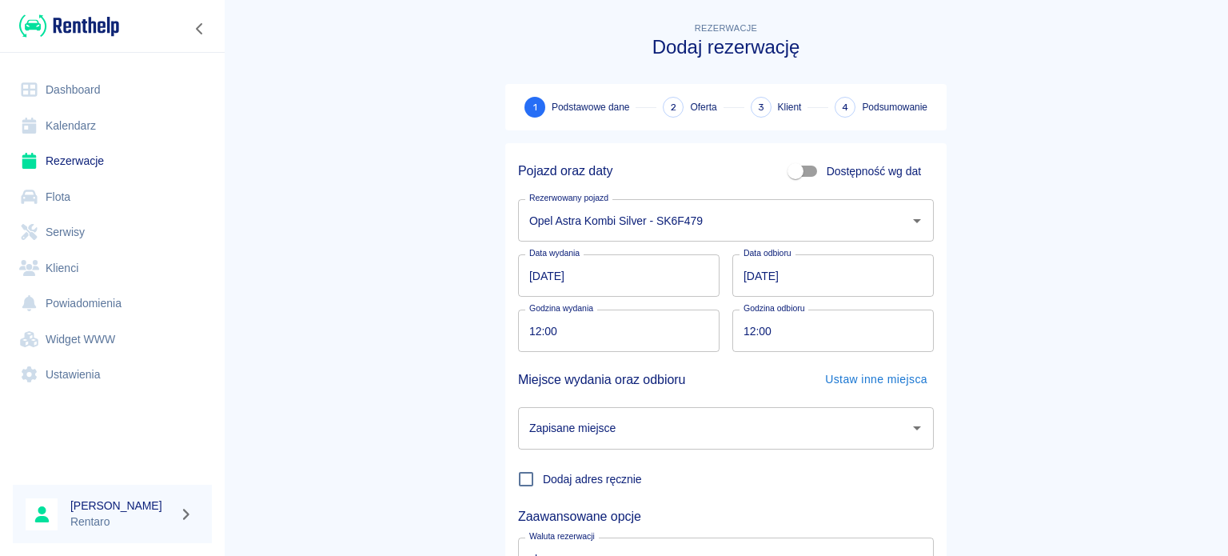
scroll to position [138, 0]
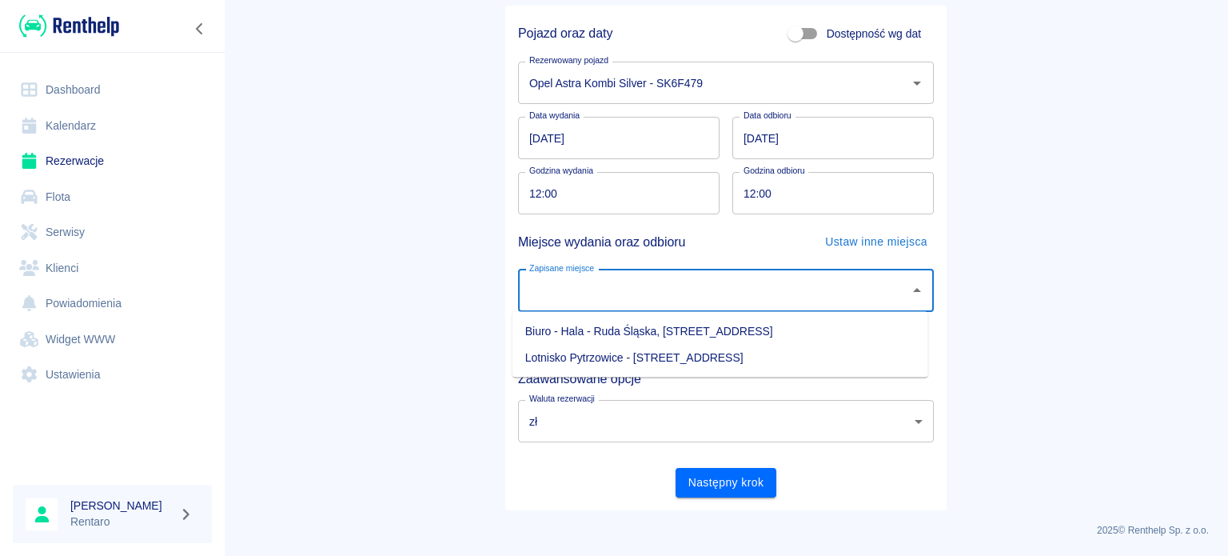
click at [627, 277] on input "Zapisane miejsce" at bounding box center [713, 291] width 377 height 28
click at [625, 324] on li "Biuro - Hala - Ruda Śląska, Zabrzańska 9" at bounding box center [721, 331] width 416 height 26
type input "Biuro - Hala - Ruda Śląska, Zabrzańska 9"
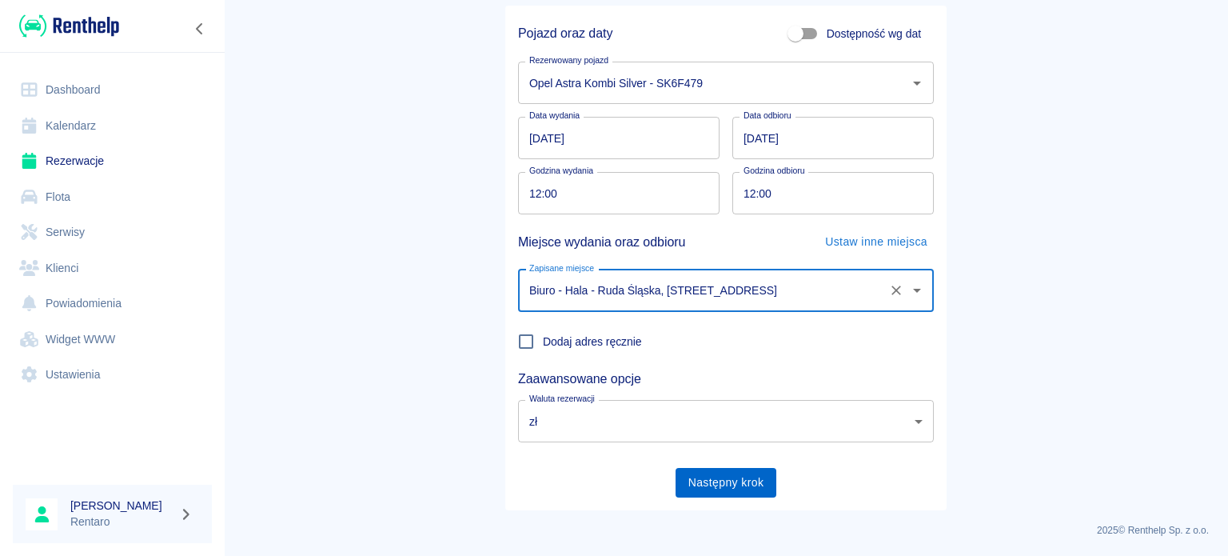
click at [748, 483] on button "Następny krok" at bounding box center [727, 483] width 102 height 30
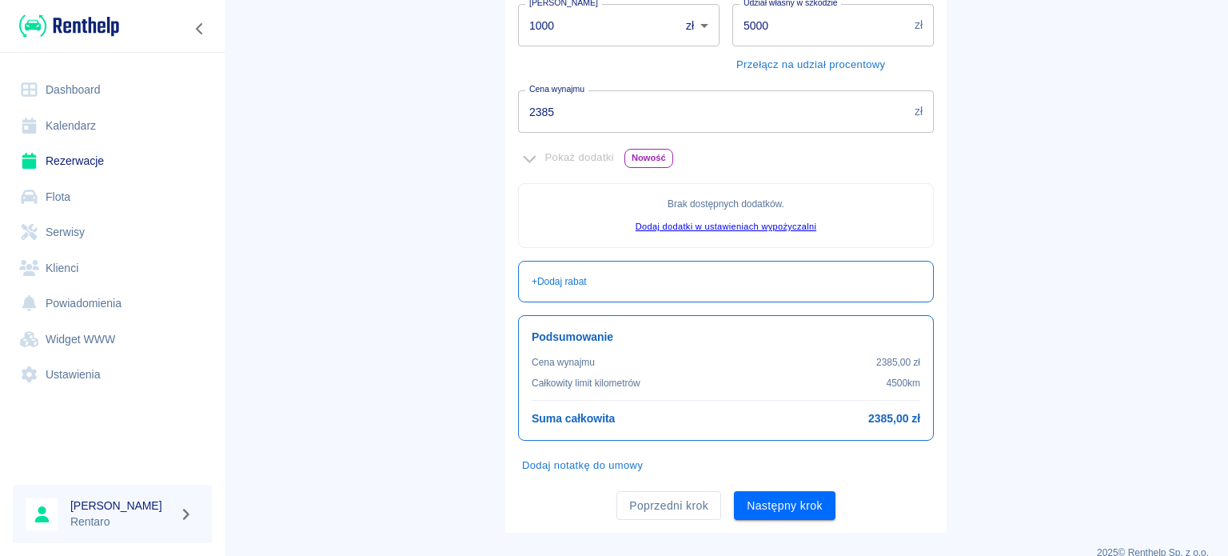
scroll to position [366, 0]
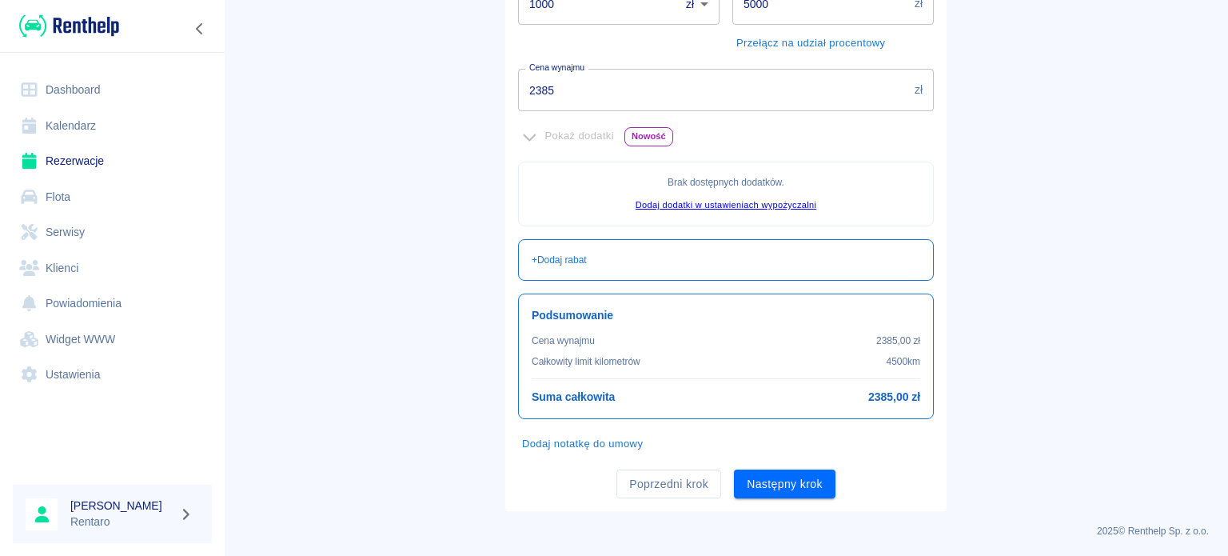
click at [760, 463] on div "Poprzedni krok Następny krok" at bounding box center [719, 478] width 429 height 42
click at [774, 479] on button "Następny krok" at bounding box center [785, 484] width 102 height 30
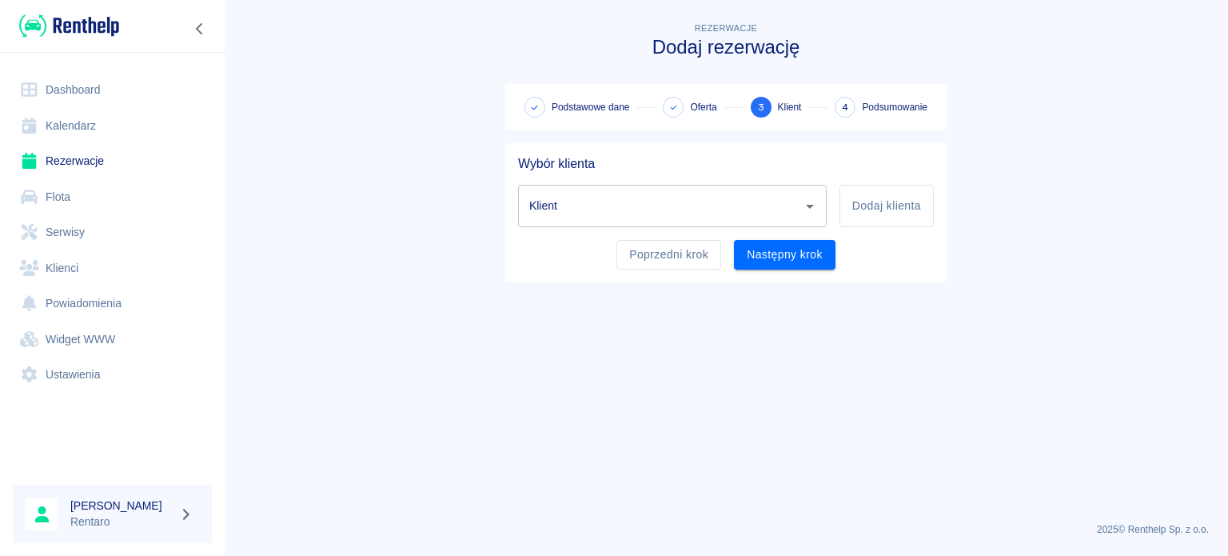
scroll to position [0, 0]
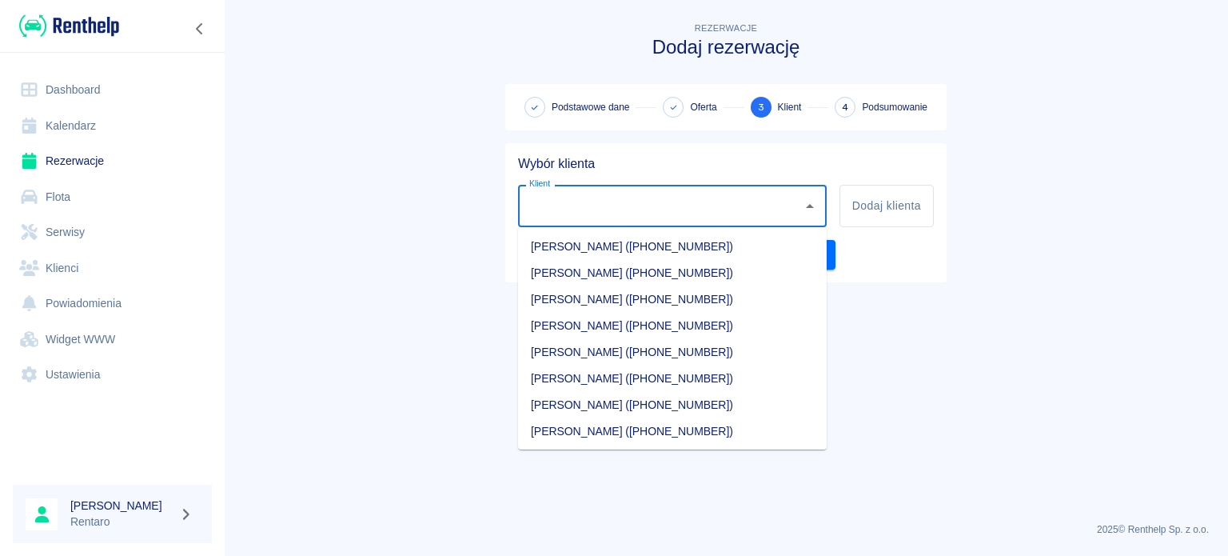
click at [580, 204] on input "Klient" at bounding box center [660, 206] width 270 height 28
type input "r"
type input "\"
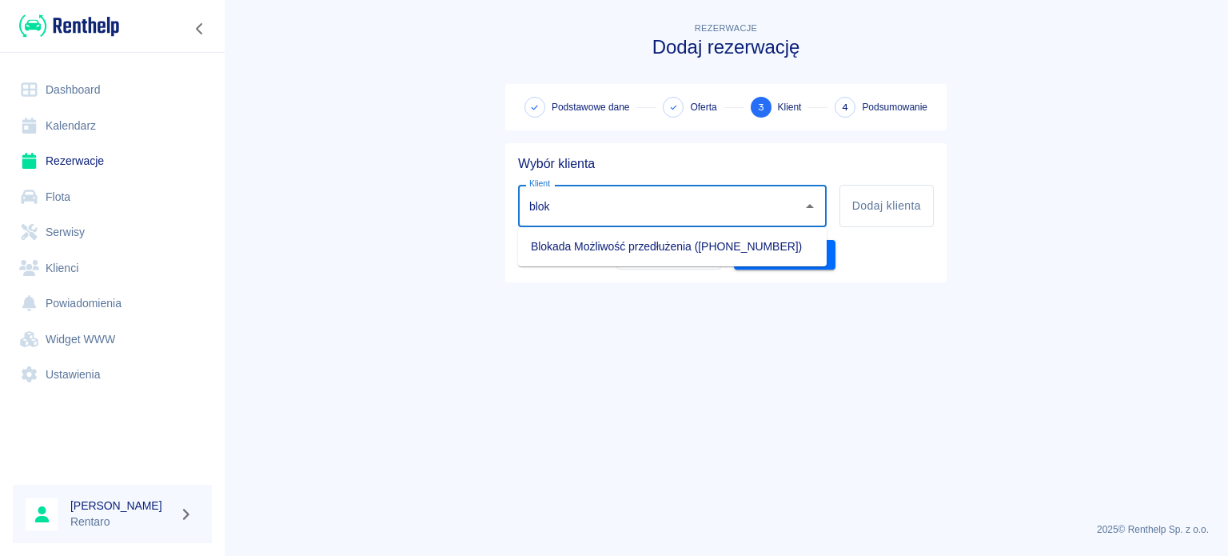
click at [626, 246] on li "Blokada Możliwość przedłużenia (+48884615878)" at bounding box center [672, 246] width 309 height 26
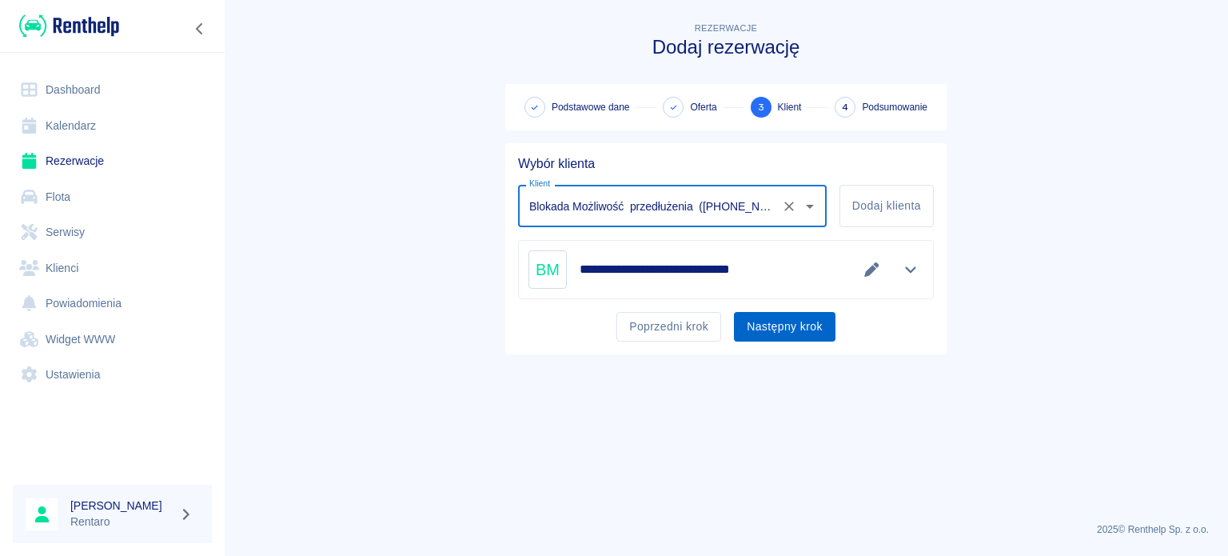
type input "Blokada Możliwość przedłużenia (+48884615878)"
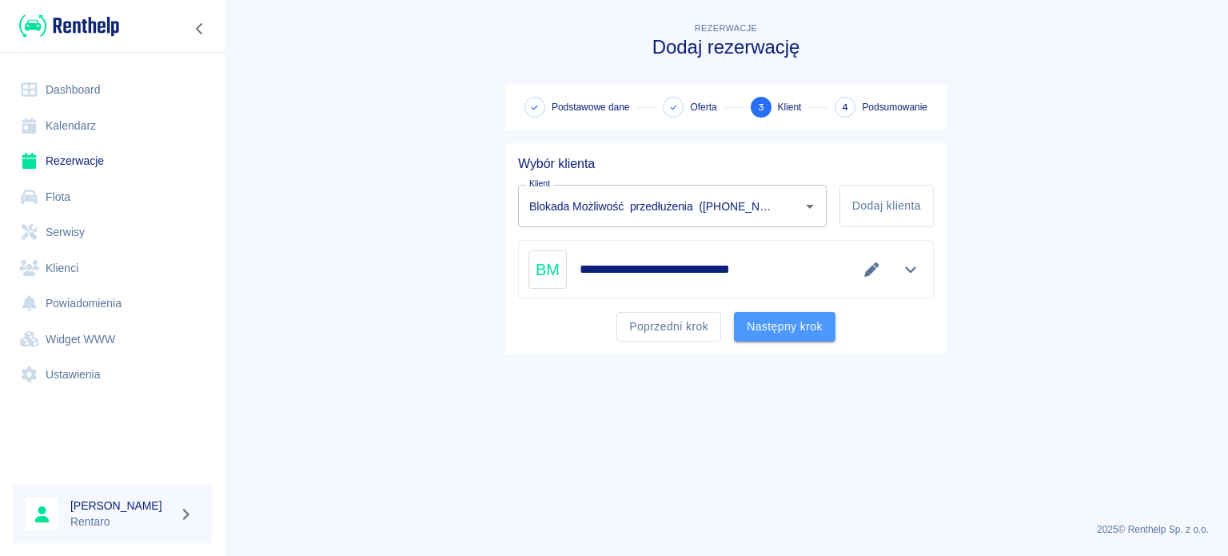
click at [809, 332] on button "Następny krok" at bounding box center [785, 327] width 102 height 30
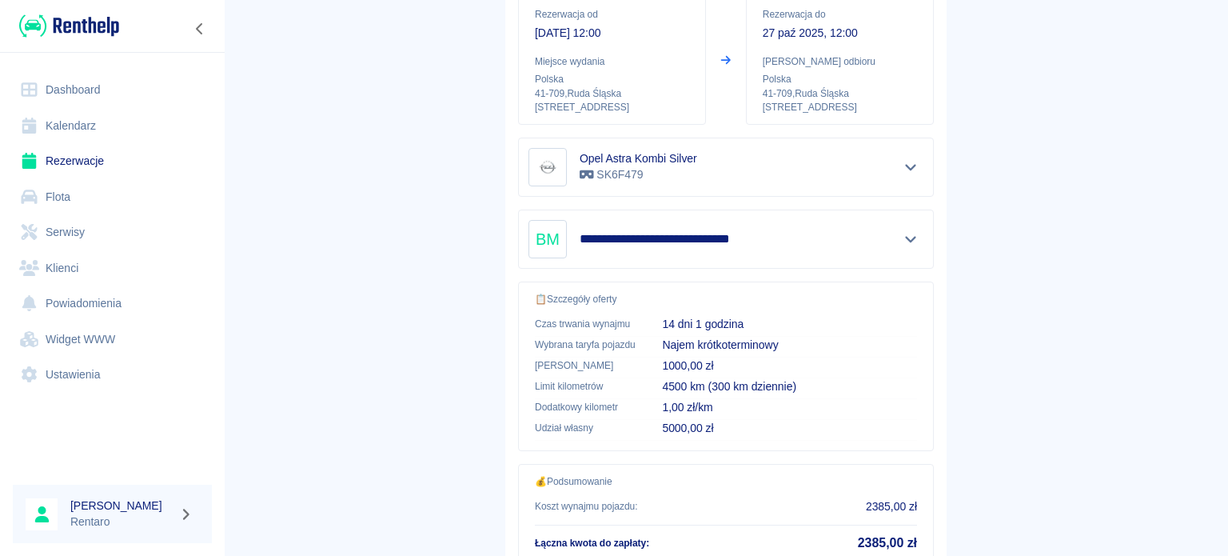
scroll to position [304, 0]
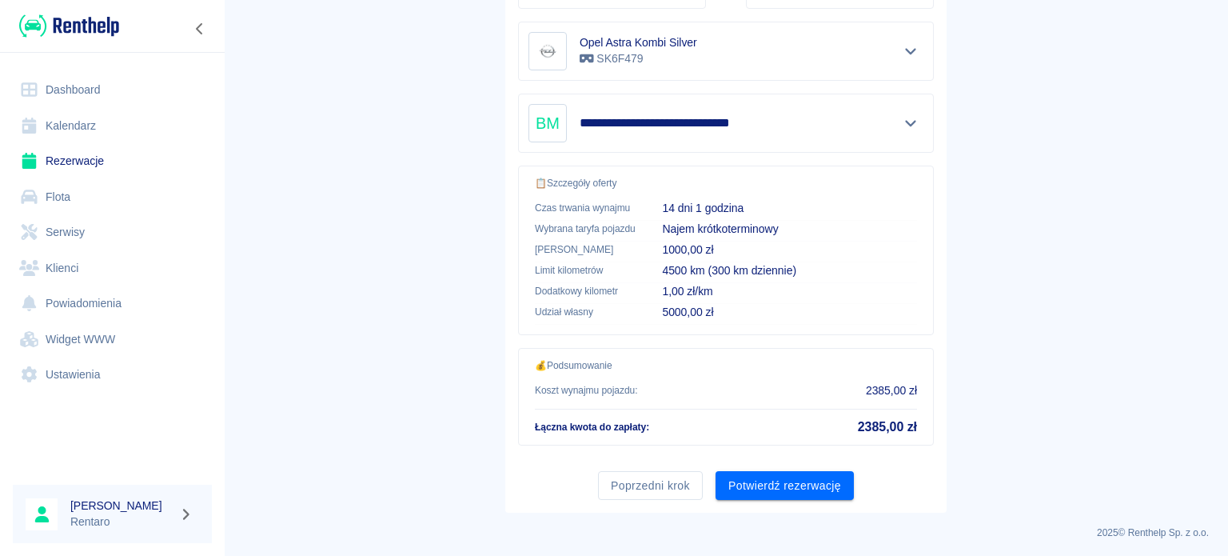
click at [780, 485] on button "Potwierdź rezerwację" at bounding box center [785, 486] width 138 height 30
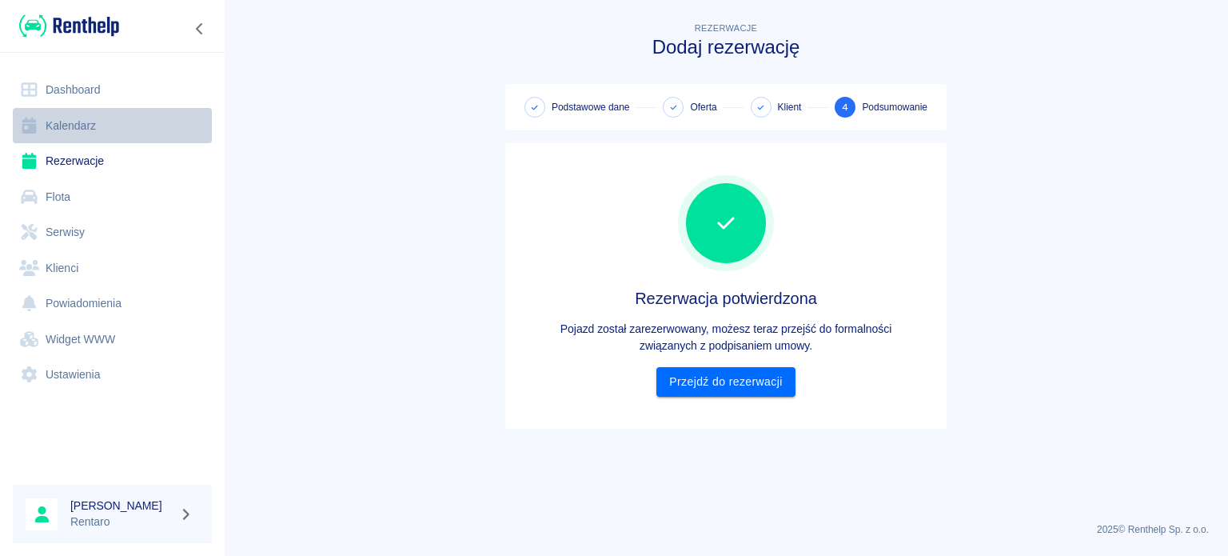
click at [96, 130] on link "Kalendarz" at bounding box center [112, 126] width 199 height 36
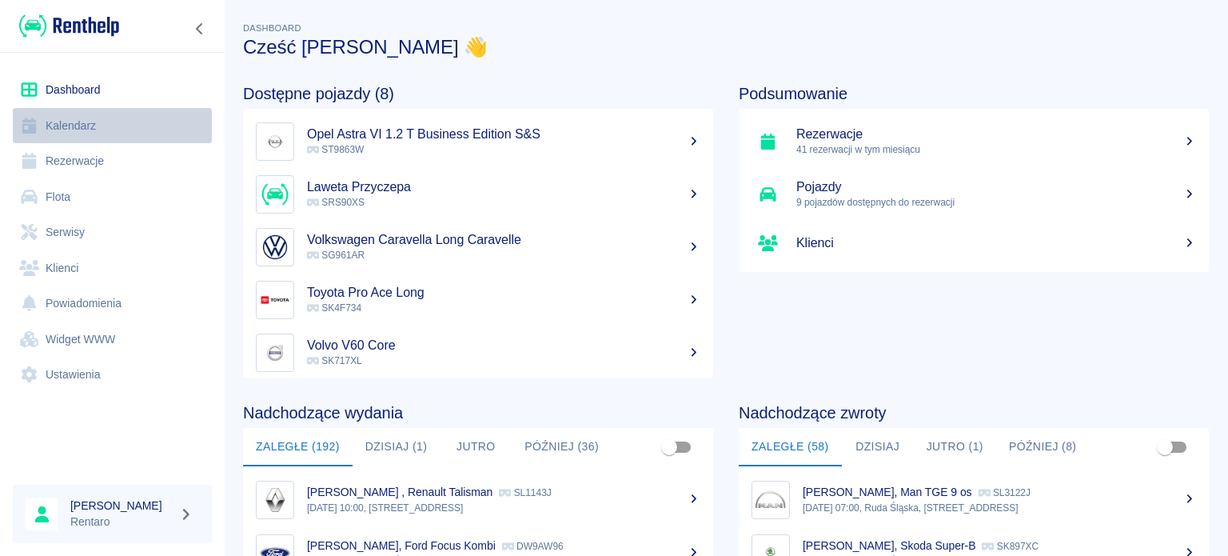
click at [74, 118] on link "Kalendarz" at bounding box center [112, 126] width 199 height 36
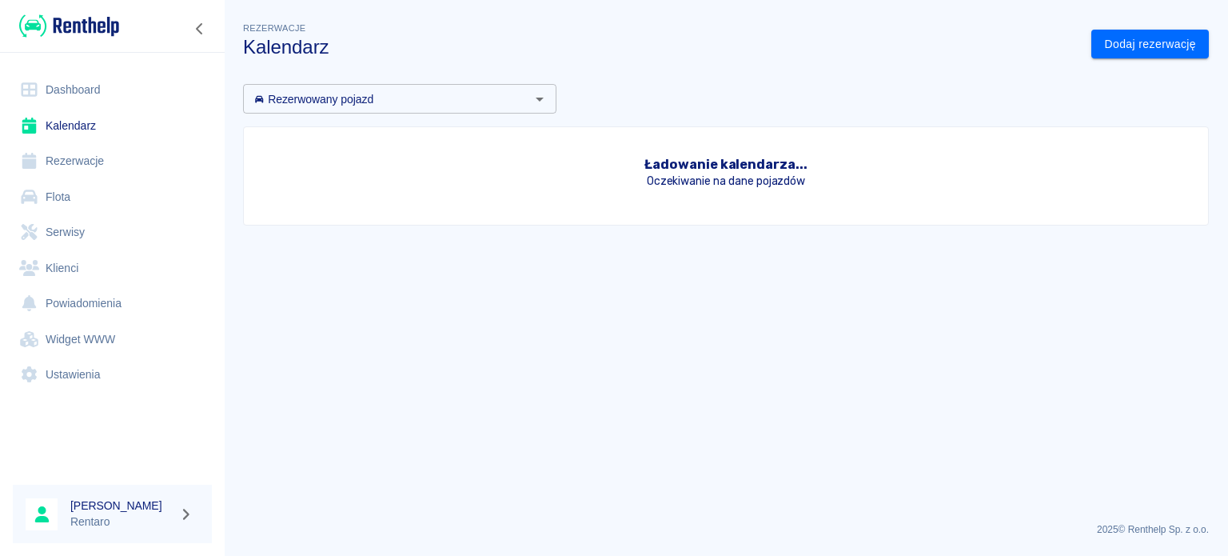
click at [72, 122] on link "Kalendarz" at bounding box center [112, 126] width 199 height 36
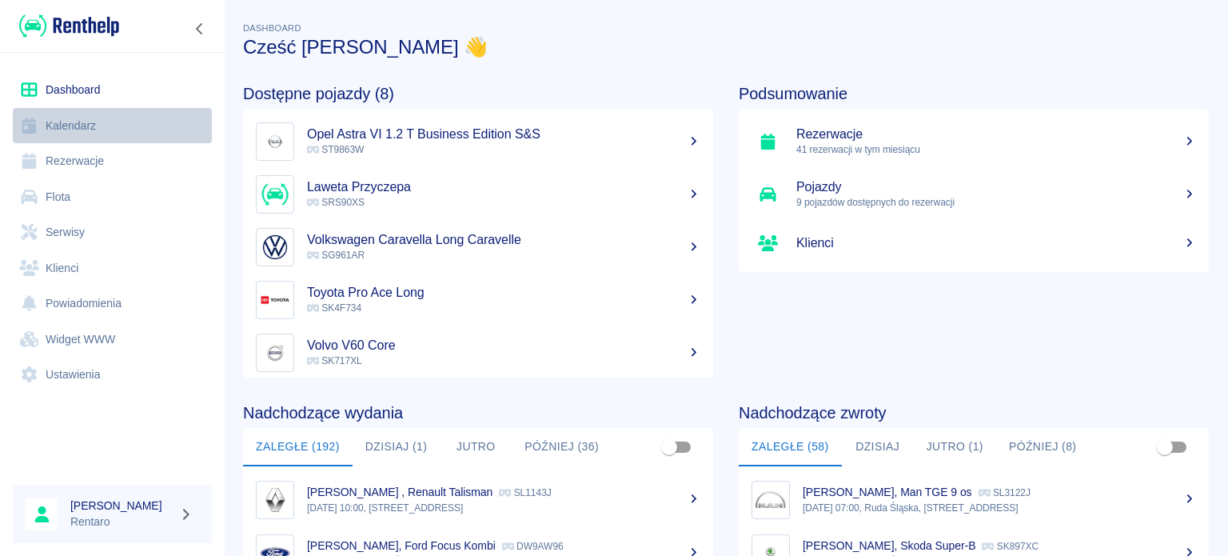
click at [57, 125] on link "Kalendarz" at bounding box center [112, 126] width 199 height 36
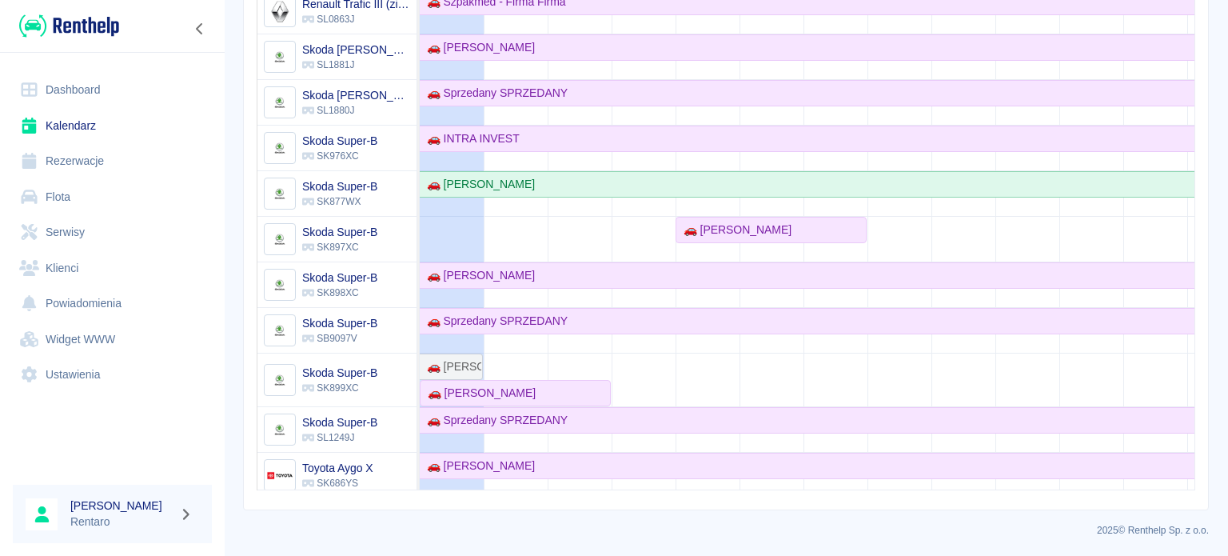
scroll to position [777, 0]
